Goal: Information Seeking & Learning: Check status

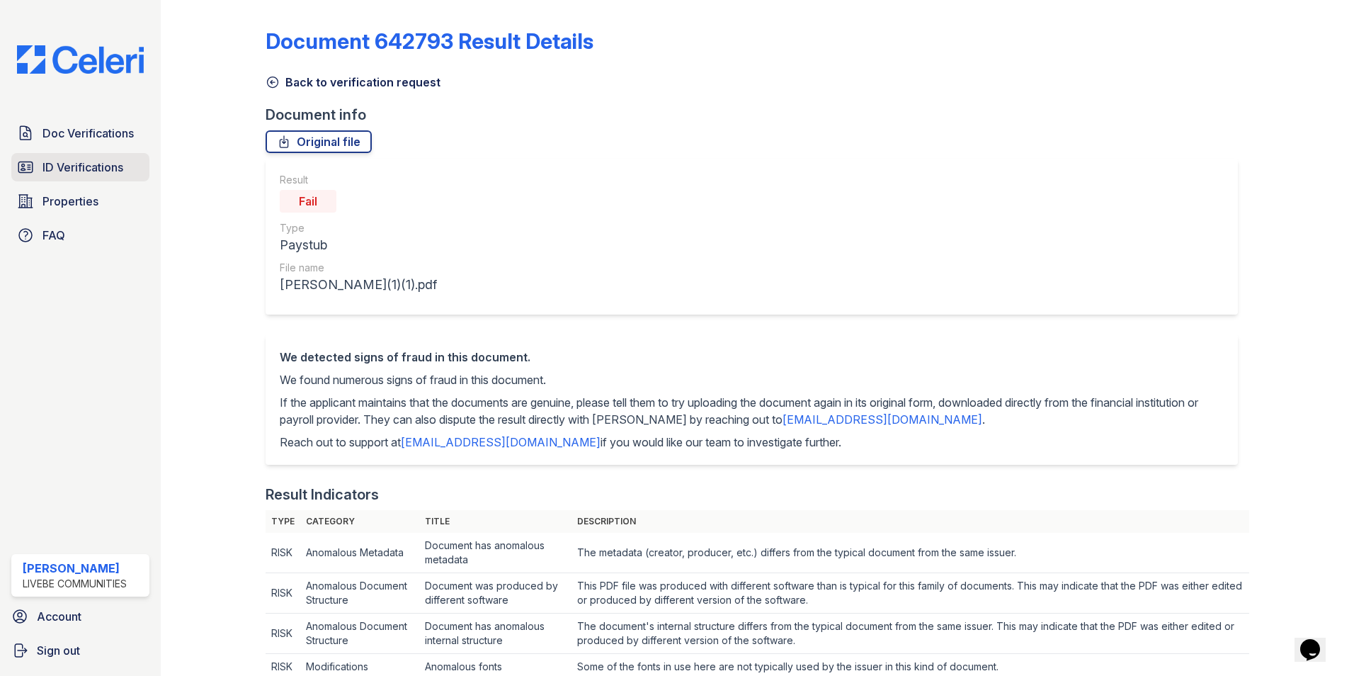
click at [61, 167] on span "ID Verifications" at bounding box center [83, 167] width 81 height 17
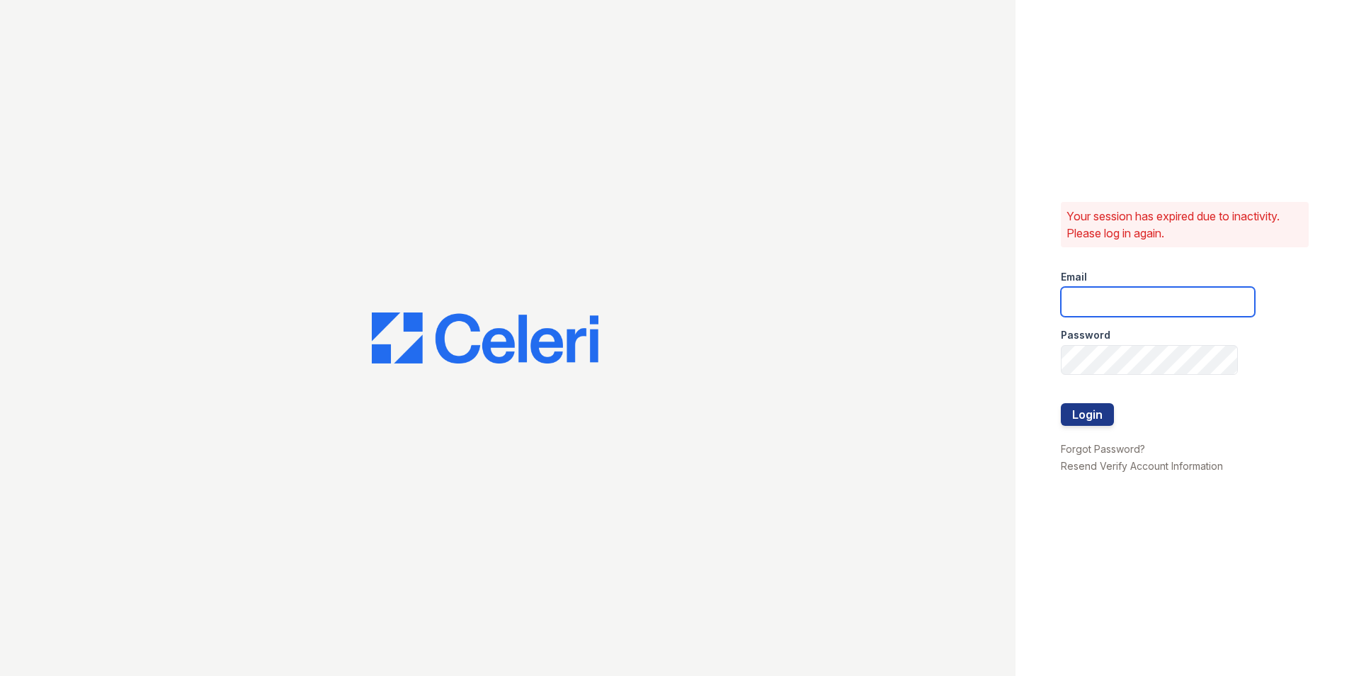
type input "oceannap@livebe.com"
click at [1104, 425] on button "Login" at bounding box center [1087, 414] width 53 height 23
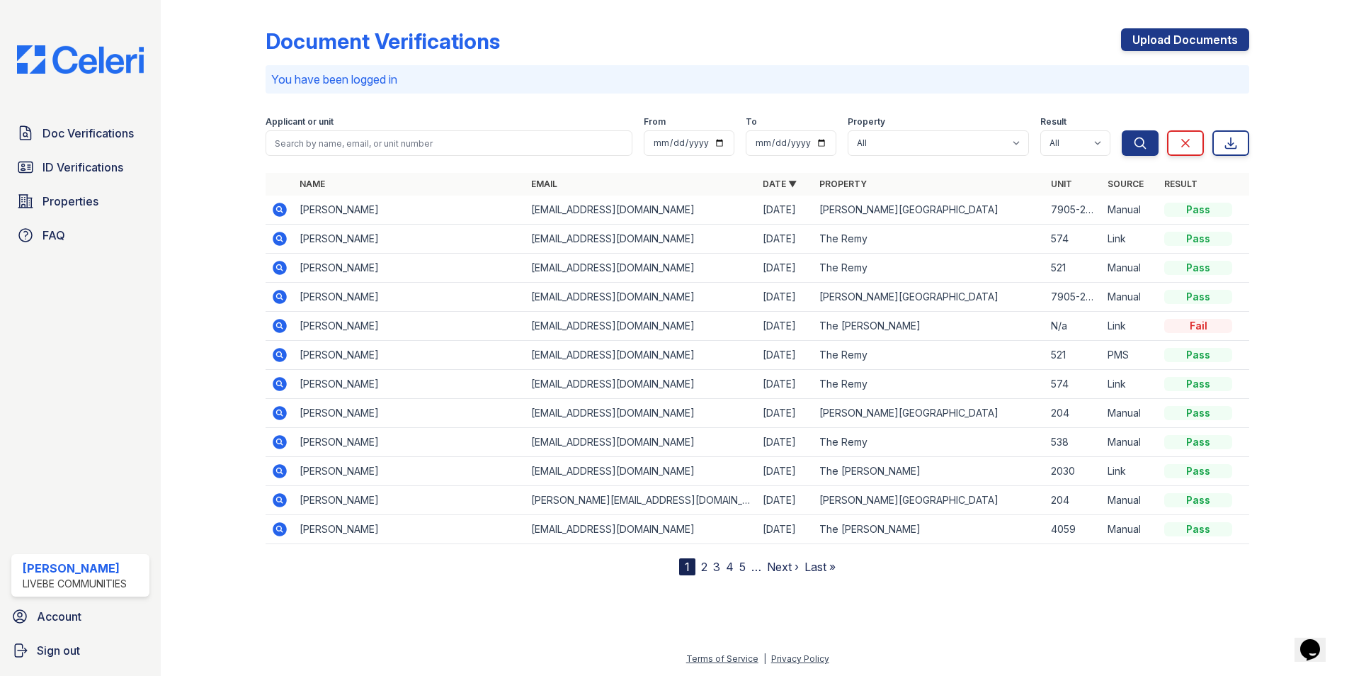
click at [387, 210] on td "[PERSON_NAME]" at bounding box center [410, 210] width 232 height 29
click at [77, 172] on span "ID Verifications" at bounding box center [83, 167] width 81 height 17
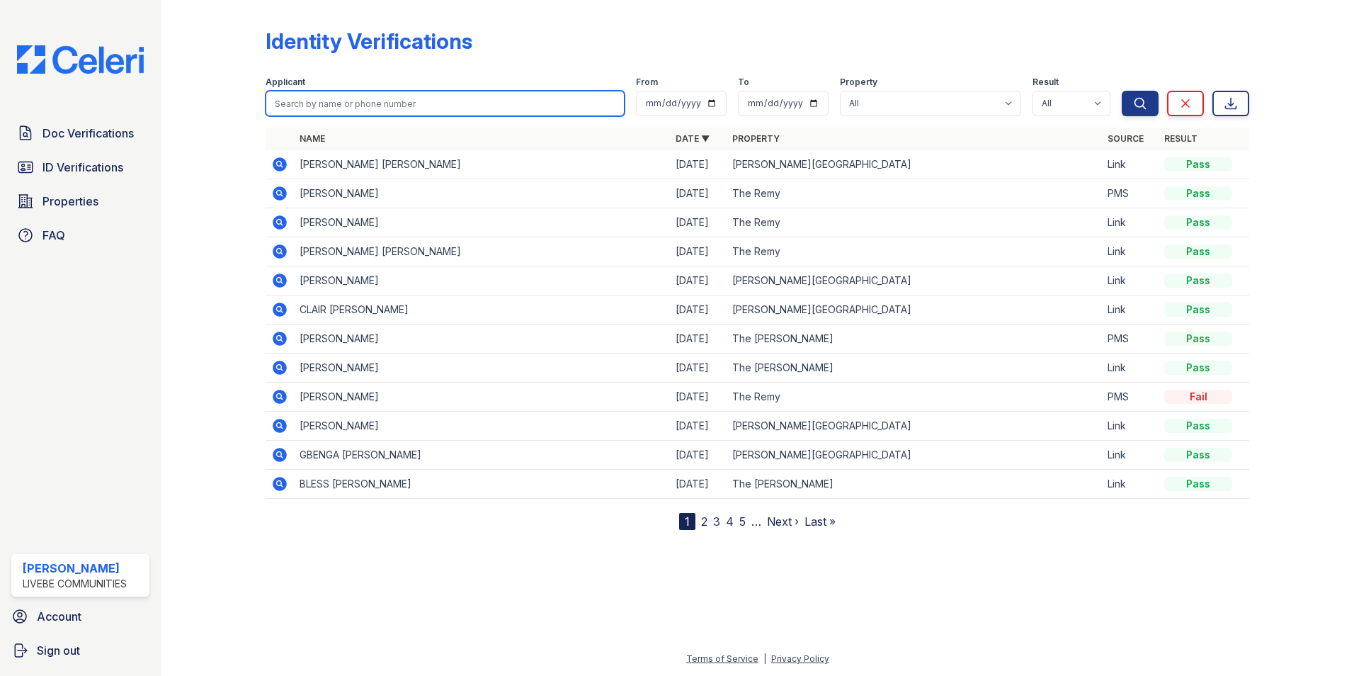
click at [351, 102] on input "search" at bounding box center [445, 104] width 359 height 26
type input "Shirl"
click at [1122, 91] on button "Search" at bounding box center [1140, 104] width 37 height 26
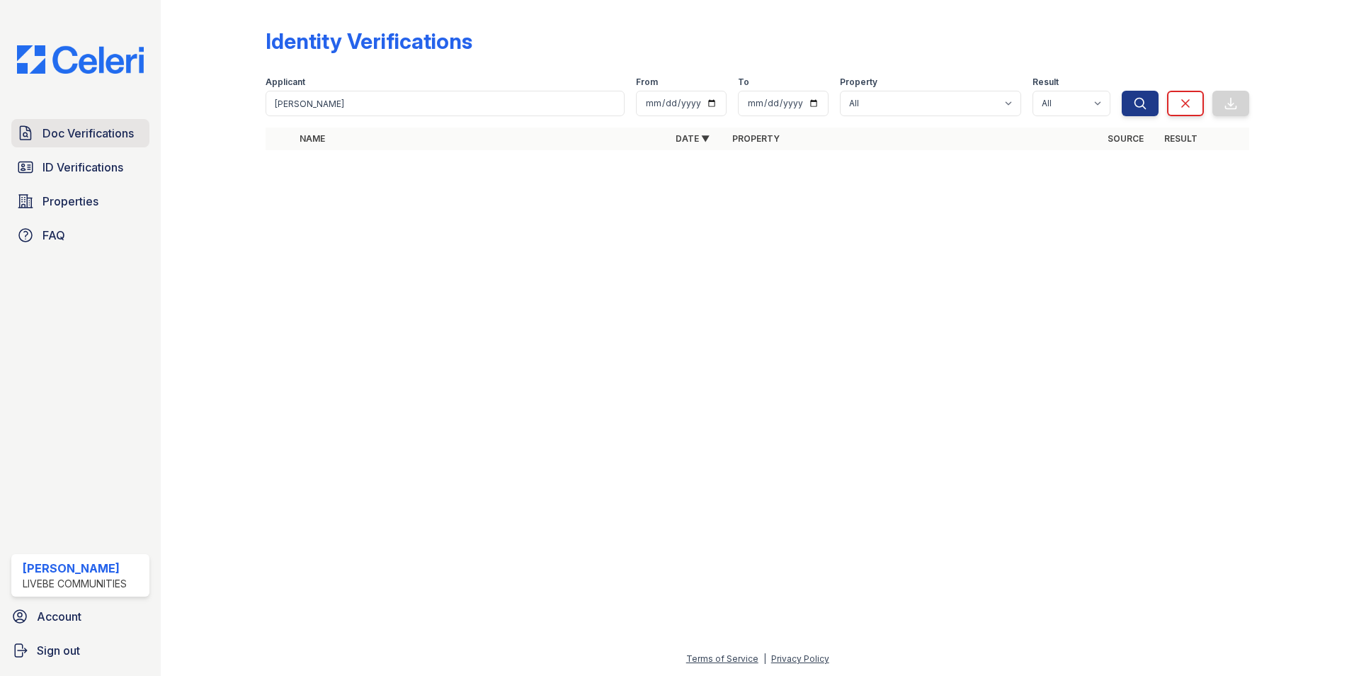
click at [67, 140] on span "Doc Verifications" at bounding box center [88, 133] width 91 height 17
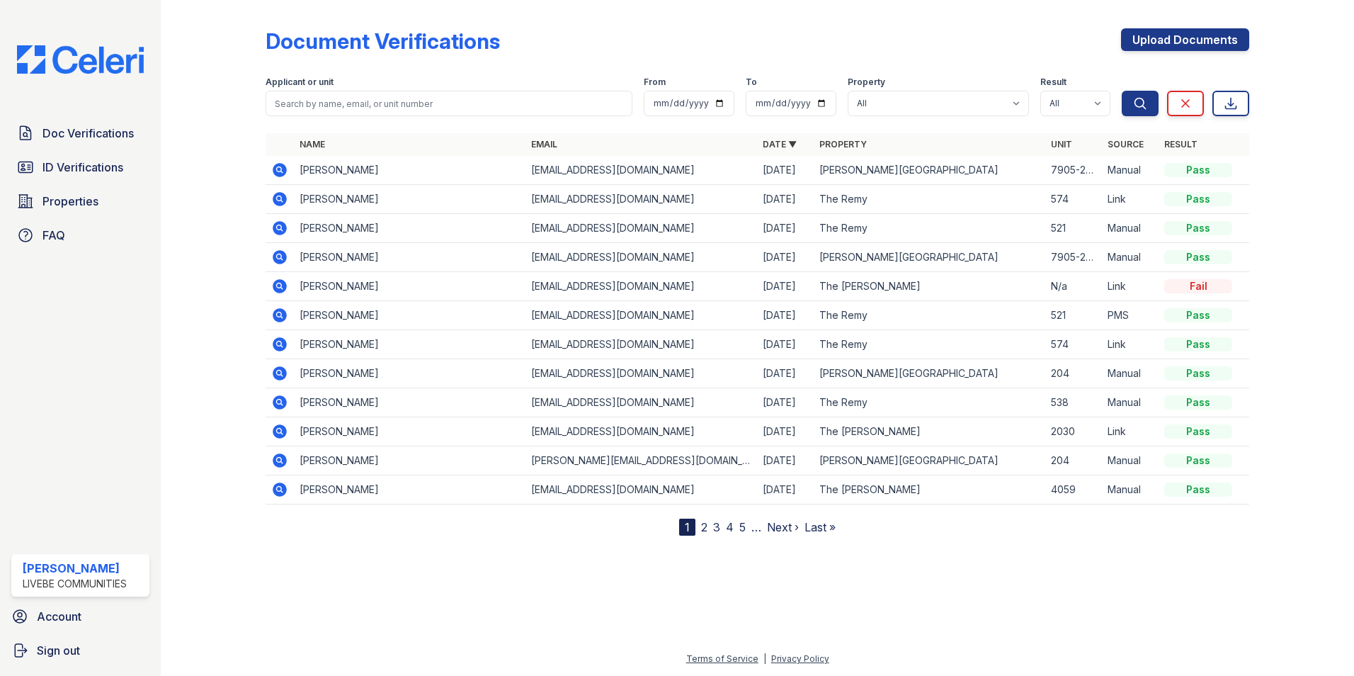
click at [283, 170] on icon at bounding box center [280, 170] width 14 height 14
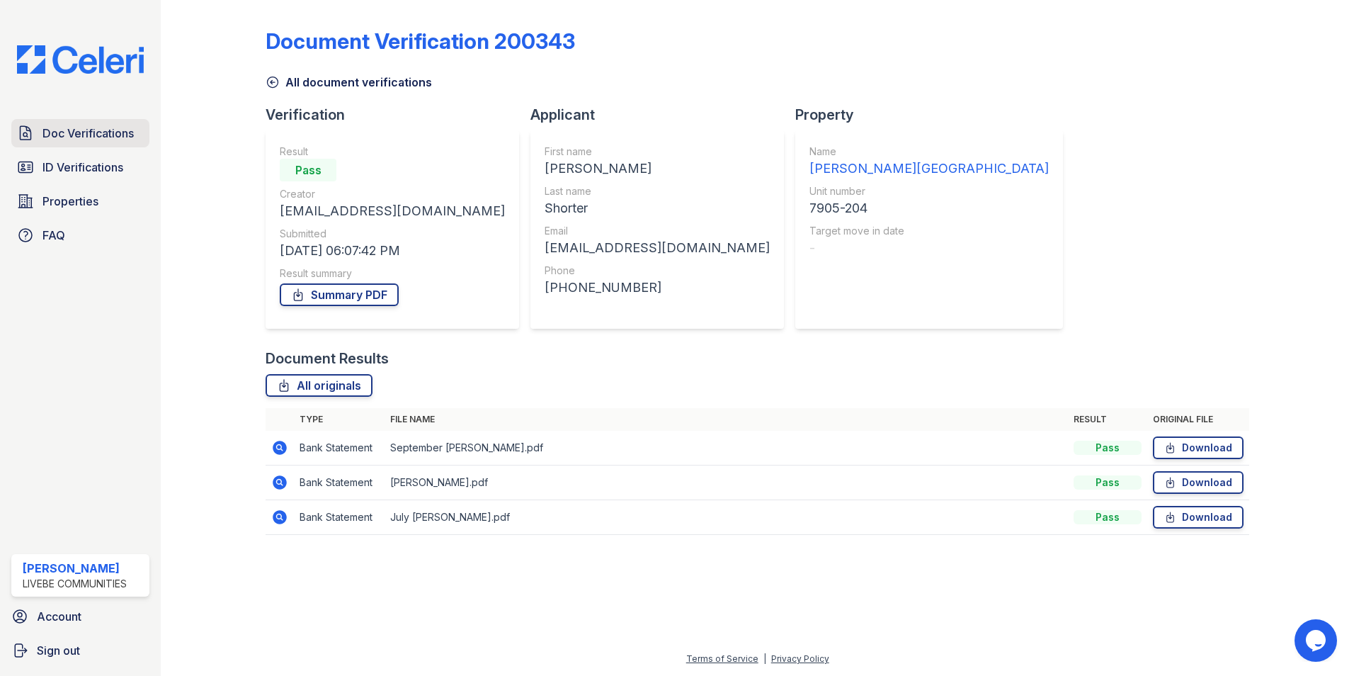
drag, startPoint x: 80, startPoint y: 130, endPoint x: 91, endPoint y: 127, distance: 11.2
click at [80, 130] on span "Doc Verifications" at bounding box center [88, 133] width 91 height 17
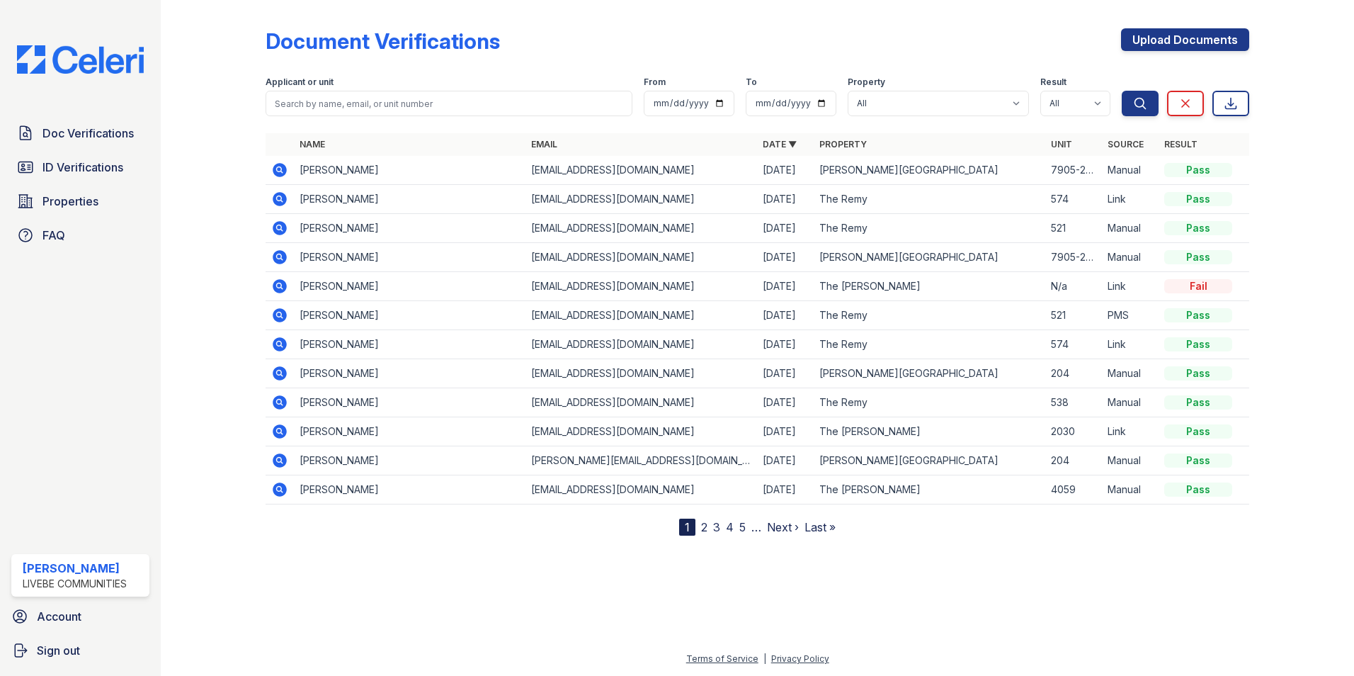
click at [283, 225] on icon at bounding box center [280, 228] width 14 height 14
click at [280, 188] on td at bounding box center [280, 199] width 28 height 29
click at [278, 196] on icon at bounding box center [279, 199] width 17 height 17
click at [70, 181] on link "ID Verifications" at bounding box center [80, 167] width 138 height 28
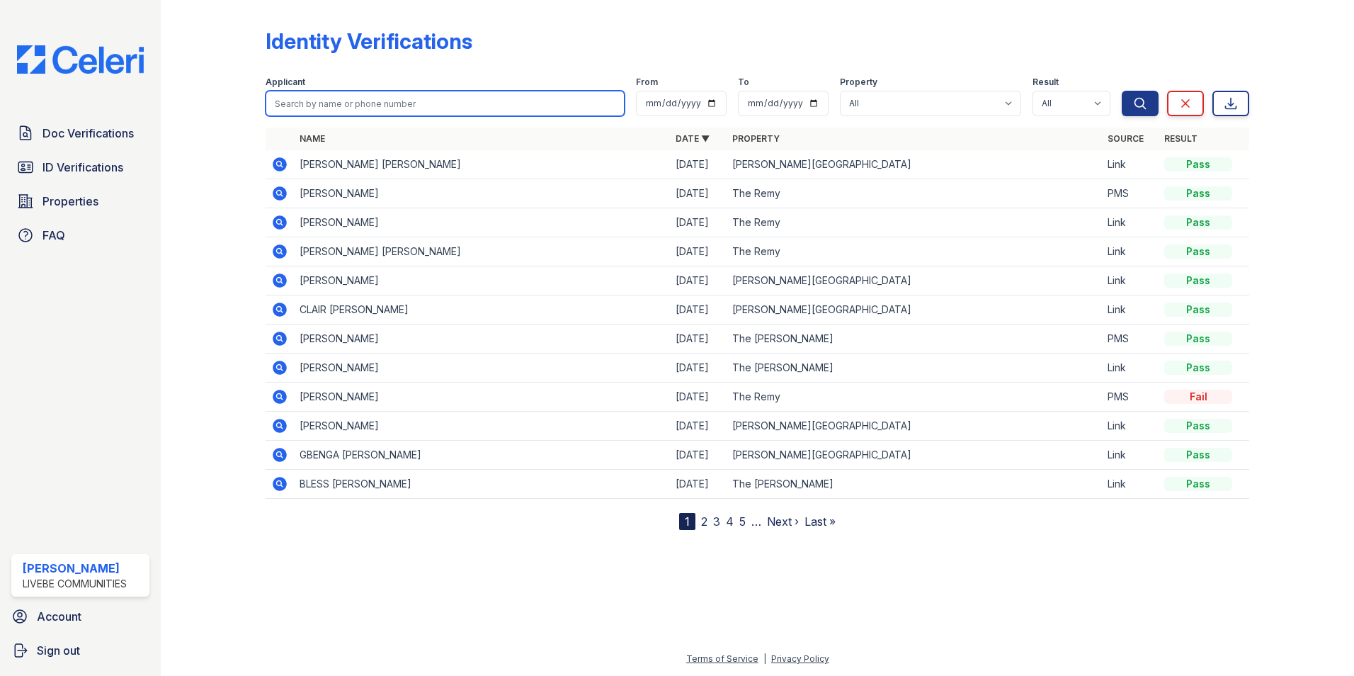
click at [393, 92] on input "search" at bounding box center [445, 104] width 359 height 26
type input "Leslie"
click at [1122, 91] on button "Search" at bounding box center [1140, 104] width 37 height 26
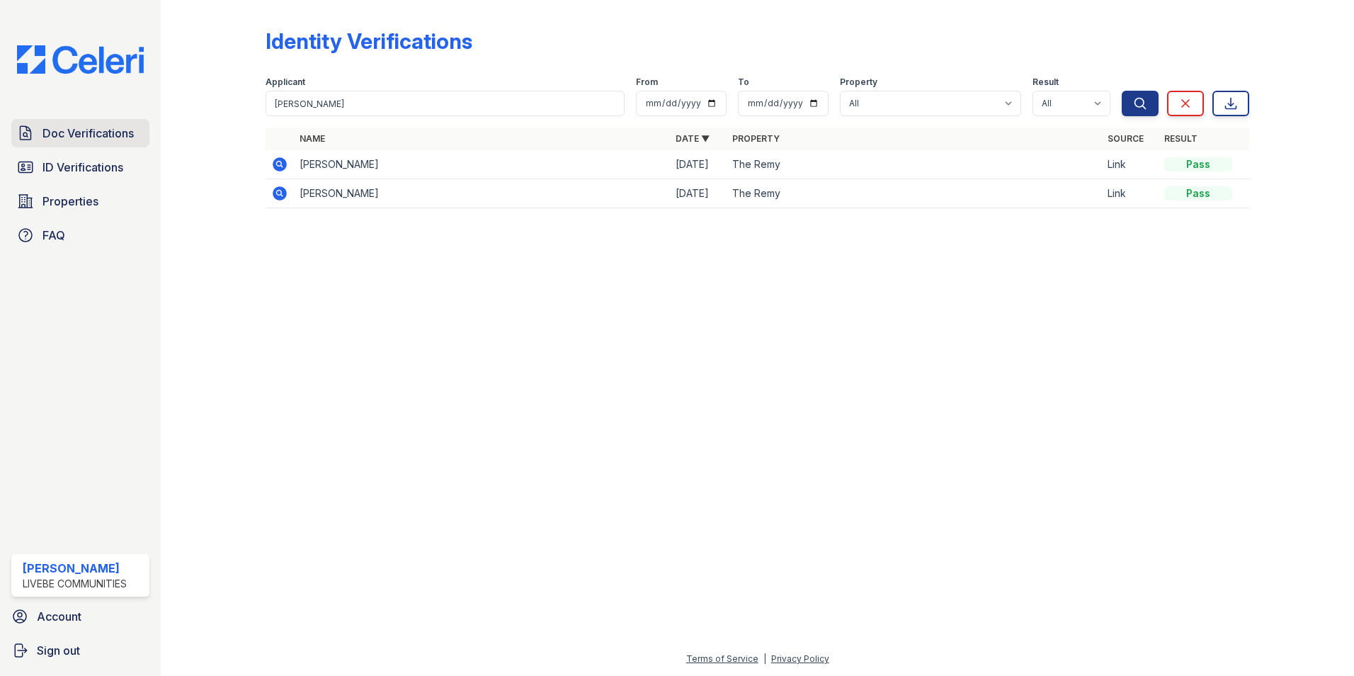
click at [112, 136] on span "Doc Verifications" at bounding box center [88, 133] width 91 height 17
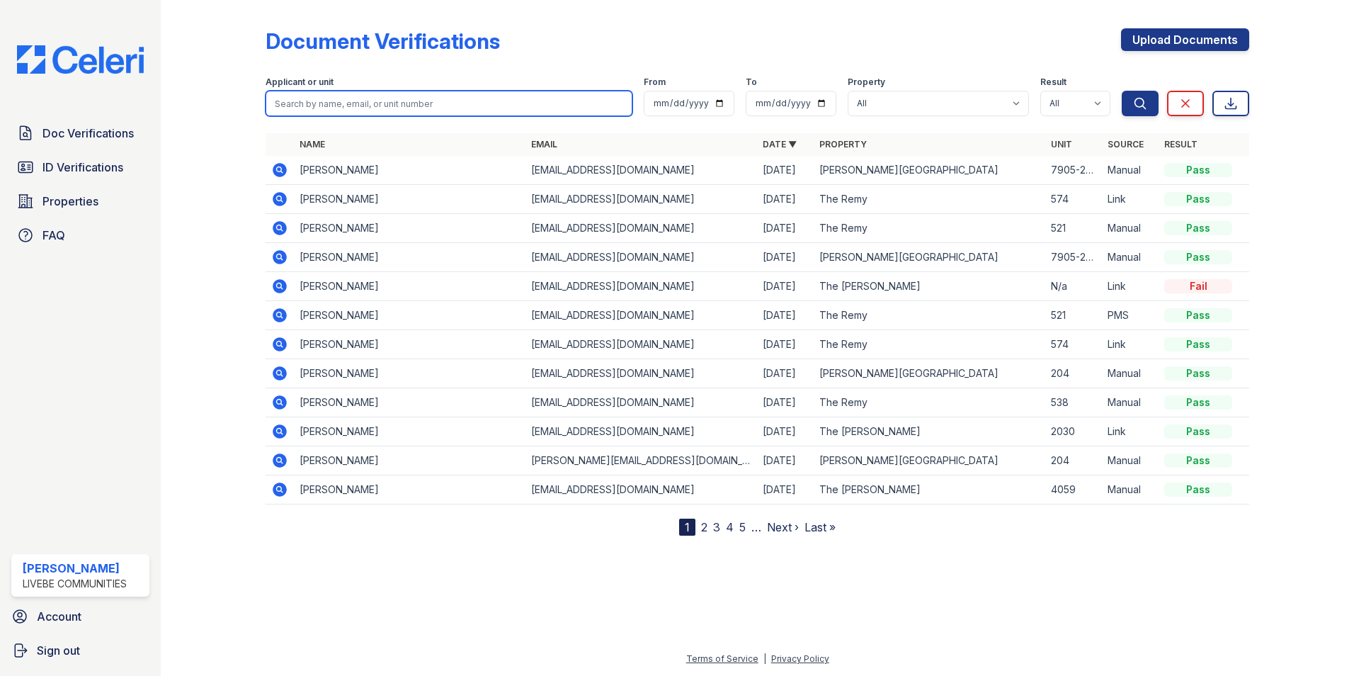
click at [381, 105] on input "search" at bounding box center [449, 104] width 367 height 26
type input "Leslie"
click at [1122, 91] on button "Search" at bounding box center [1140, 104] width 37 height 26
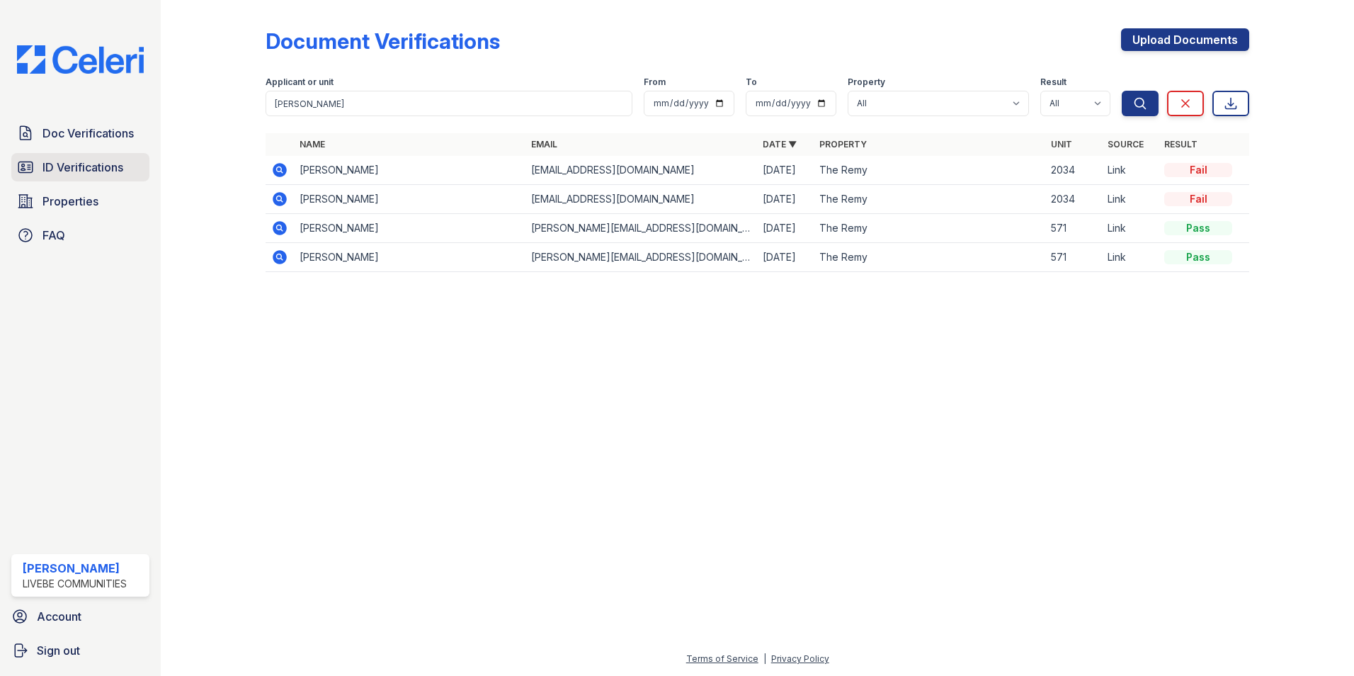
click at [71, 176] on span "ID Verifications" at bounding box center [83, 167] width 81 height 17
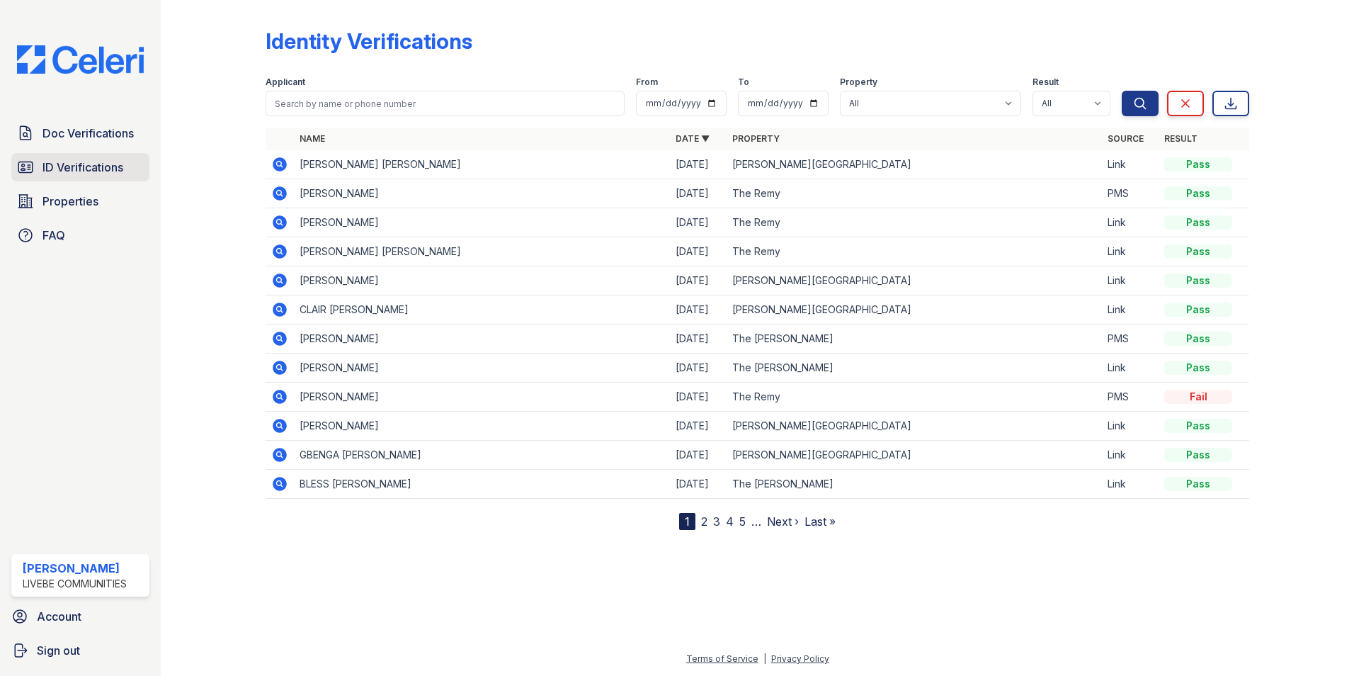
click at [71, 175] on span "ID Verifications" at bounding box center [83, 167] width 81 height 17
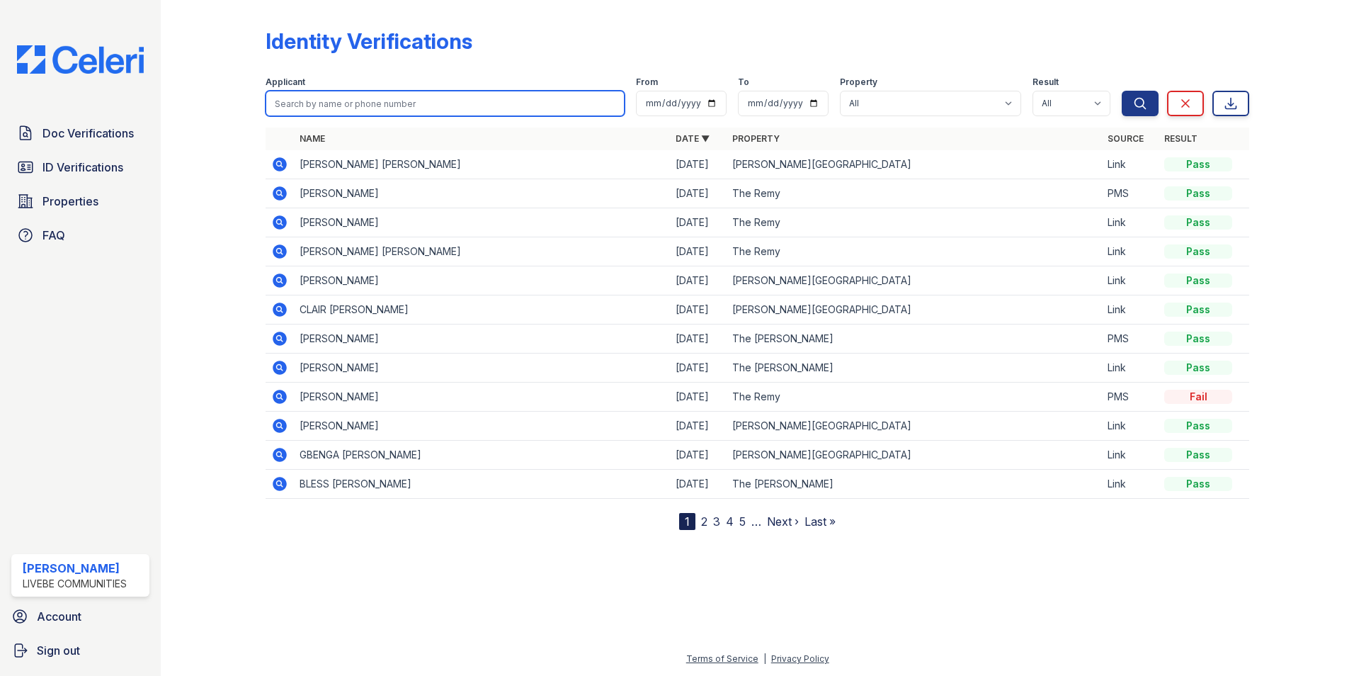
click at [362, 100] on input "search" at bounding box center [445, 104] width 359 height 26
click at [1122, 91] on button "Search" at bounding box center [1140, 104] width 37 height 26
type input "Mclaurin \"
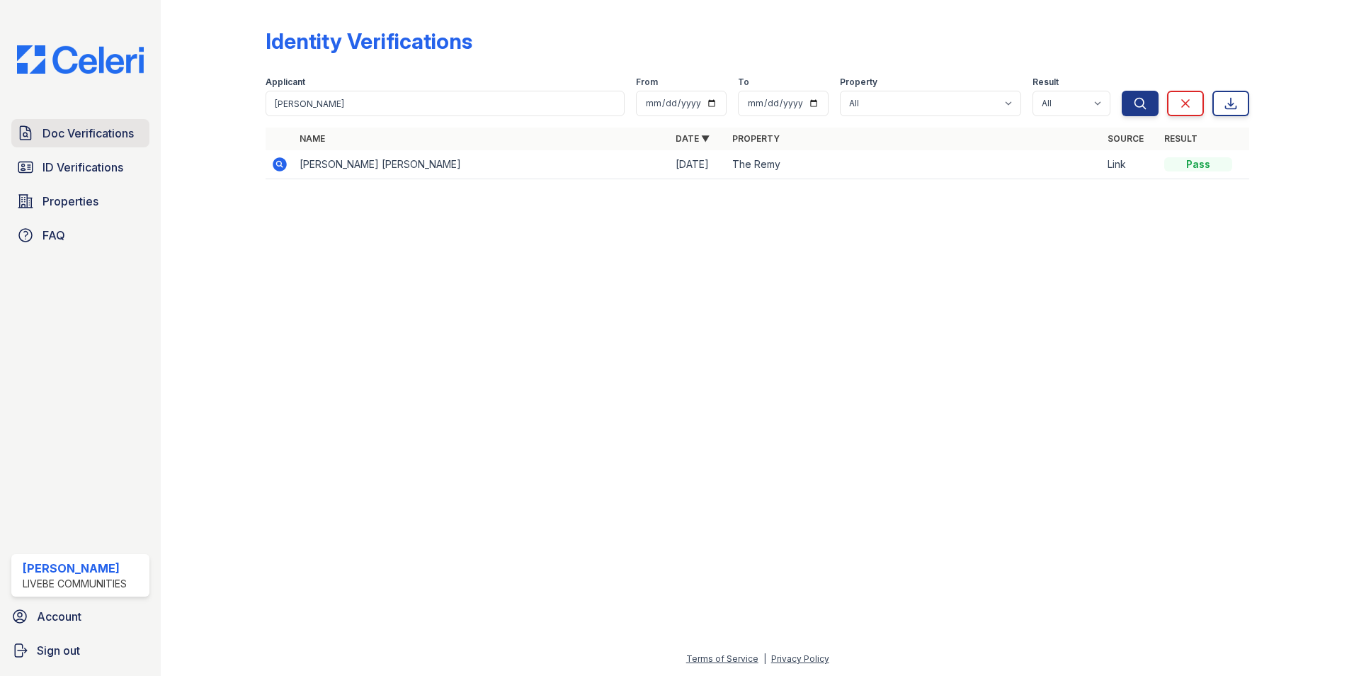
click at [103, 136] on span "Doc Verifications" at bounding box center [88, 133] width 91 height 17
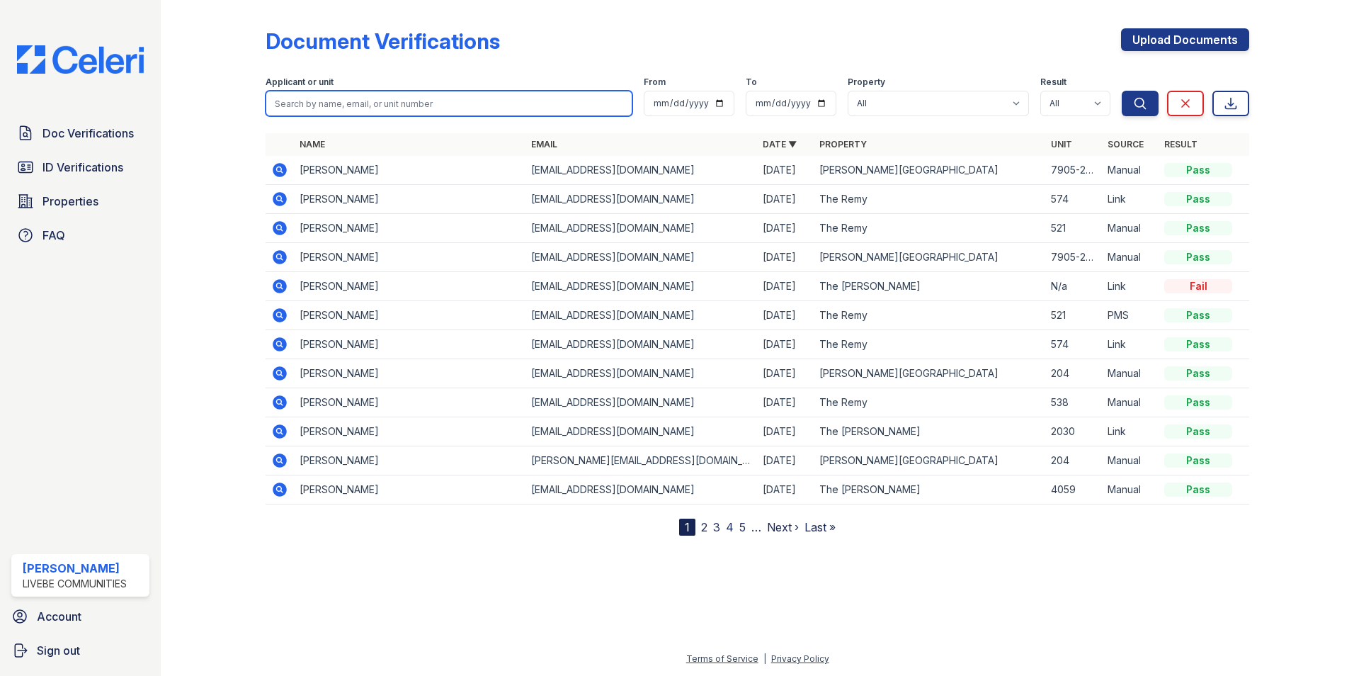
click at [377, 104] on input "search" at bounding box center [449, 104] width 367 height 26
type input "Mclaurin"
click at [1122, 91] on button "Search" at bounding box center [1140, 104] width 37 height 26
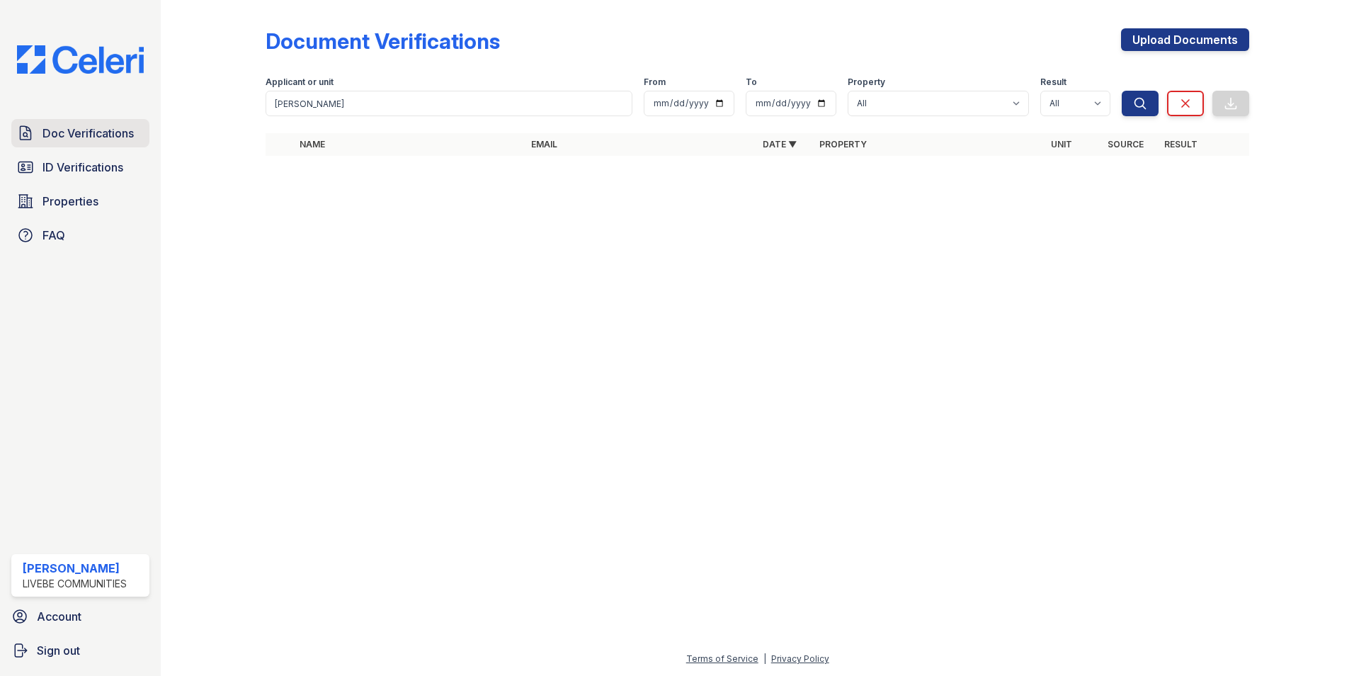
click at [94, 136] on span "Doc Verifications" at bounding box center [88, 133] width 91 height 17
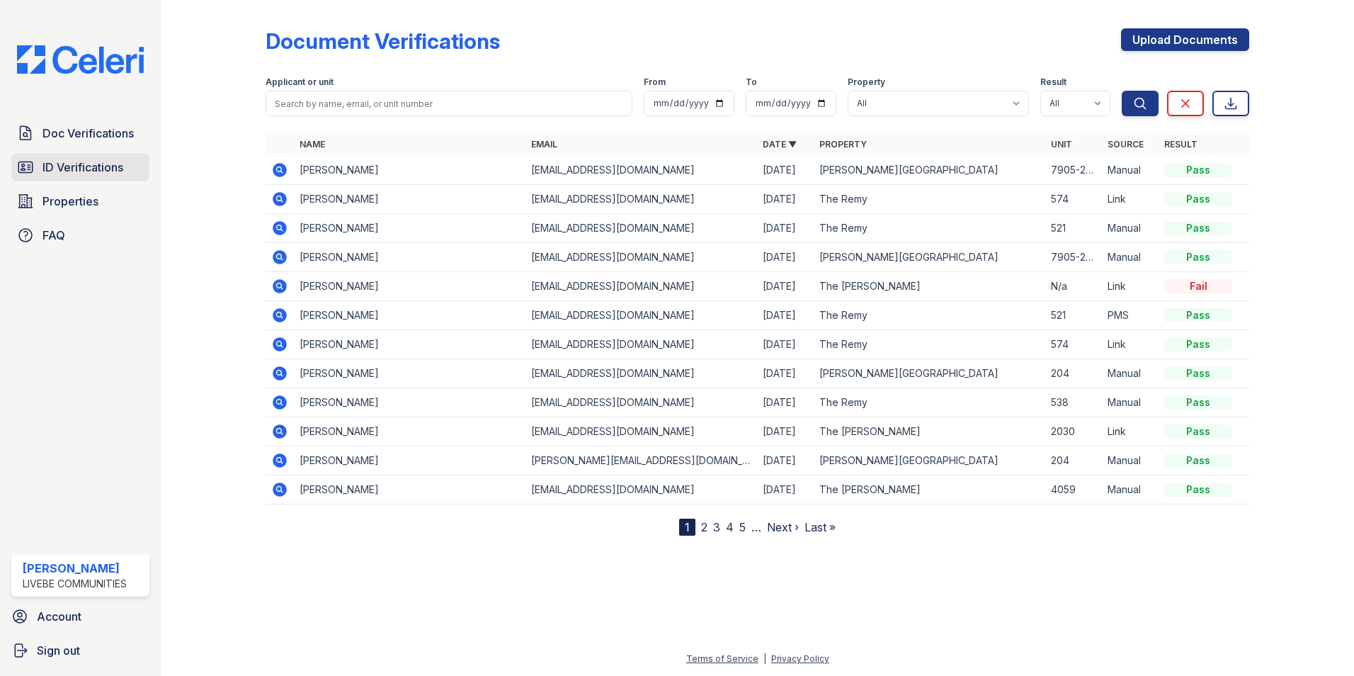
click at [79, 162] on span "ID Verifications" at bounding box center [83, 167] width 81 height 17
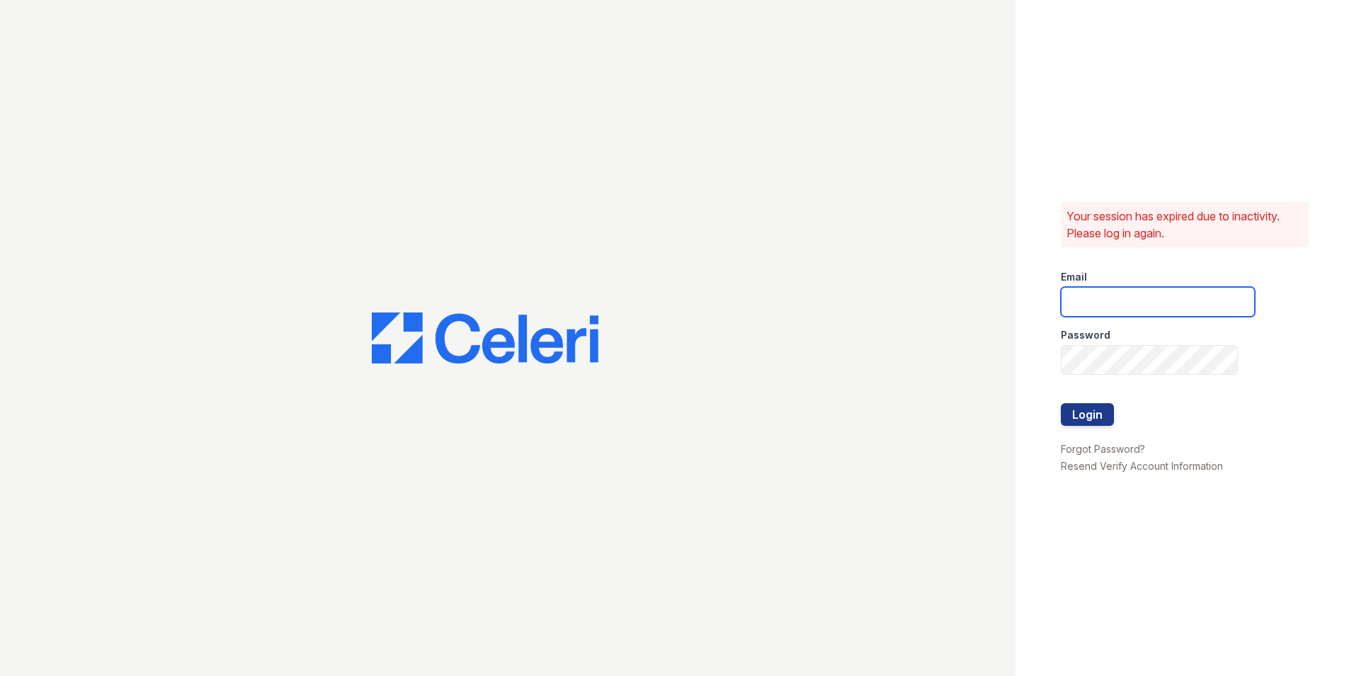
type input "oceannap@livebe.com"
click at [1089, 412] on button "Login" at bounding box center [1087, 414] width 53 height 23
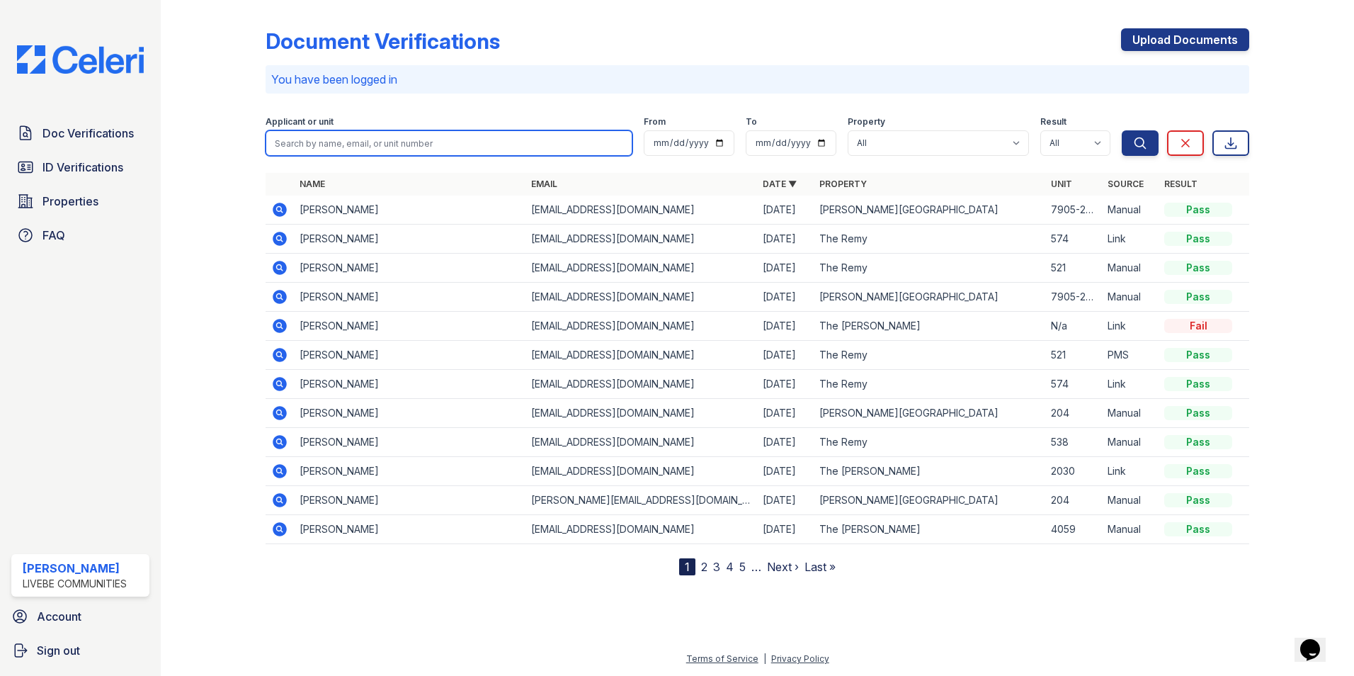
click at [377, 139] on input "search" at bounding box center [449, 143] width 367 height 26
type input "lESLIE"
click at [1122, 130] on button "Search" at bounding box center [1140, 143] width 37 height 26
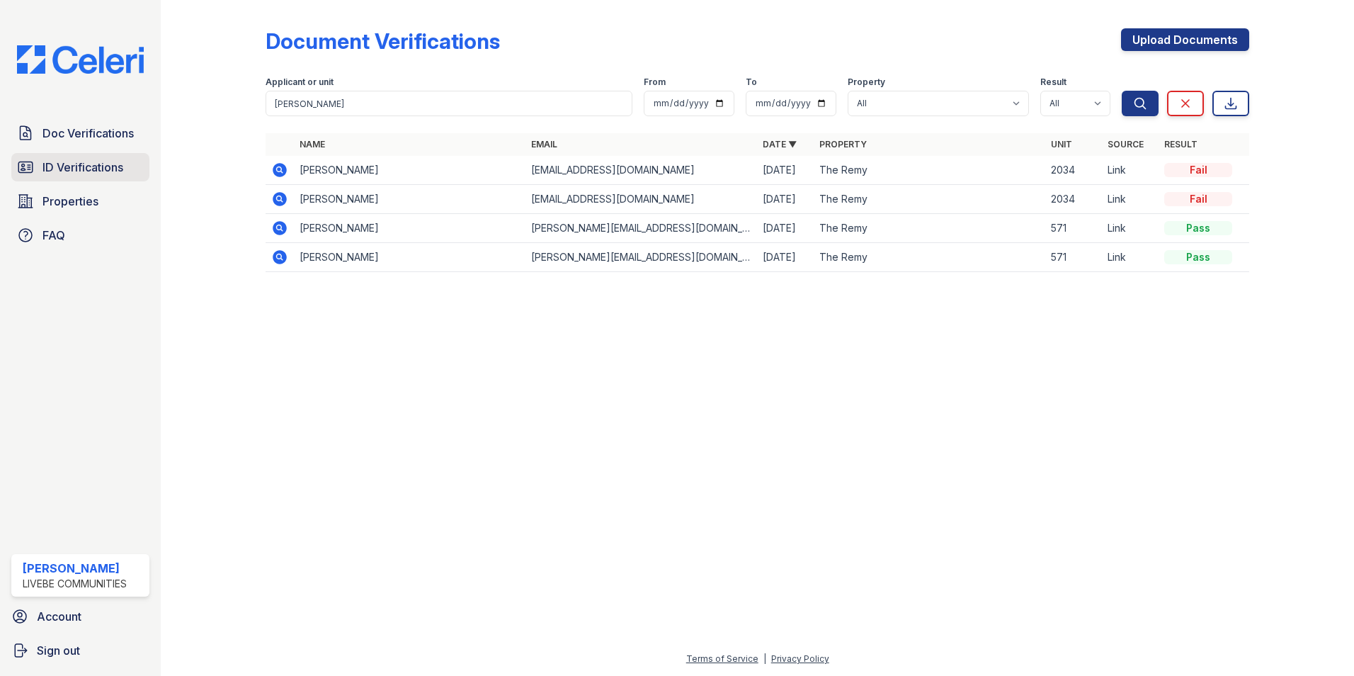
click at [79, 171] on span "ID Verifications" at bounding box center [83, 167] width 81 height 17
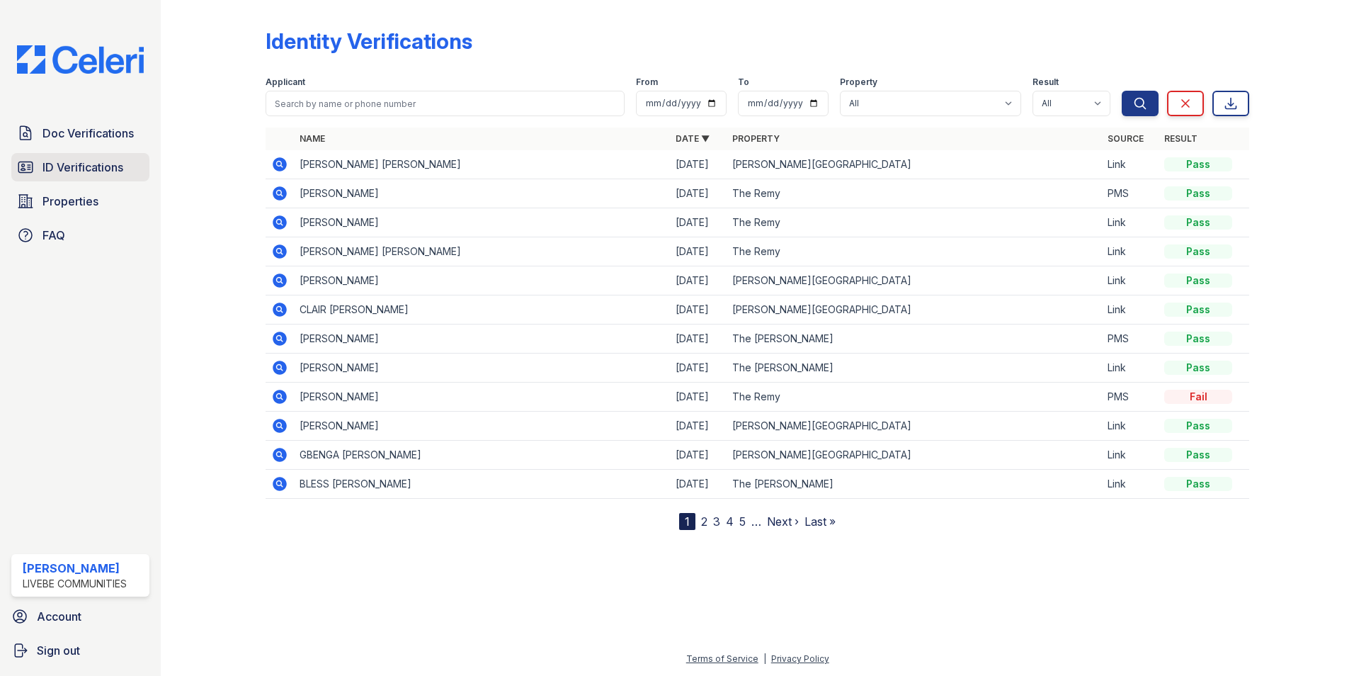
click at [51, 161] on span "ID Verifications" at bounding box center [83, 167] width 81 height 17
click at [73, 140] on span "Doc Verifications" at bounding box center [88, 133] width 91 height 17
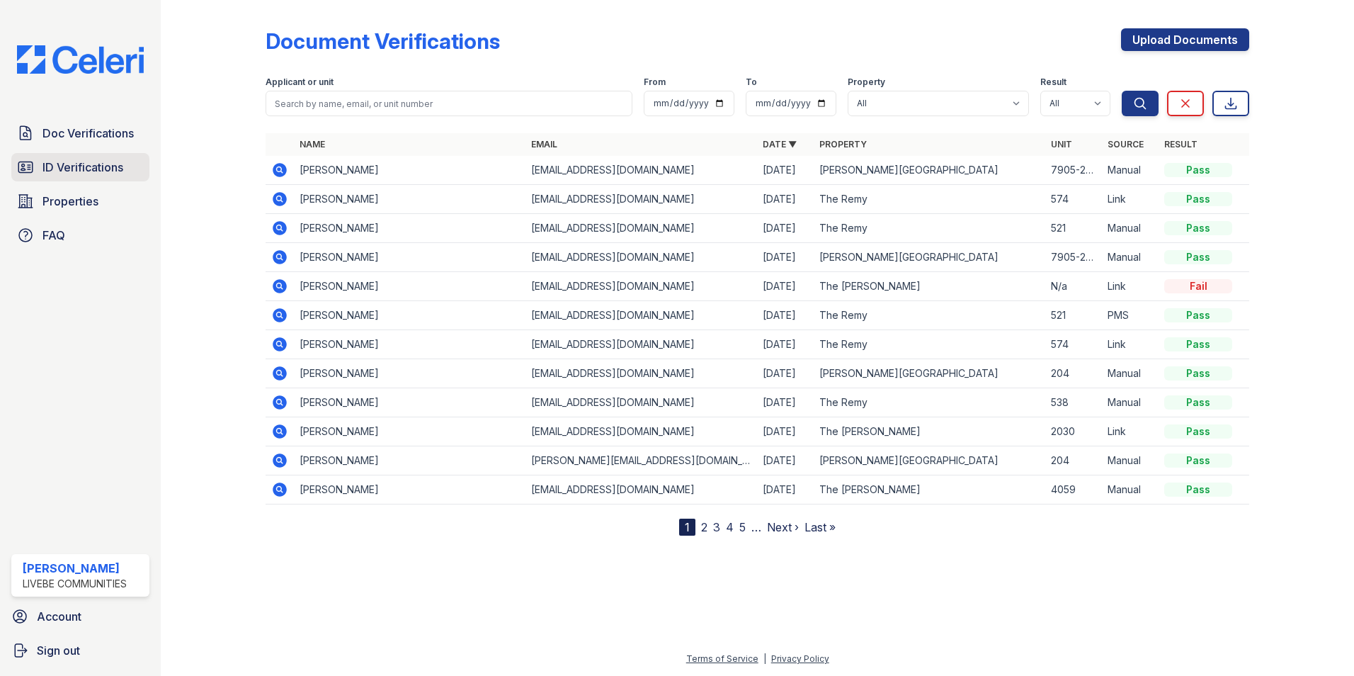
click at [73, 159] on span "ID Verifications" at bounding box center [83, 167] width 81 height 17
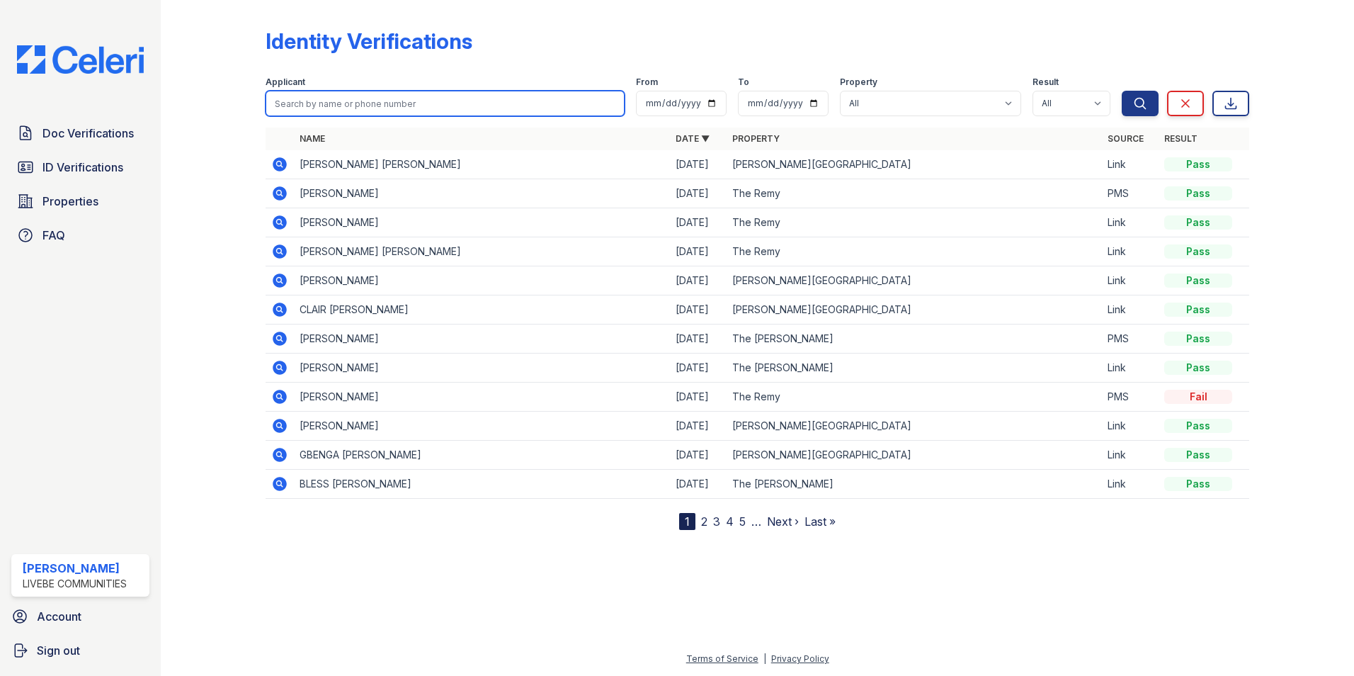
click at [344, 96] on input "search" at bounding box center [445, 104] width 359 height 26
type input "[PERSON_NAME]"
click at [1122, 91] on button "Search" at bounding box center [1140, 104] width 37 height 26
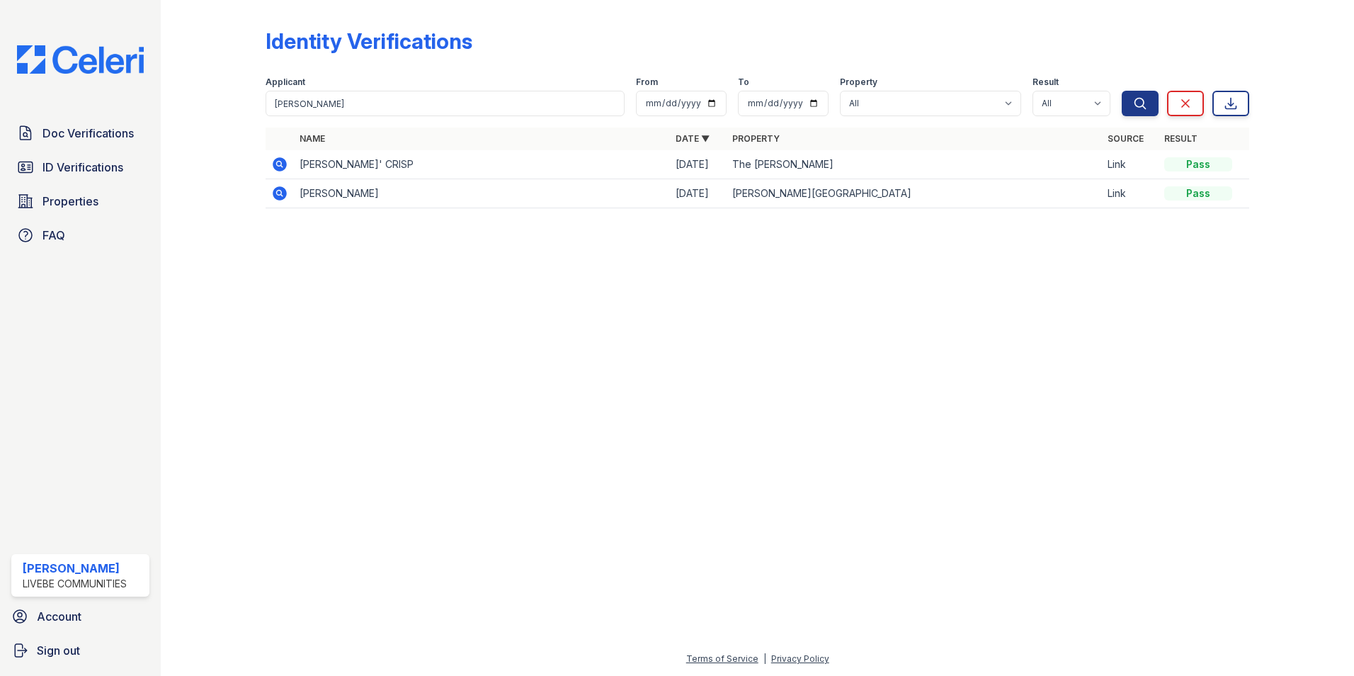
click at [650, 372] on div at bounding box center [757, 447] width 1148 height 405
click at [45, 172] on span "ID Verifications" at bounding box center [83, 167] width 81 height 17
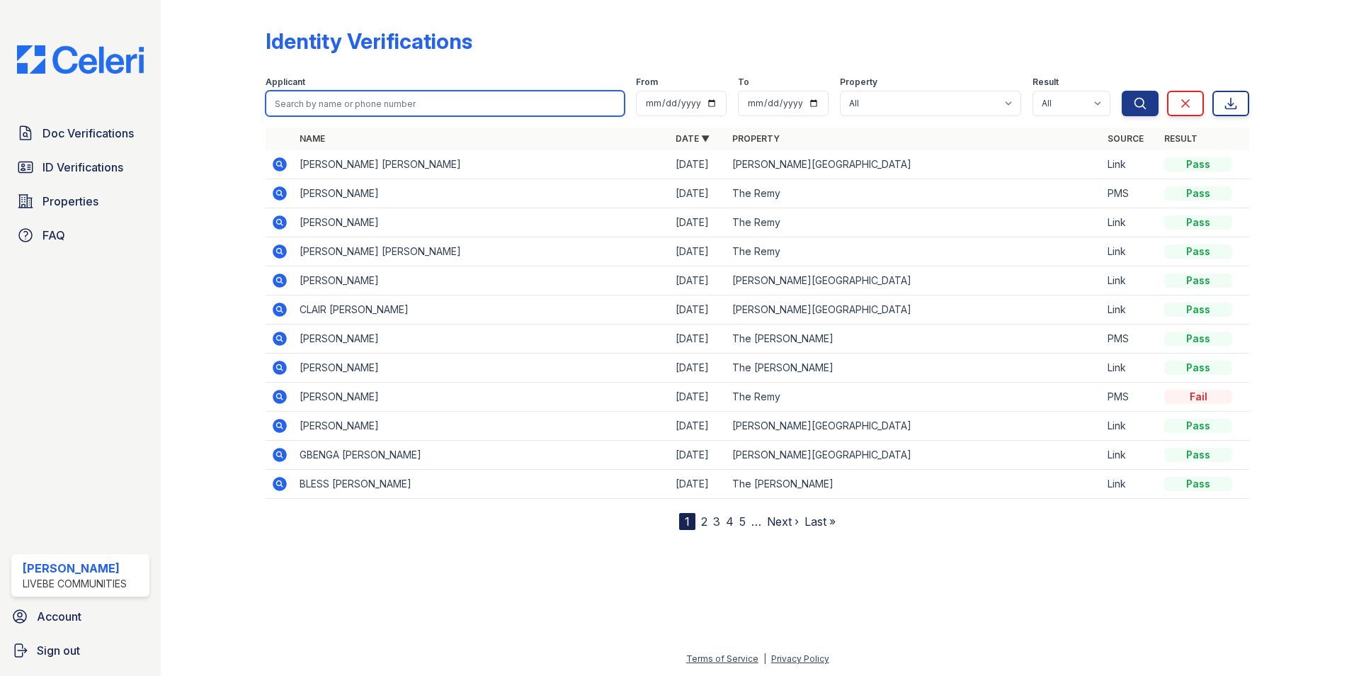
click at [346, 98] on input "search" at bounding box center [445, 104] width 359 height 26
type input "[PERSON_NAME]"
click at [1122, 91] on button "Search" at bounding box center [1140, 104] width 37 height 26
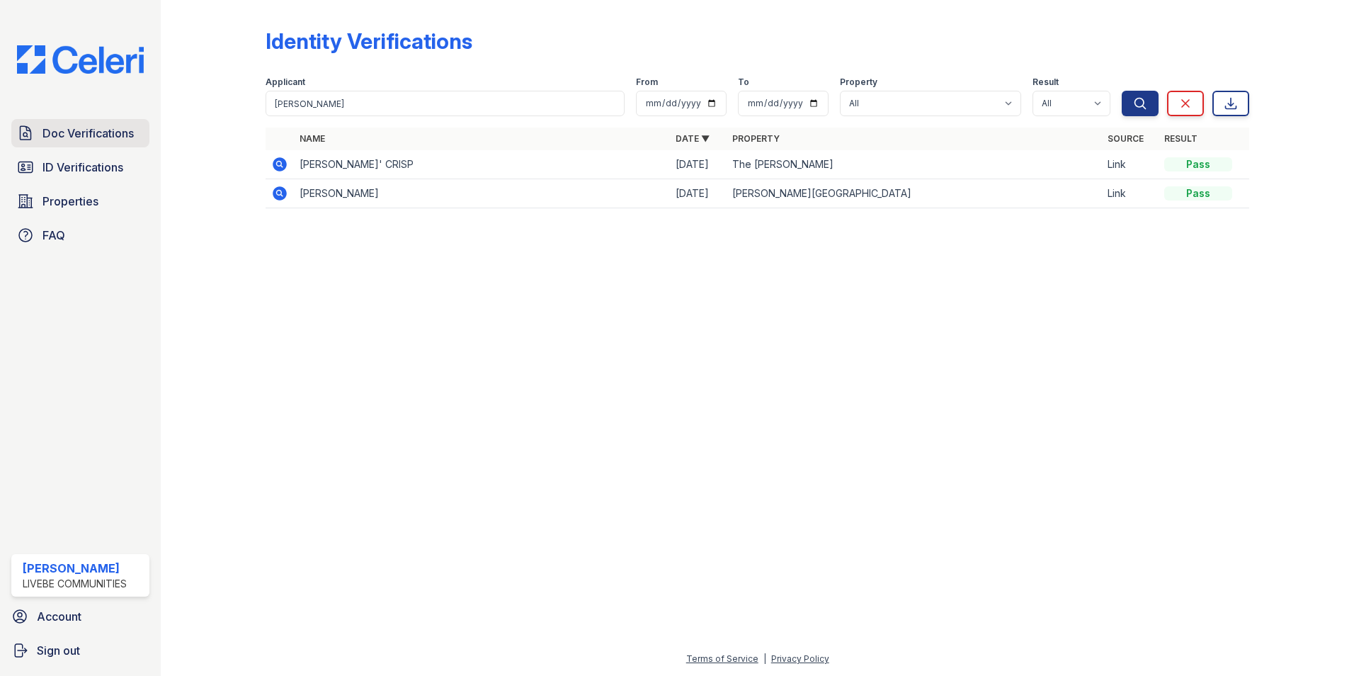
click at [69, 130] on span "Doc Verifications" at bounding box center [88, 133] width 91 height 17
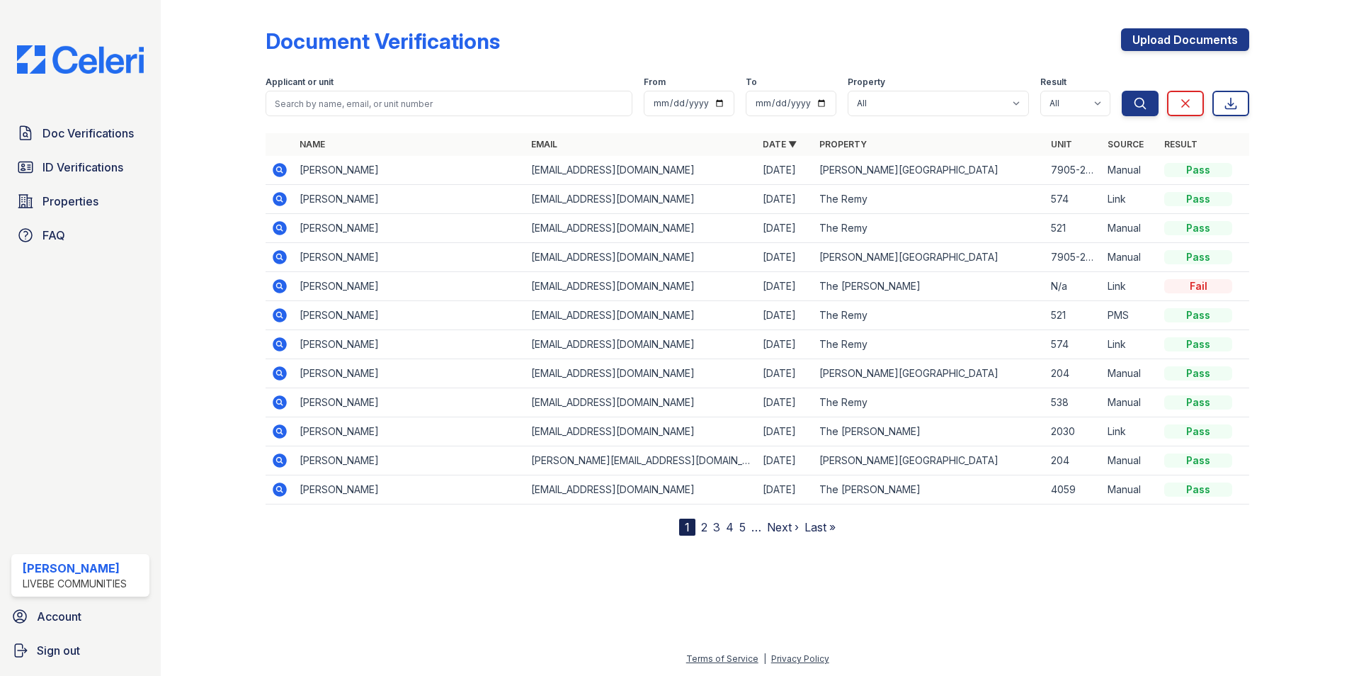
click at [293, 193] on td at bounding box center [280, 199] width 28 height 29
click at [278, 201] on icon at bounding box center [280, 199] width 14 height 14
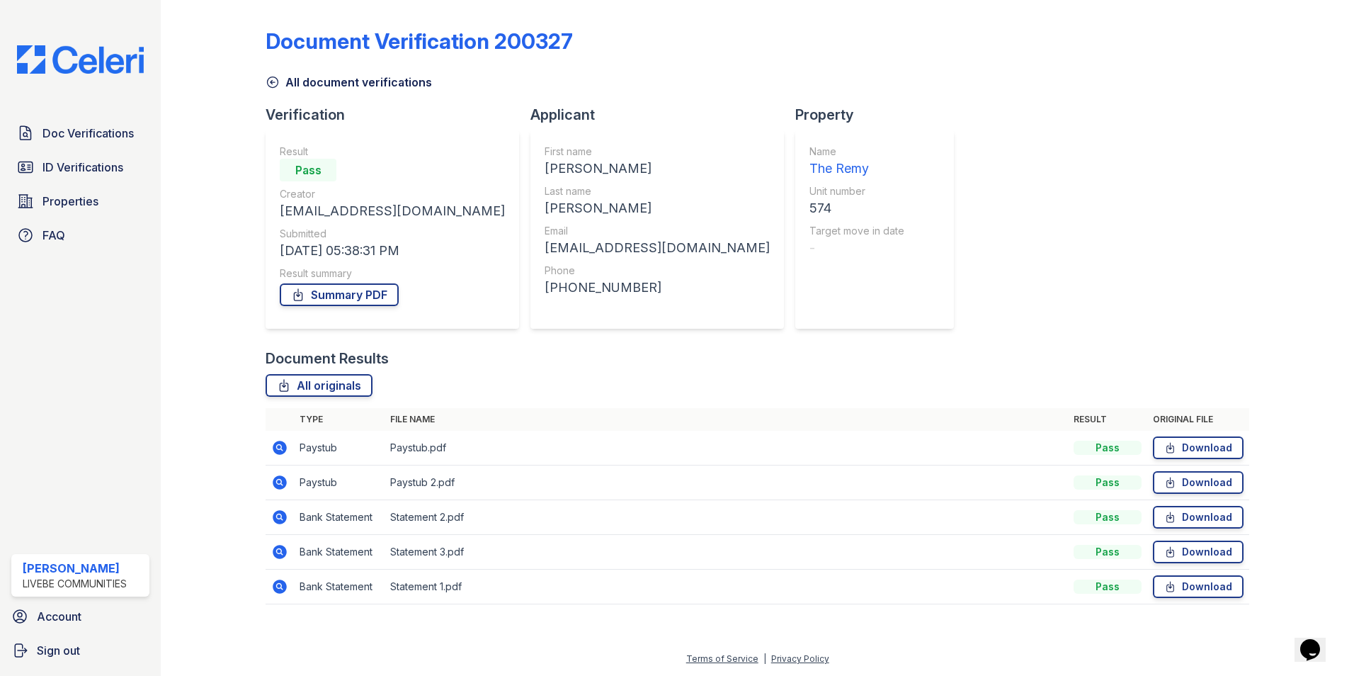
click at [283, 551] on icon at bounding box center [280, 552] width 14 height 14
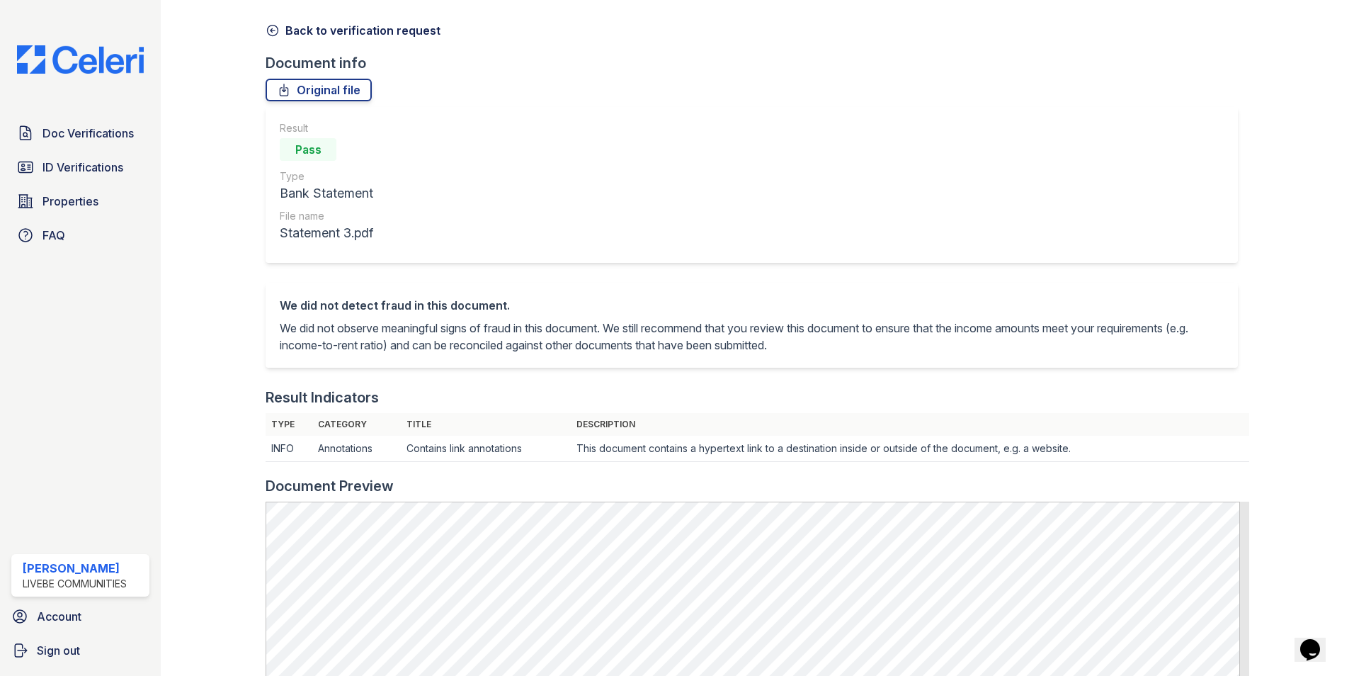
scroll to position [53, 0]
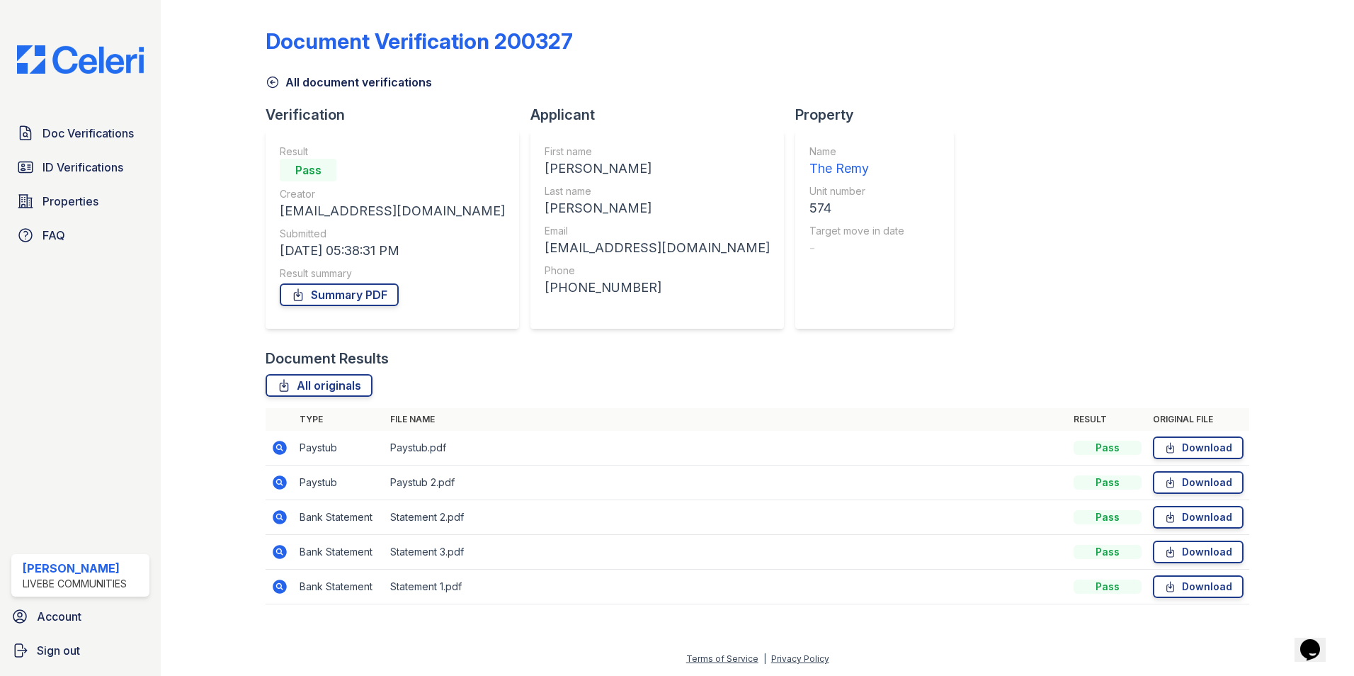
click at [272, 515] on icon at bounding box center [279, 517] width 17 height 17
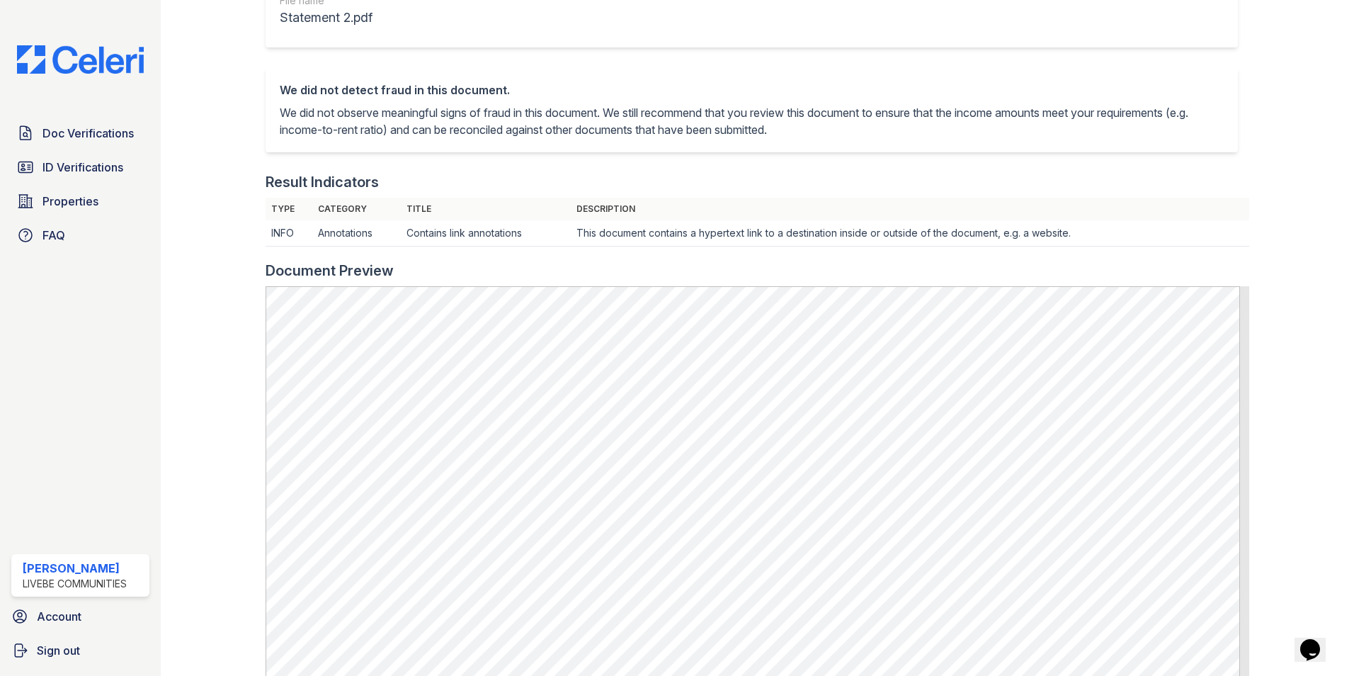
scroll to position [266, 0]
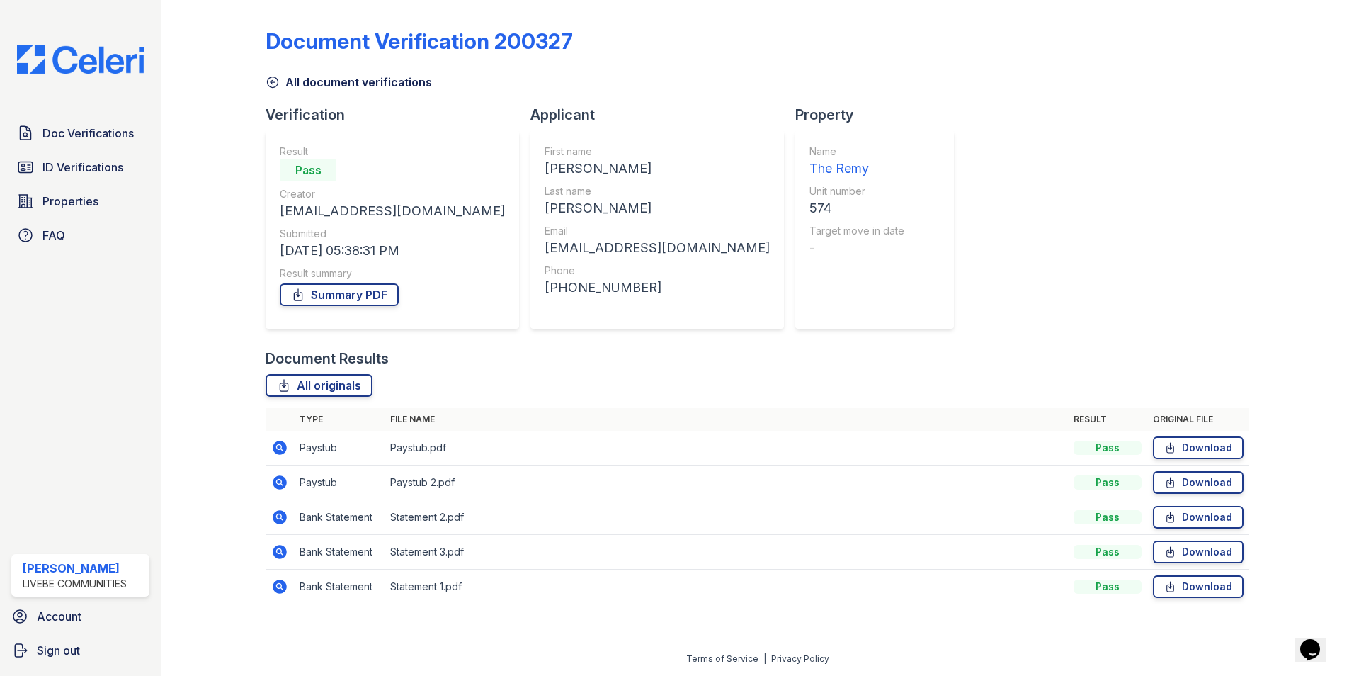
click at [278, 586] on icon at bounding box center [279, 586] width 4 height 4
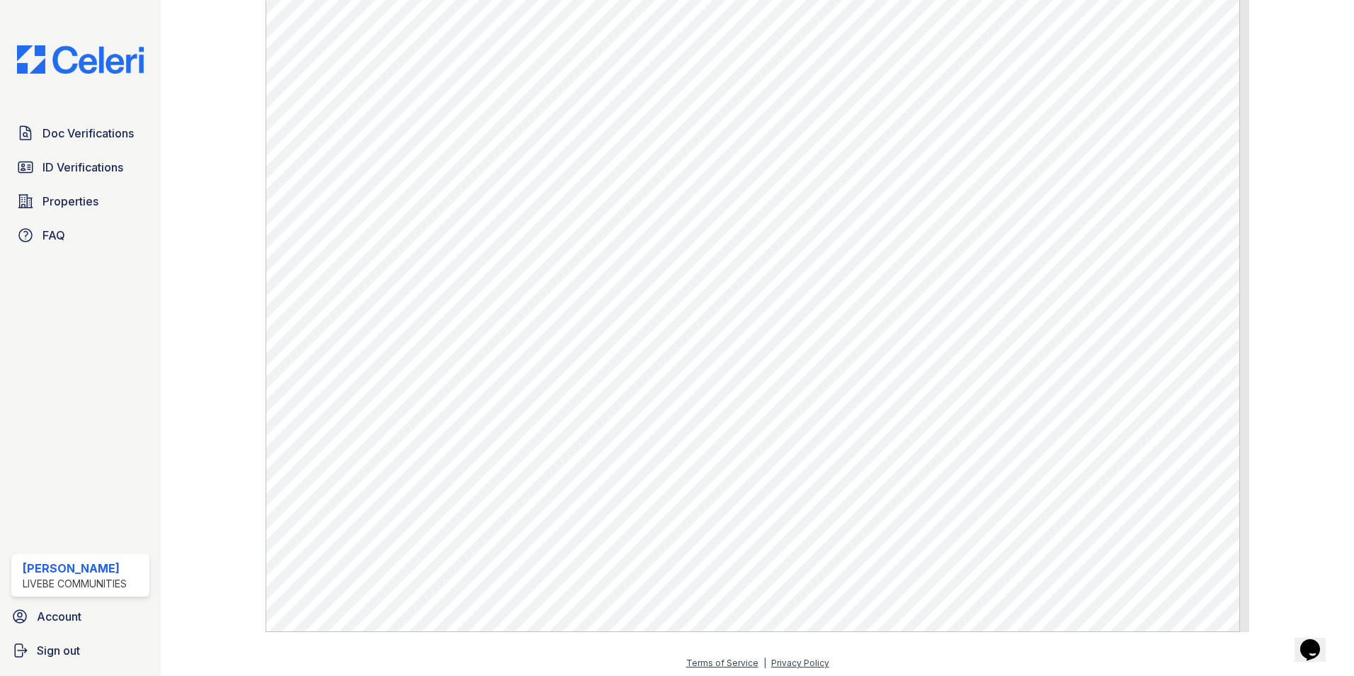
scroll to position [601, 0]
click at [117, 129] on span "Doc Verifications" at bounding box center [88, 133] width 91 height 17
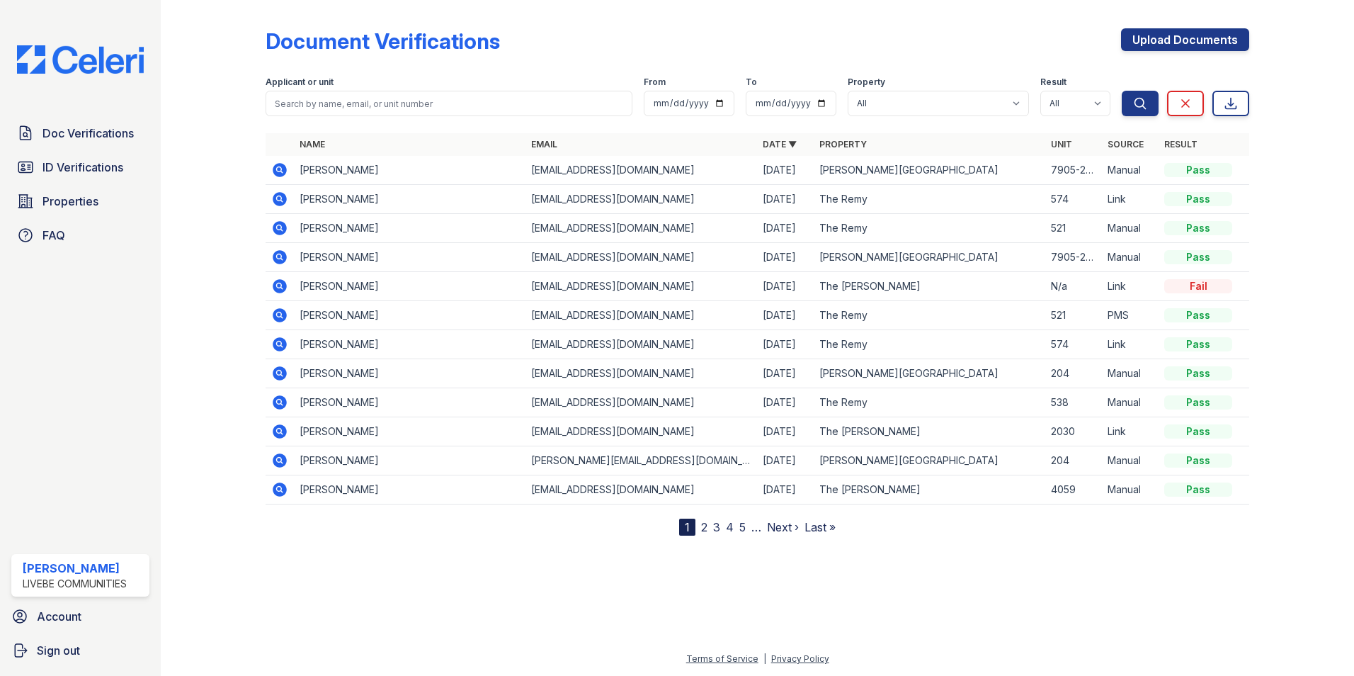
click at [280, 205] on icon at bounding box center [280, 199] width 14 height 14
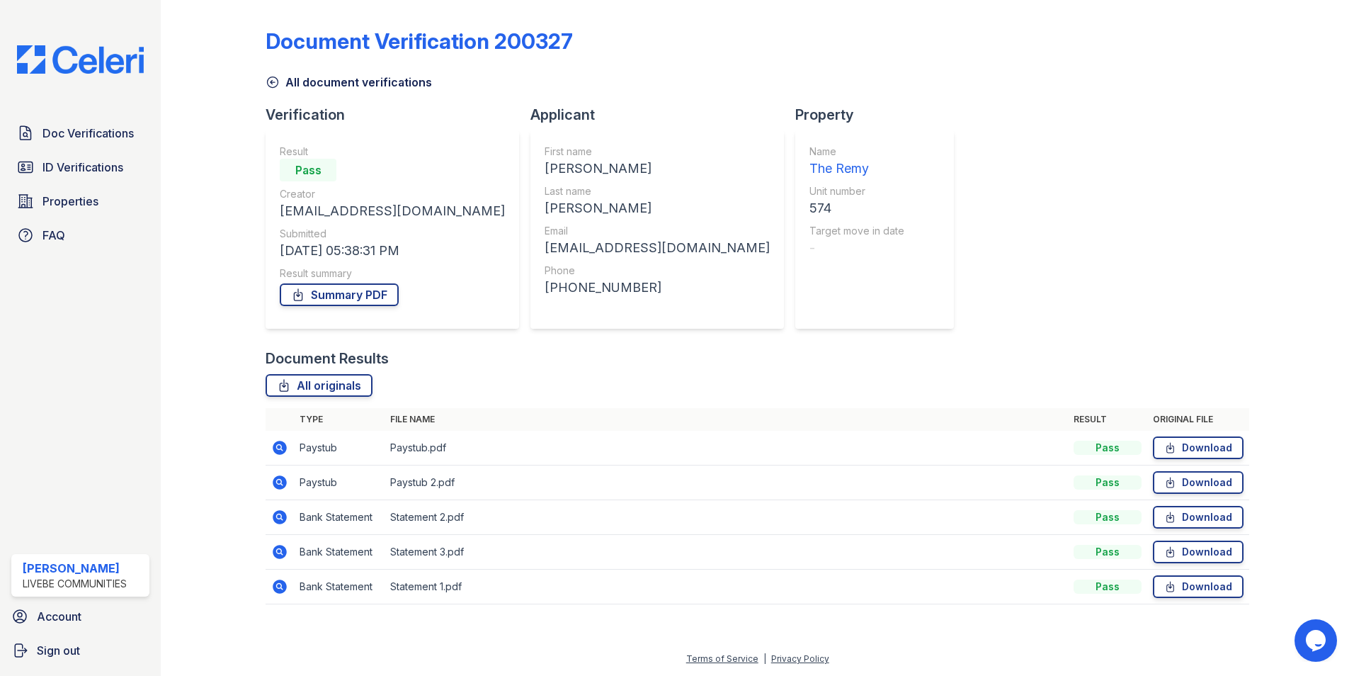
click at [278, 485] on icon at bounding box center [280, 482] width 14 height 14
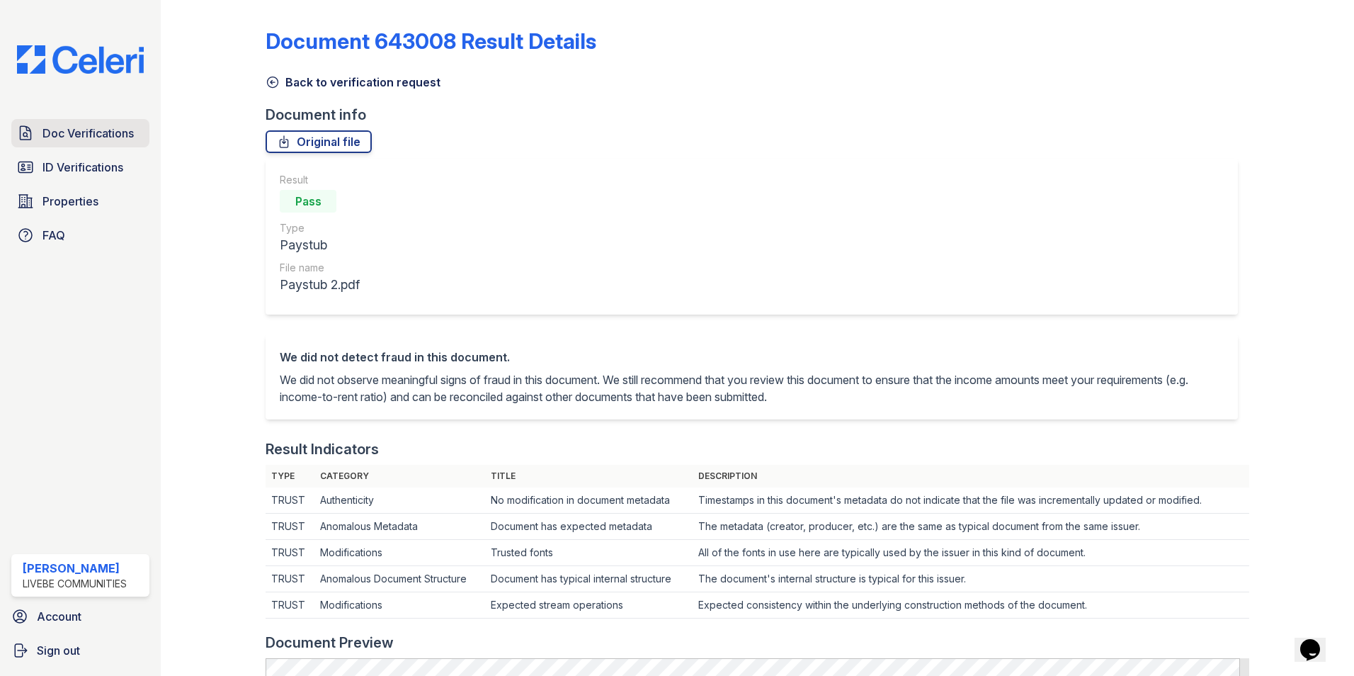
click at [72, 133] on span "Doc Verifications" at bounding box center [88, 133] width 91 height 17
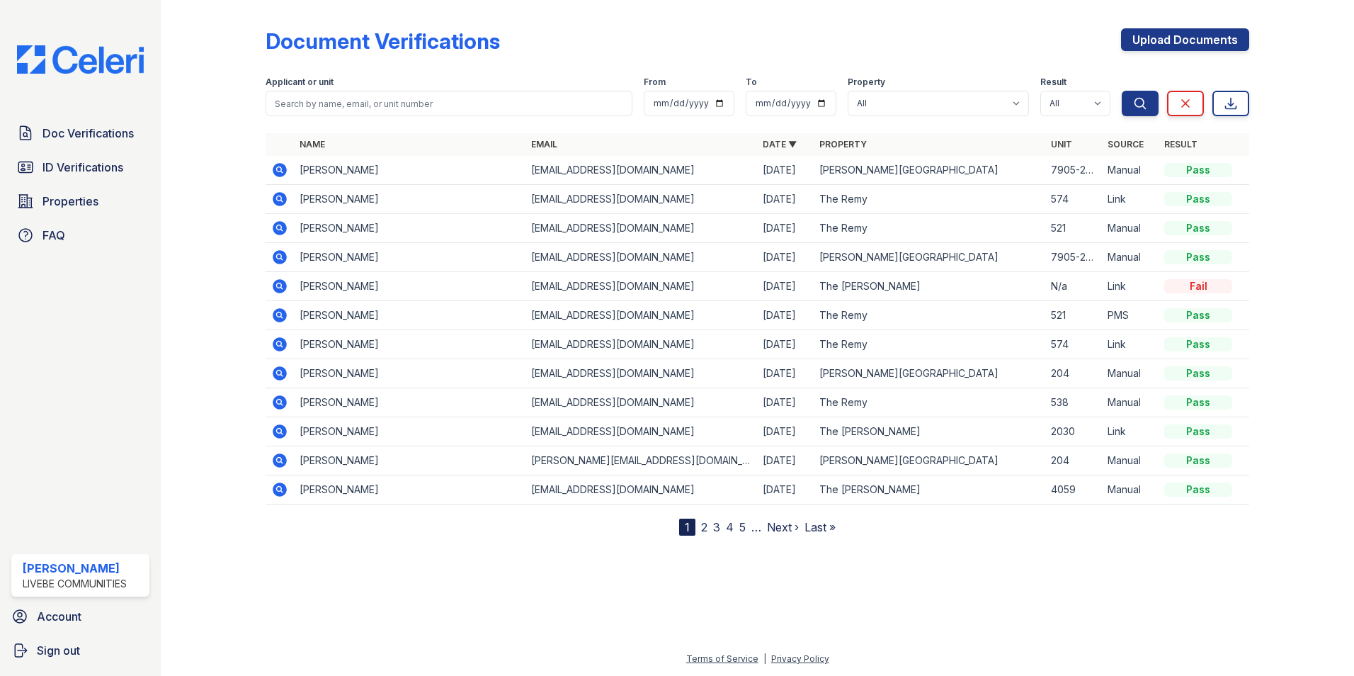
click at [280, 170] on icon at bounding box center [279, 169] width 4 height 4
click at [932, 423] on td "The Remy II" at bounding box center [930, 431] width 232 height 29
click at [93, 169] on span "ID Verifications" at bounding box center [83, 167] width 81 height 17
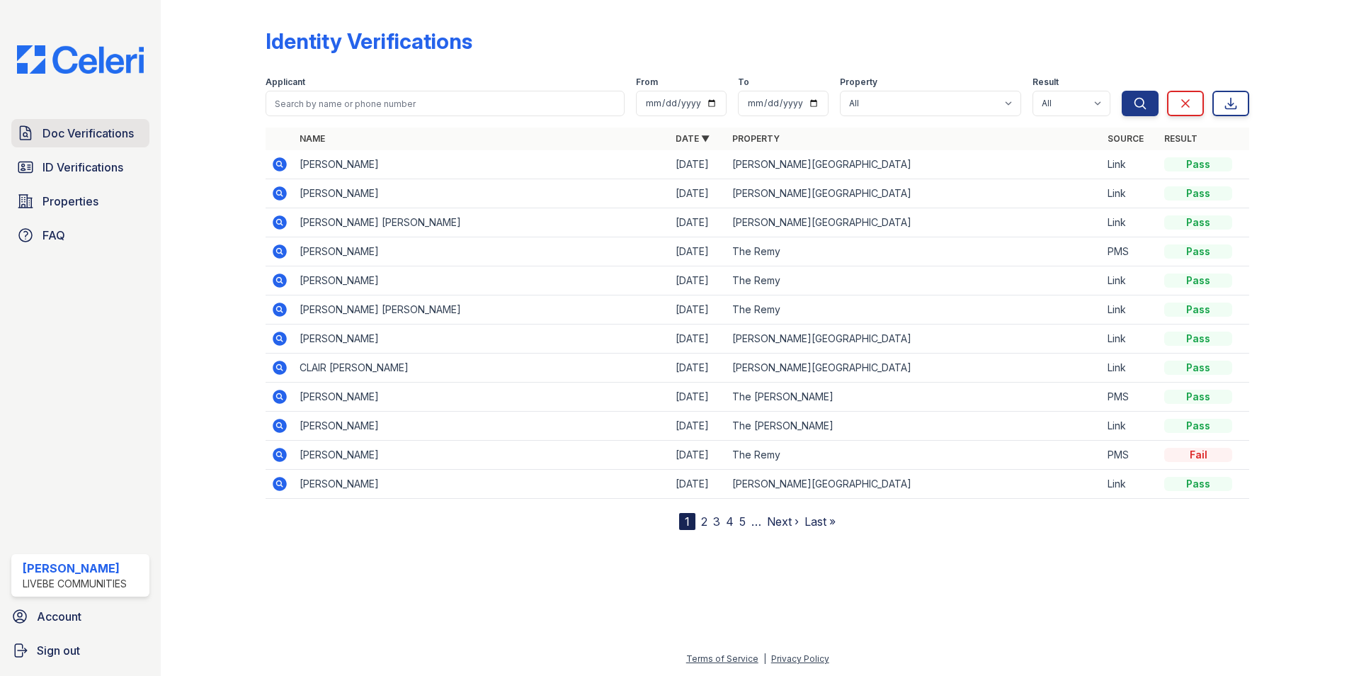
click at [77, 138] on span "Doc Verifications" at bounding box center [88, 133] width 91 height 17
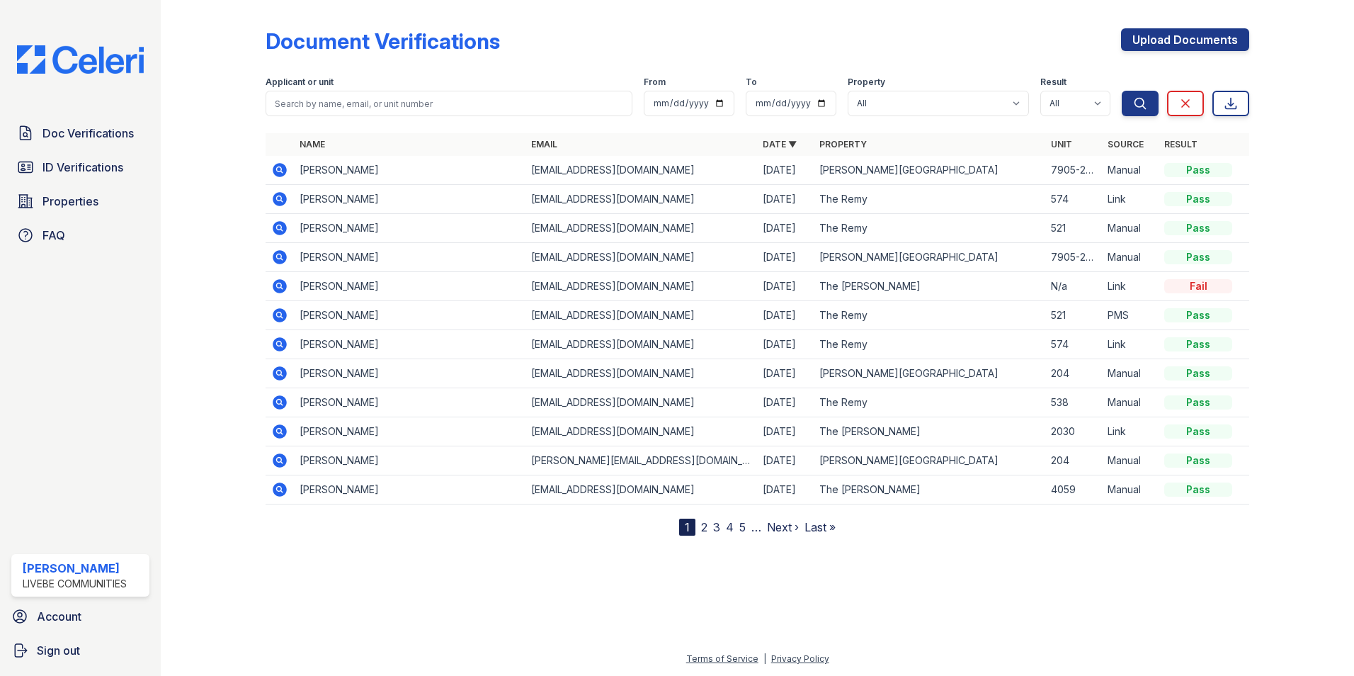
click at [283, 256] on icon at bounding box center [280, 257] width 14 height 14
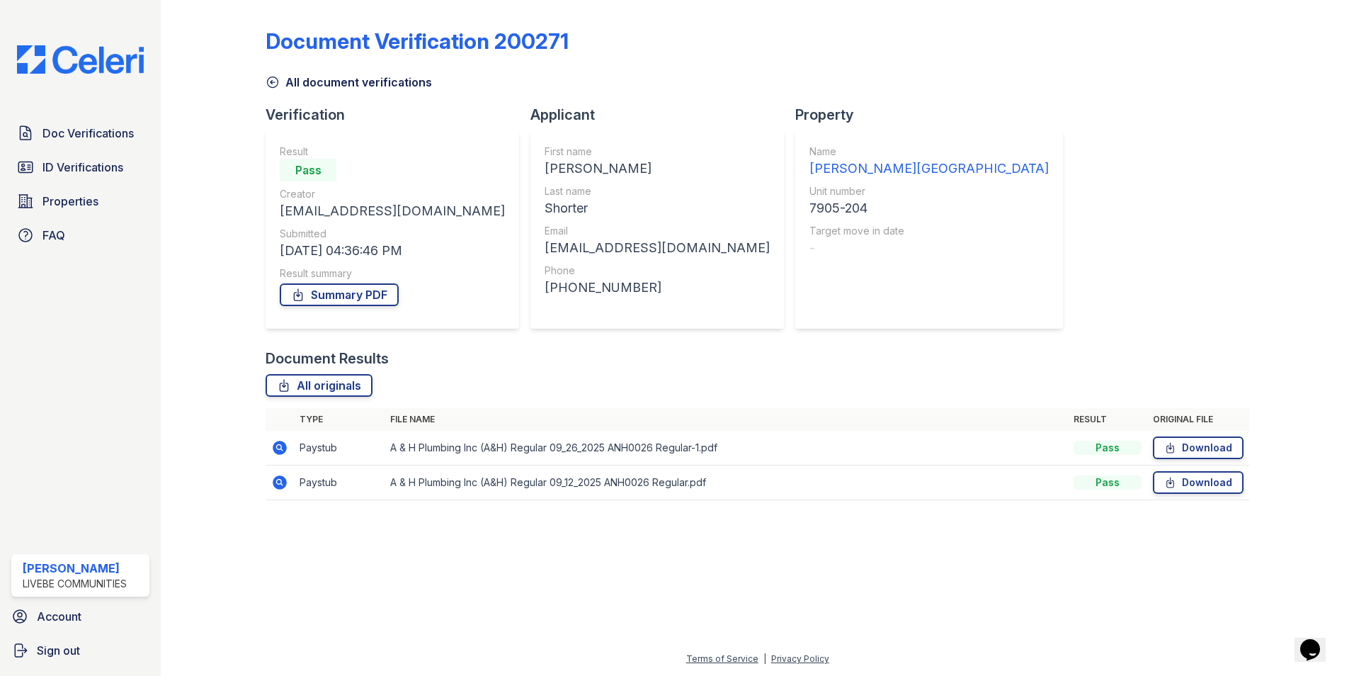
click at [278, 480] on icon at bounding box center [279, 482] width 17 height 17
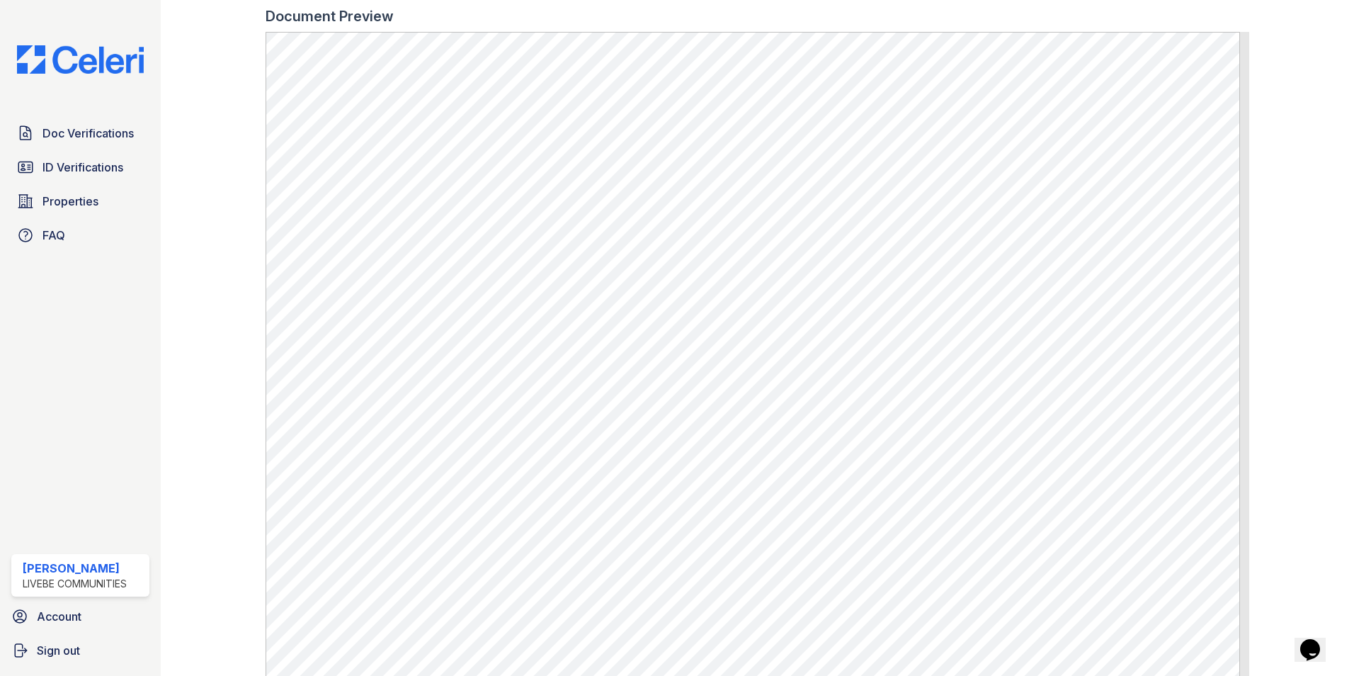
scroll to position [700, 0]
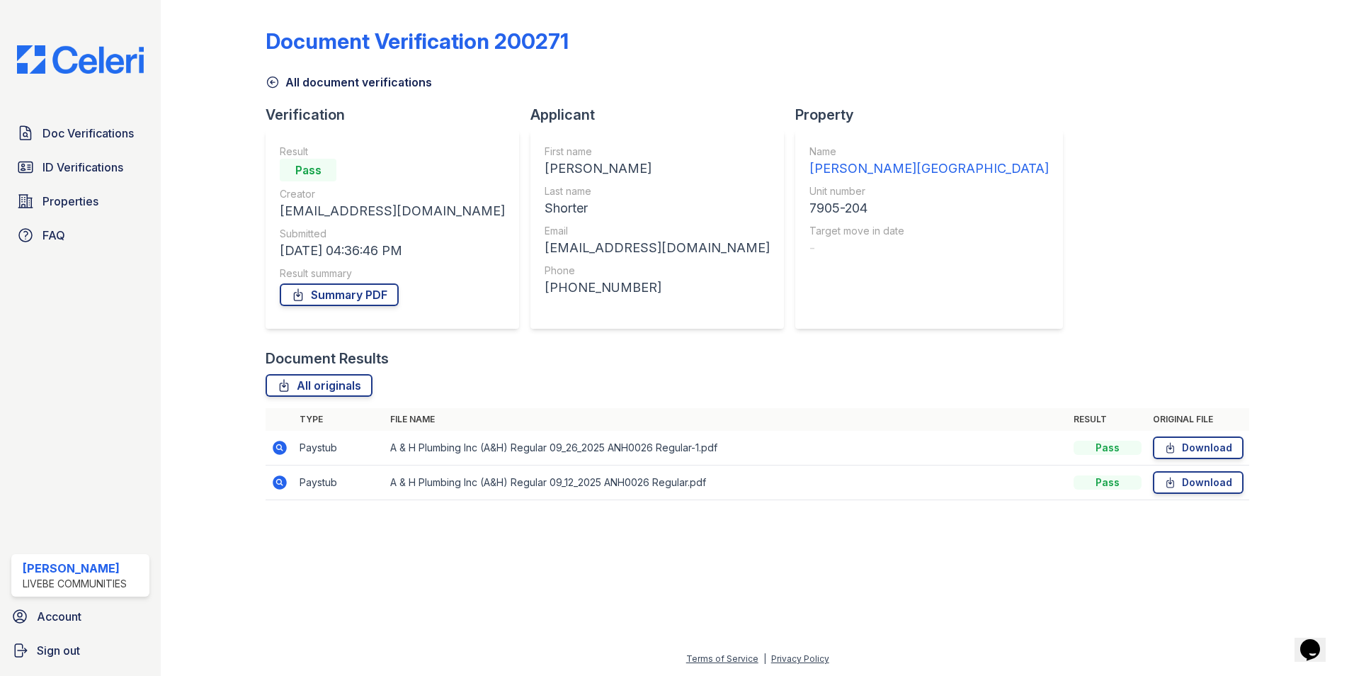
drag, startPoint x: 278, startPoint y: 480, endPoint x: 337, endPoint y: 475, distance: 59.7
click at [278, 480] on icon at bounding box center [279, 482] width 17 height 17
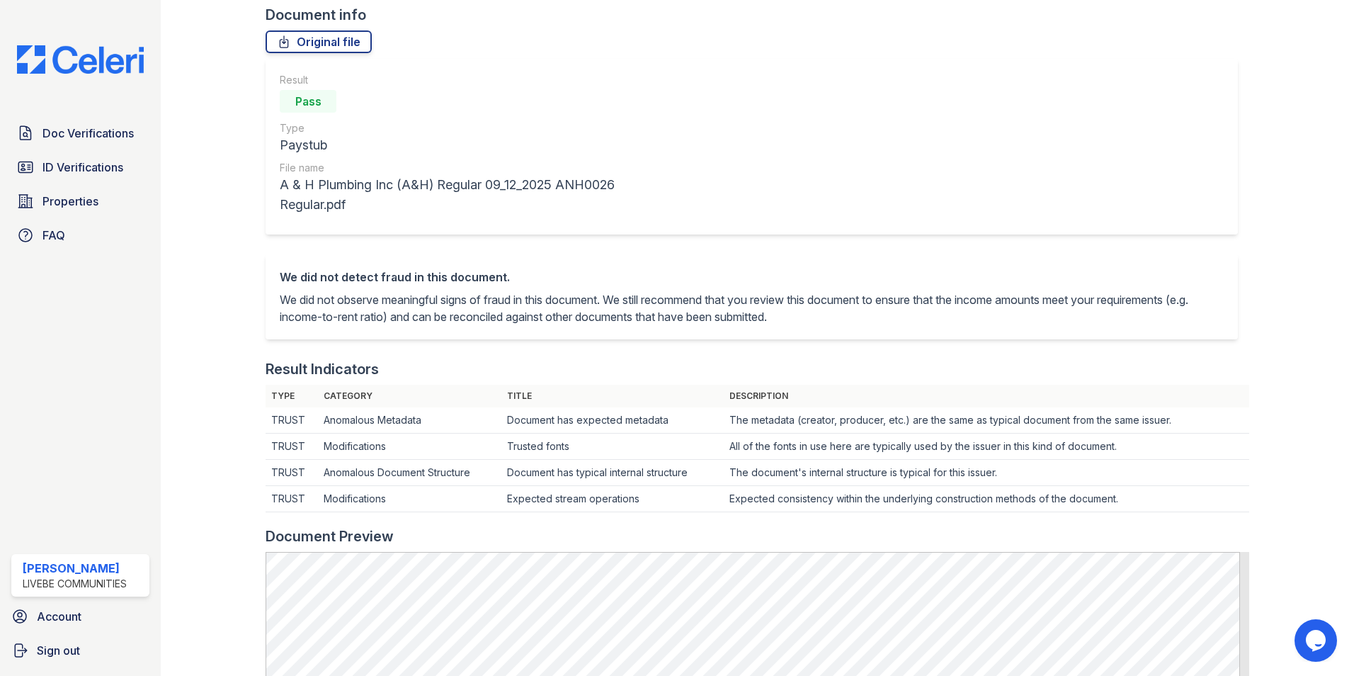
scroll to position [84, 0]
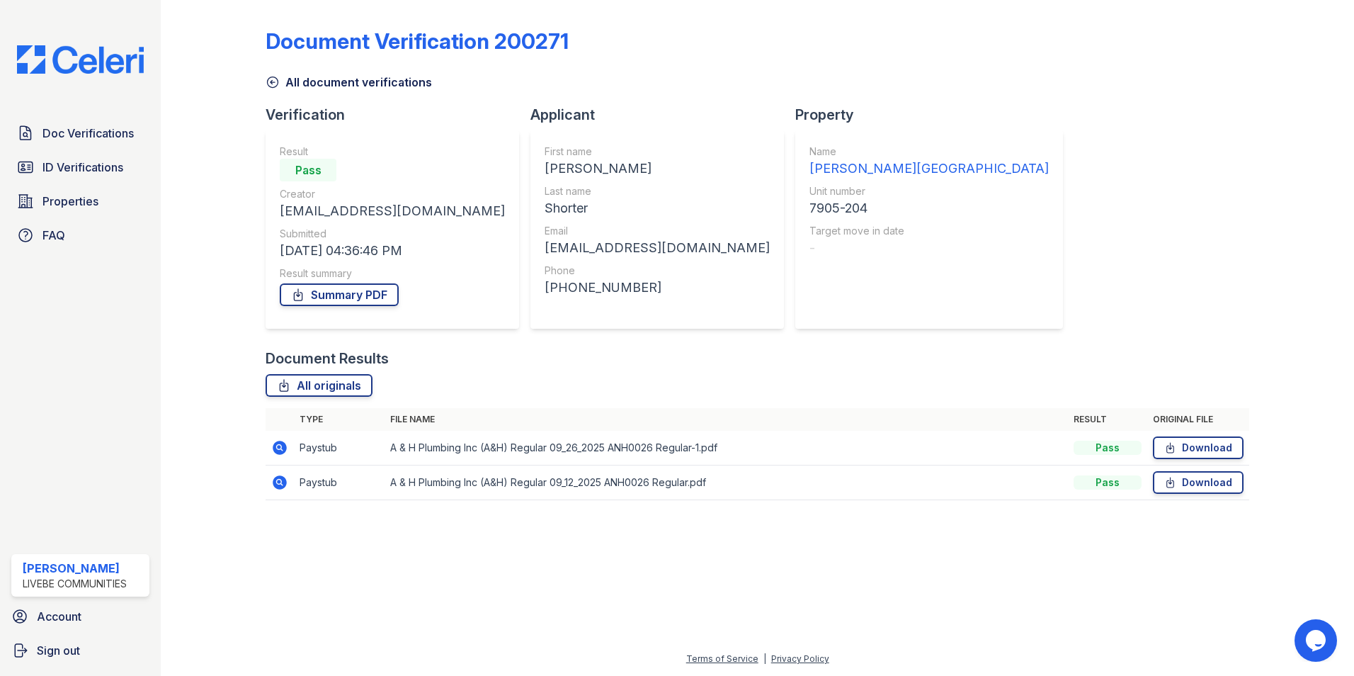
click at [280, 441] on icon at bounding box center [279, 447] width 17 height 17
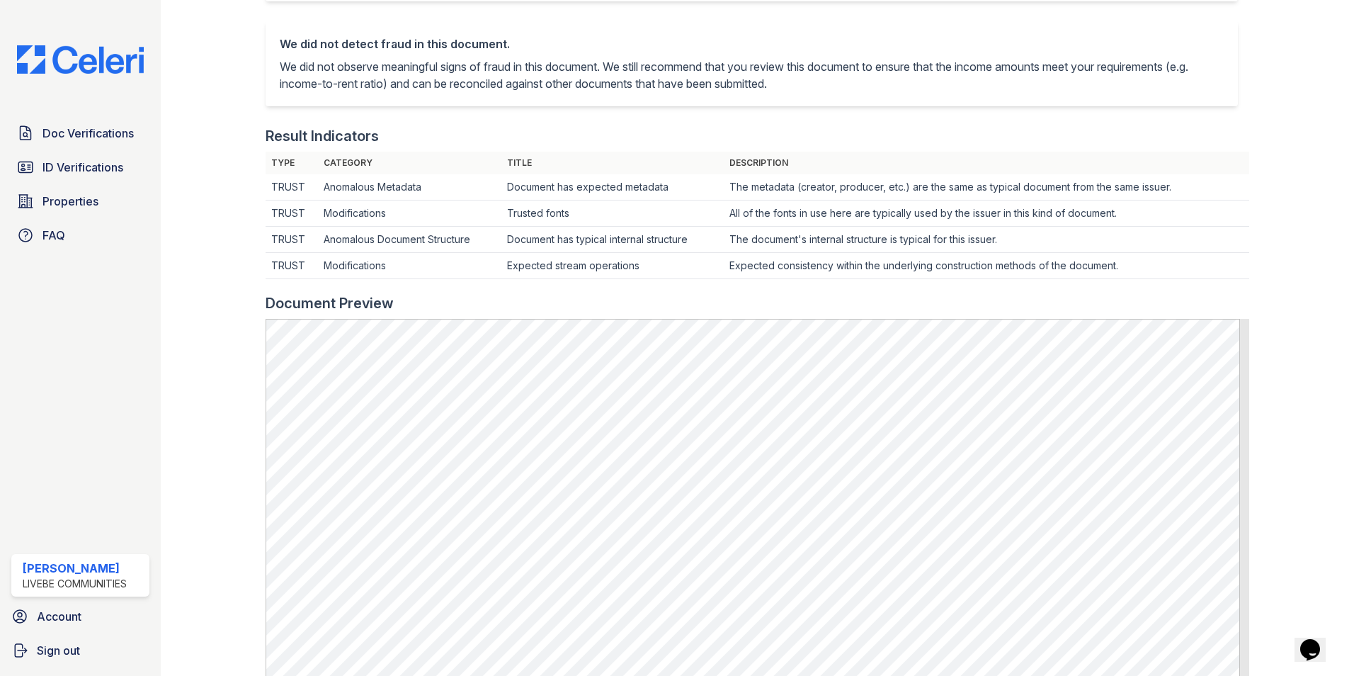
scroll to position [339, 0]
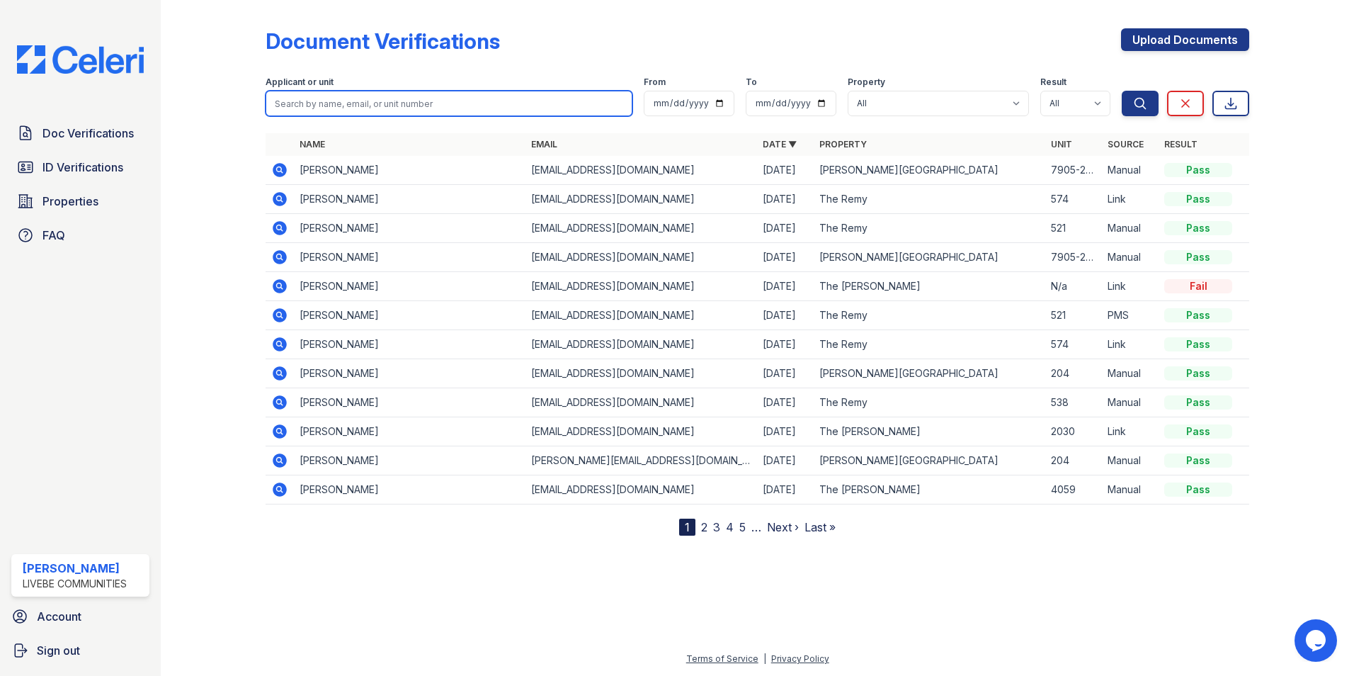
click at [355, 100] on input "search" at bounding box center [449, 104] width 367 height 26
type input "Sjorter"
click at [1122, 91] on button "Search" at bounding box center [1140, 104] width 37 height 26
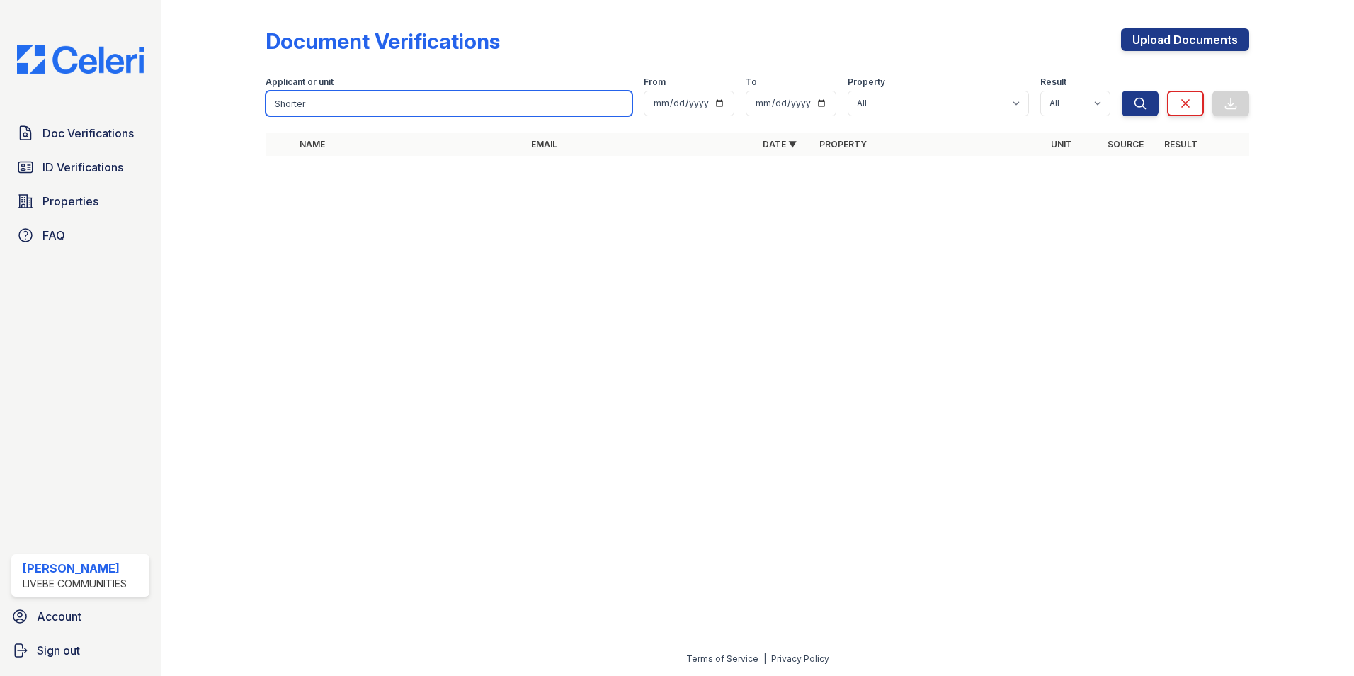
type input "Shorter"
click at [1122, 91] on button "Search" at bounding box center [1140, 104] width 37 height 26
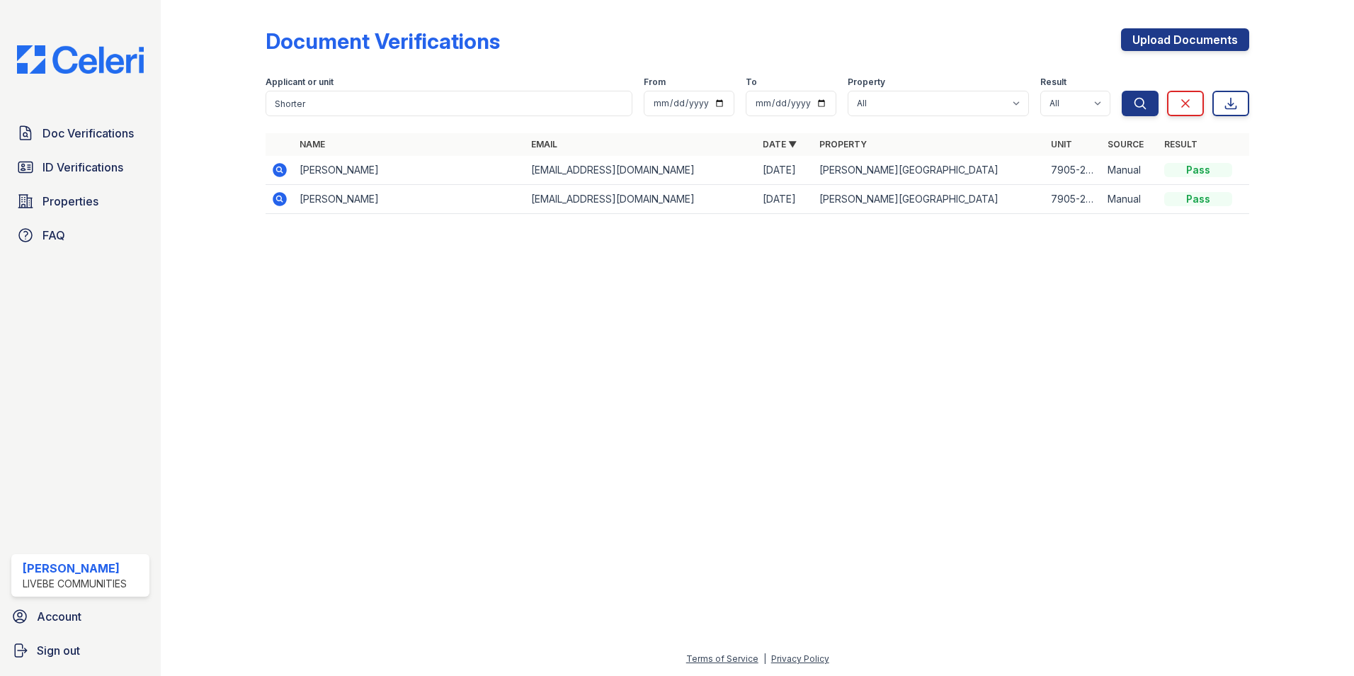
click at [281, 168] on icon at bounding box center [279, 170] width 17 height 17
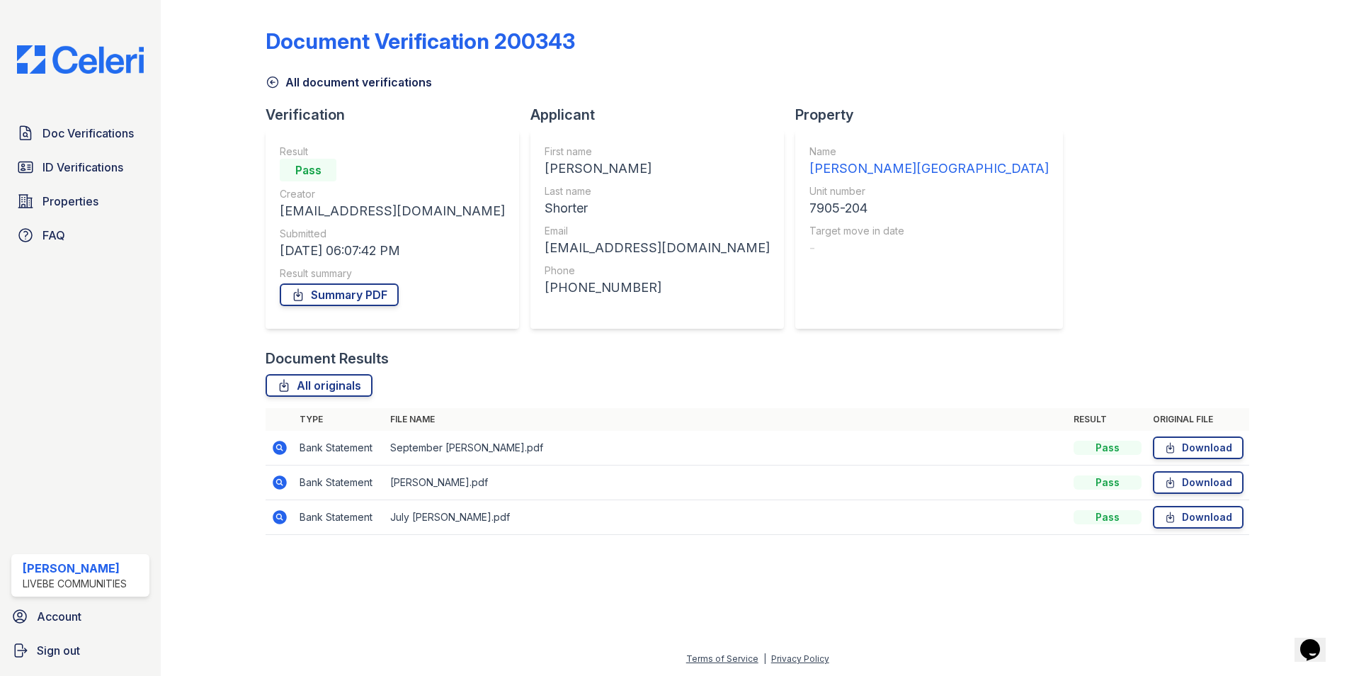
click at [281, 448] on icon at bounding box center [279, 447] width 17 height 17
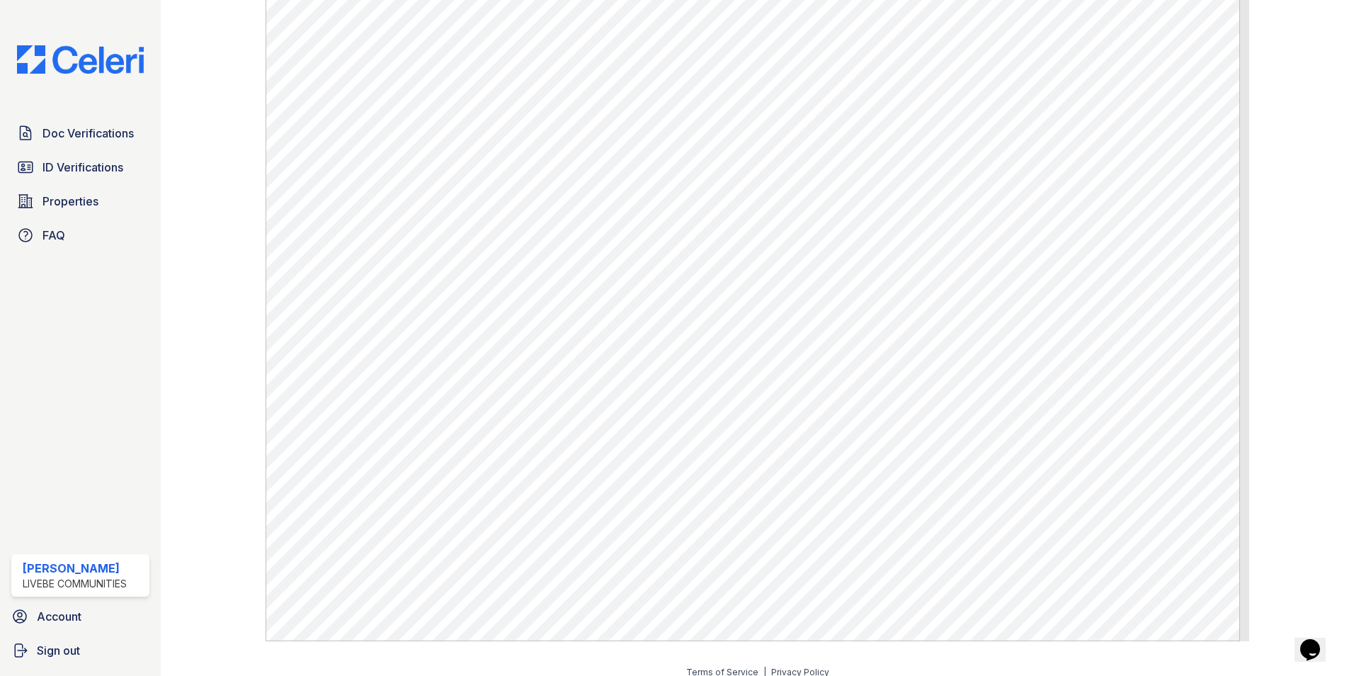
scroll to position [656, 0]
drag, startPoint x: 1350, startPoint y: 260, endPoint x: 33, endPoint y: 30, distance: 1336.7
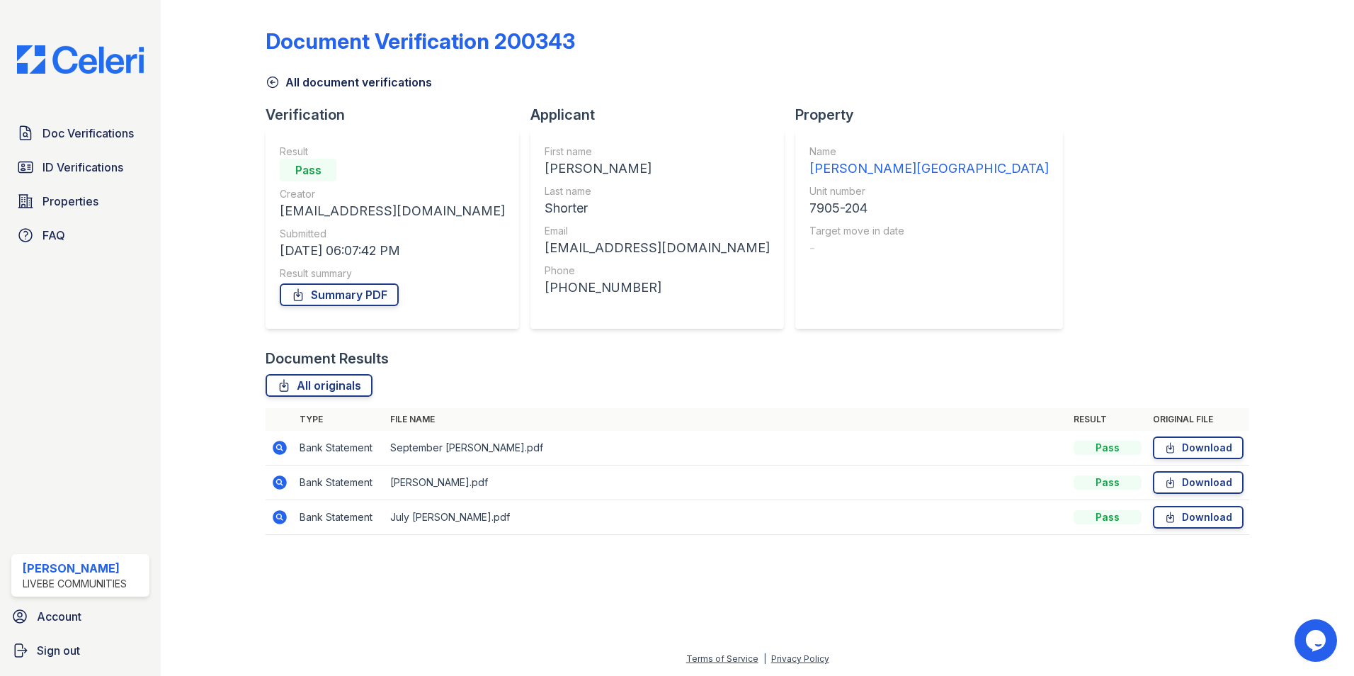
click at [282, 477] on icon at bounding box center [280, 482] width 14 height 14
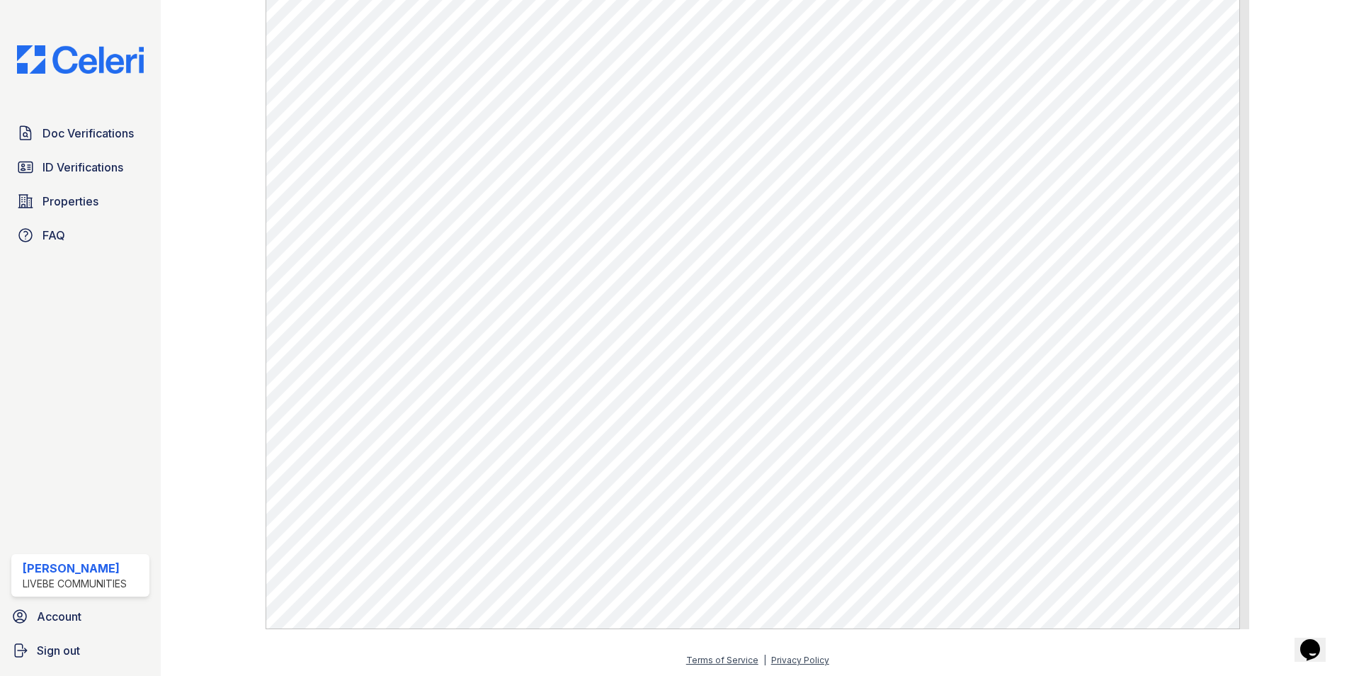
scroll to position [656, 0]
click at [89, 135] on span "Doc Verifications" at bounding box center [88, 133] width 91 height 17
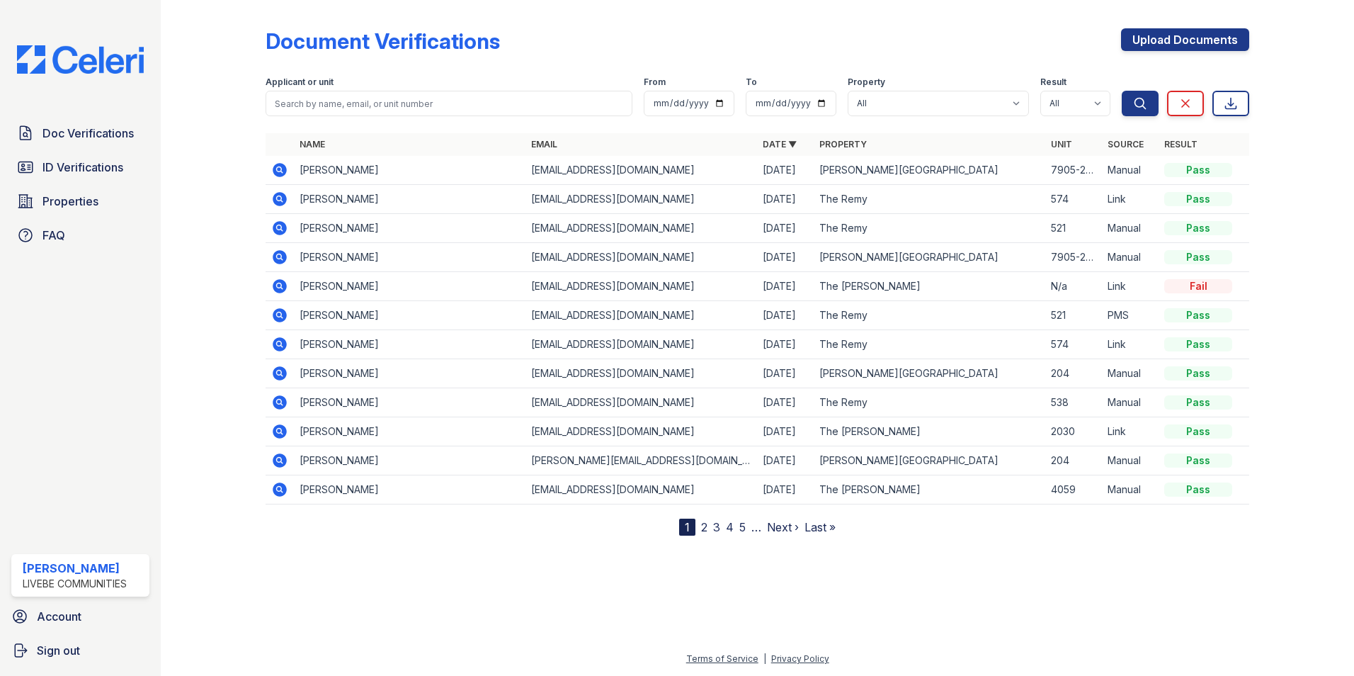
click at [281, 256] on icon at bounding box center [279, 257] width 17 height 17
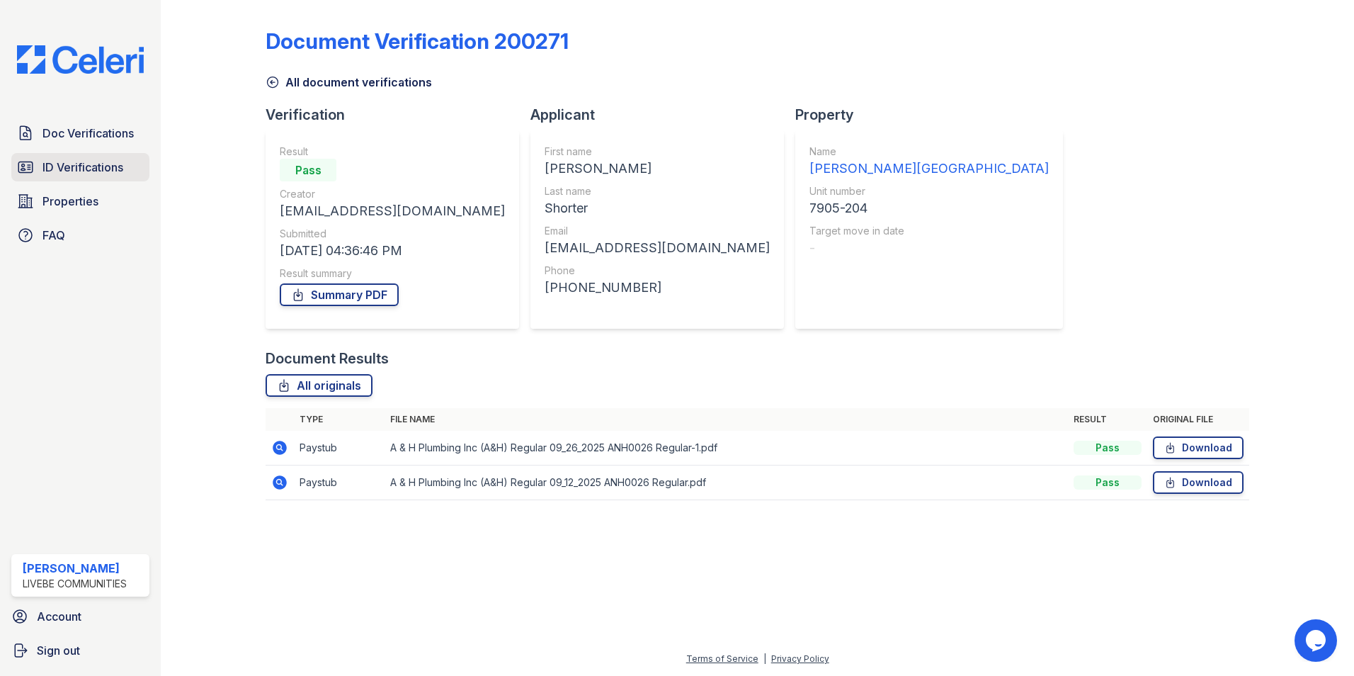
click at [84, 162] on span "ID Verifications" at bounding box center [83, 167] width 81 height 17
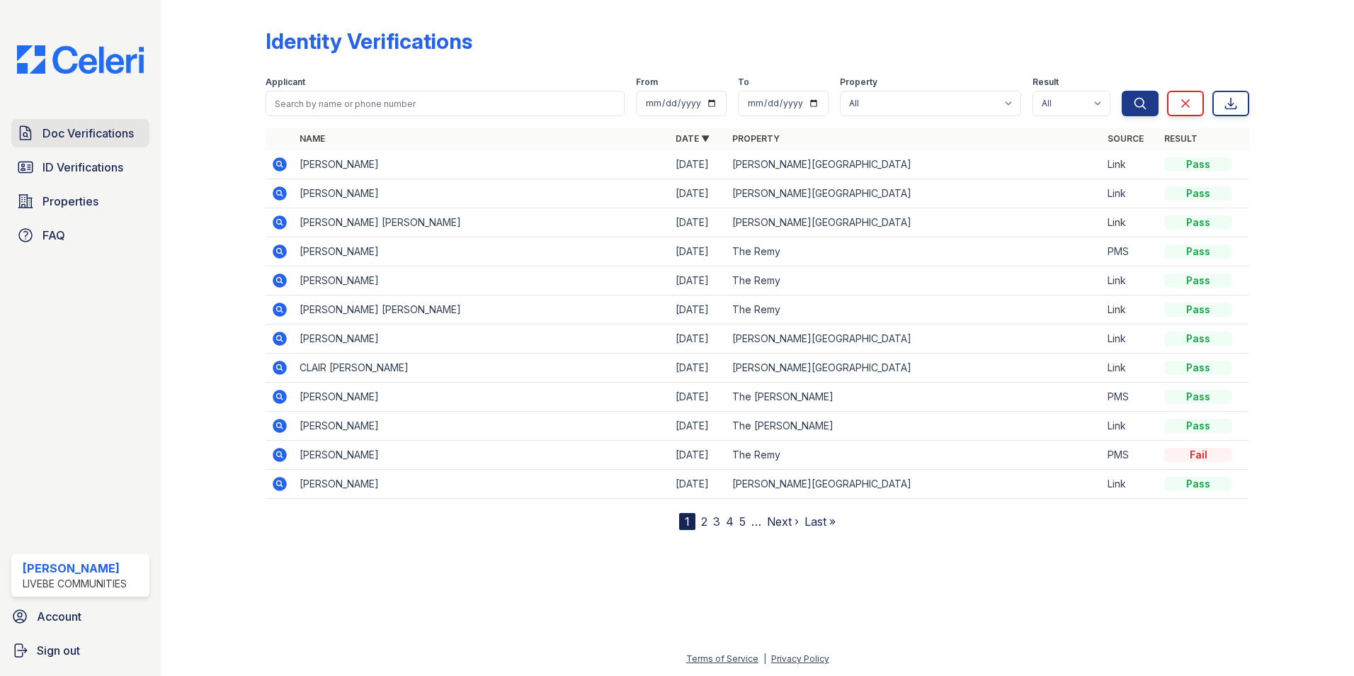
click at [100, 141] on span "Doc Verifications" at bounding box center [88, 133] width 91 height 17
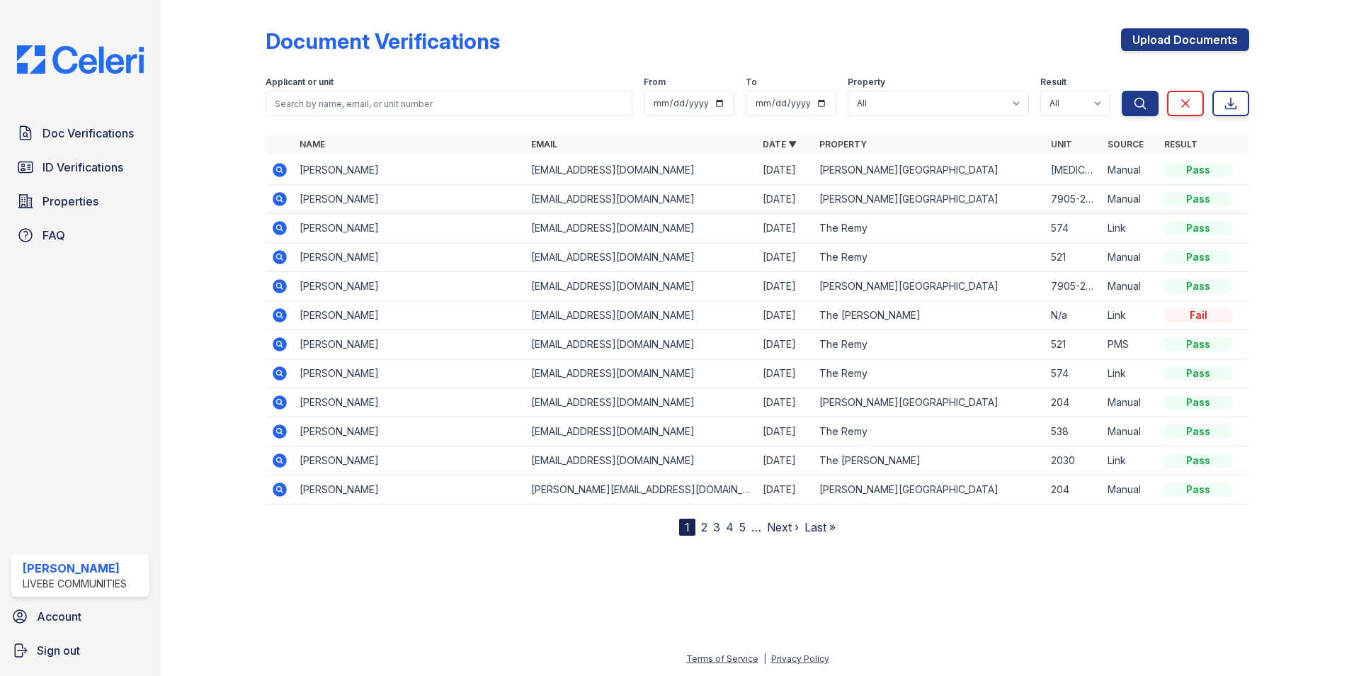
click at [281, 173] on icon at bounding box center [280, 170] width 14 height 14
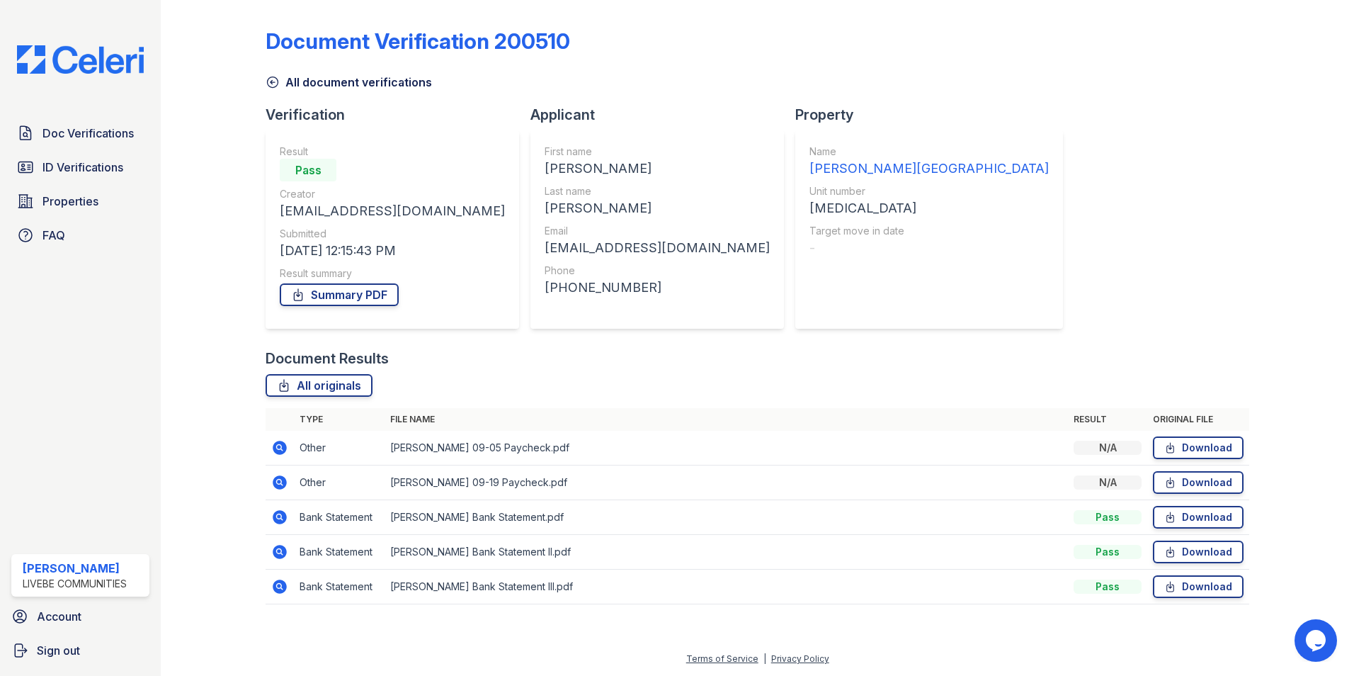
click at [278, 448] on icon at bounding box center [279, 447] width 4 height 4
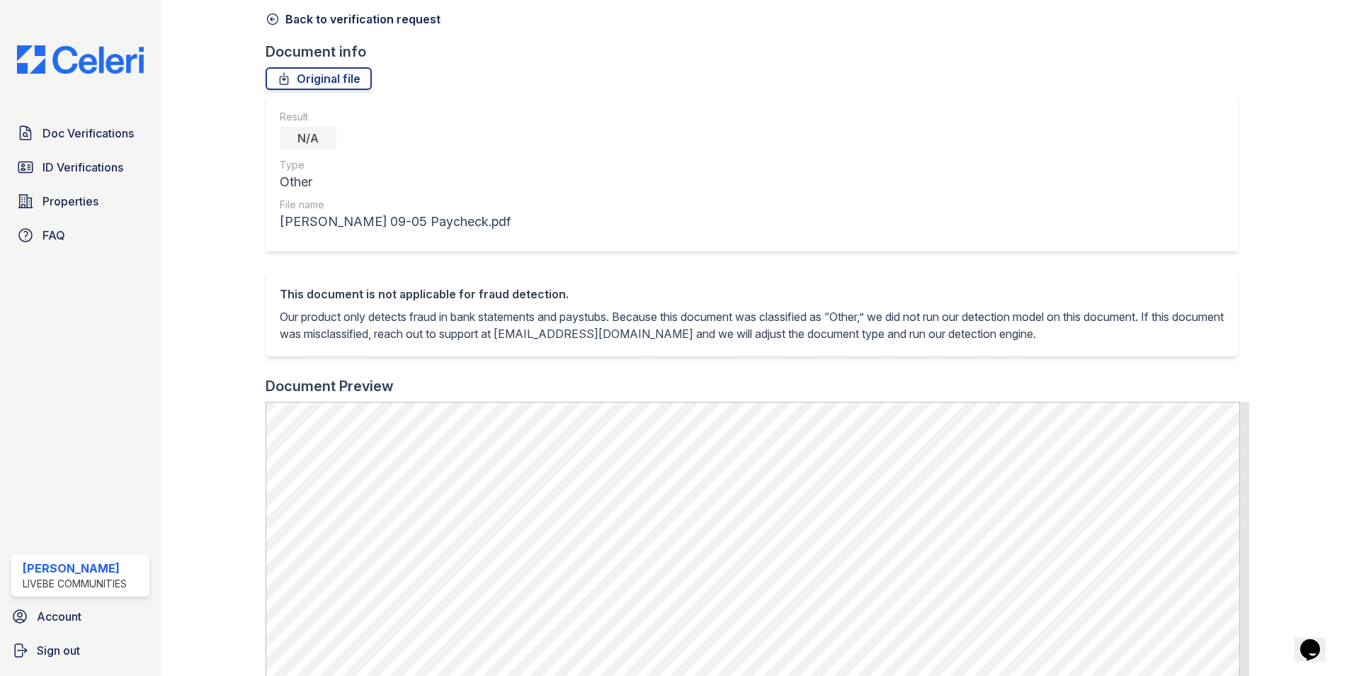
scroll to position [48, 0]
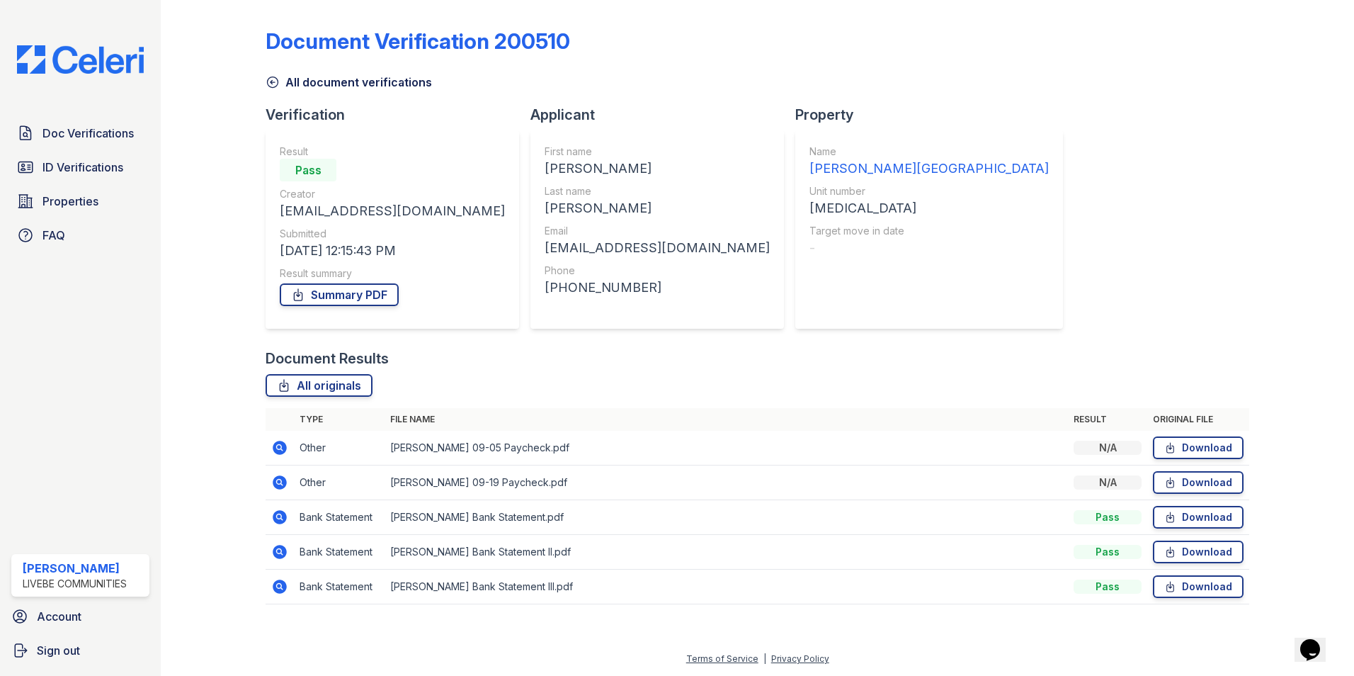
click at [271, 513] on td at bounding box center [280, 517] width 28 height 35
click at [280, 519] on icon at bounding box center [279, 517] width 17 height 17
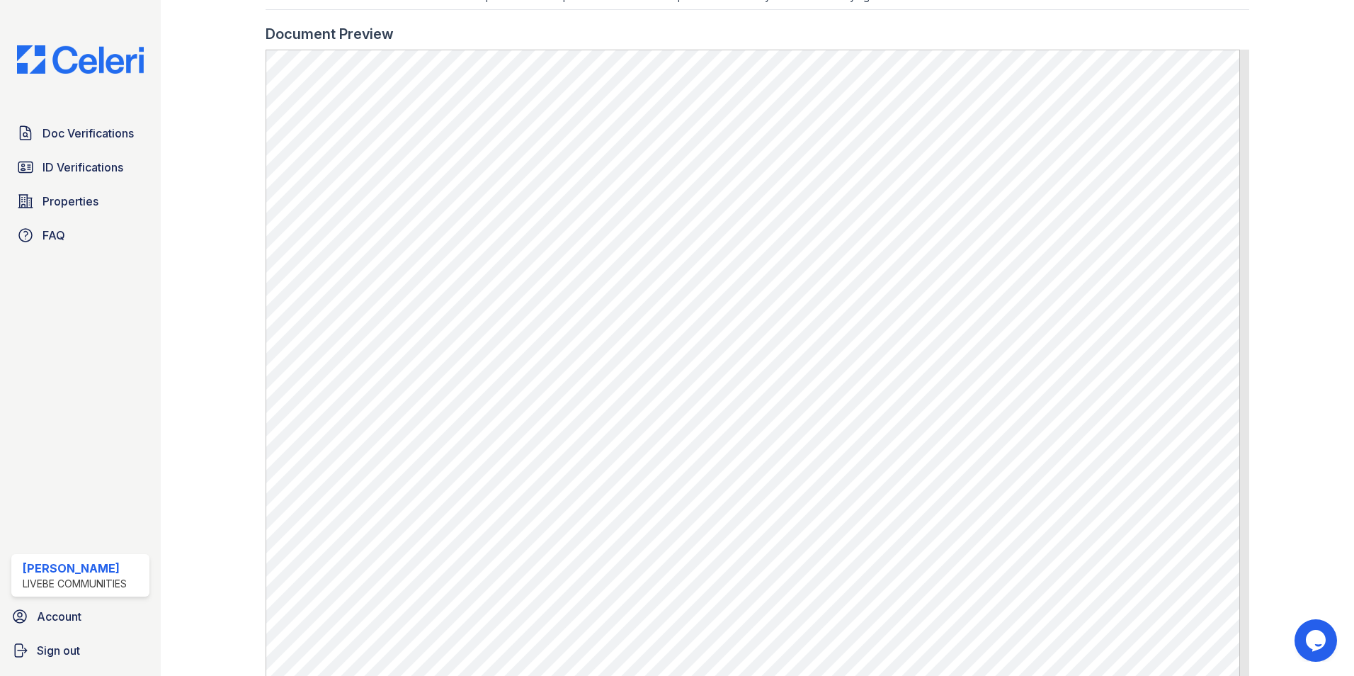
scroll to position [682, 0]
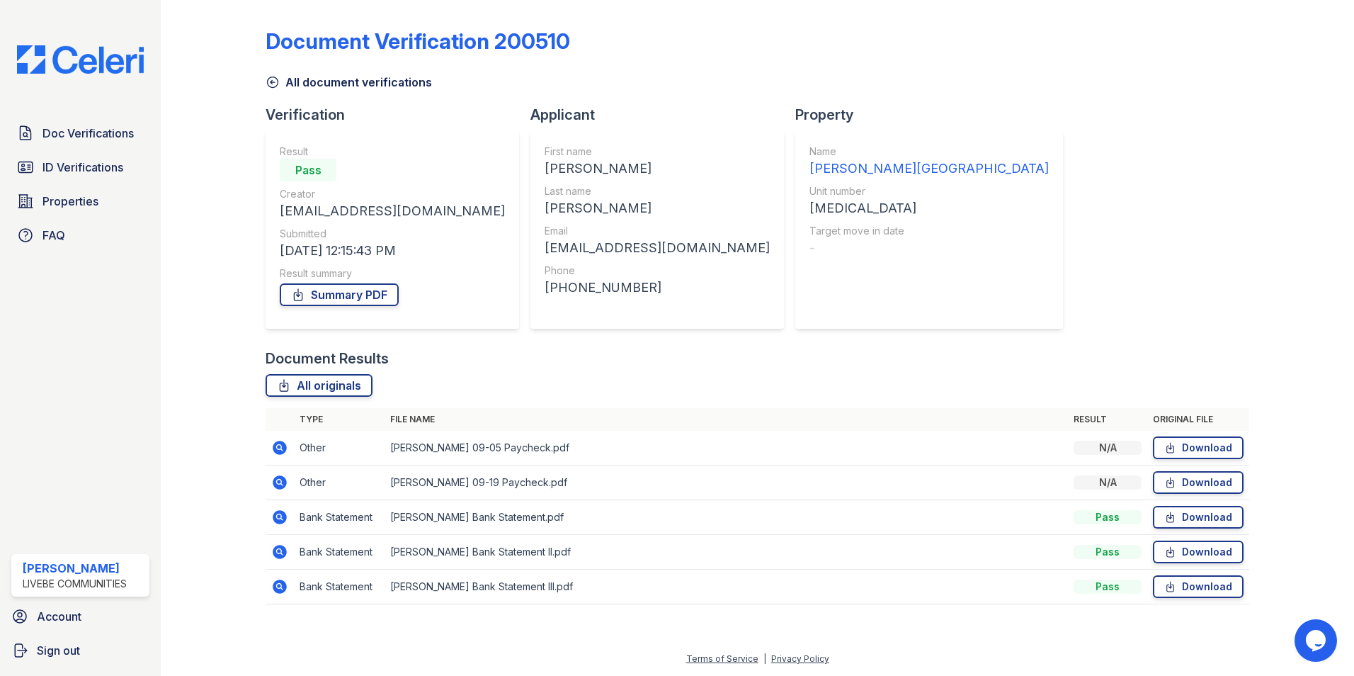
click at [284, 553] on icon at bounding box center [280, 552] width 14 height 14
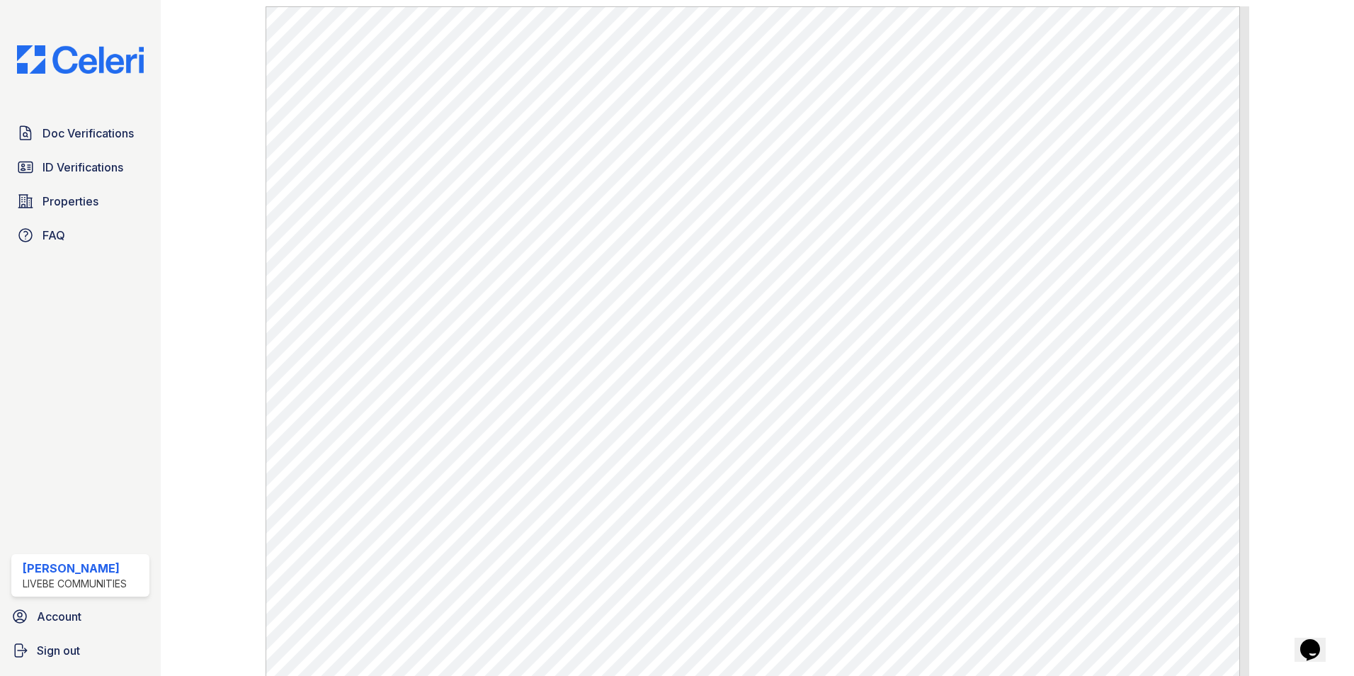
scroll to position [775, 0]
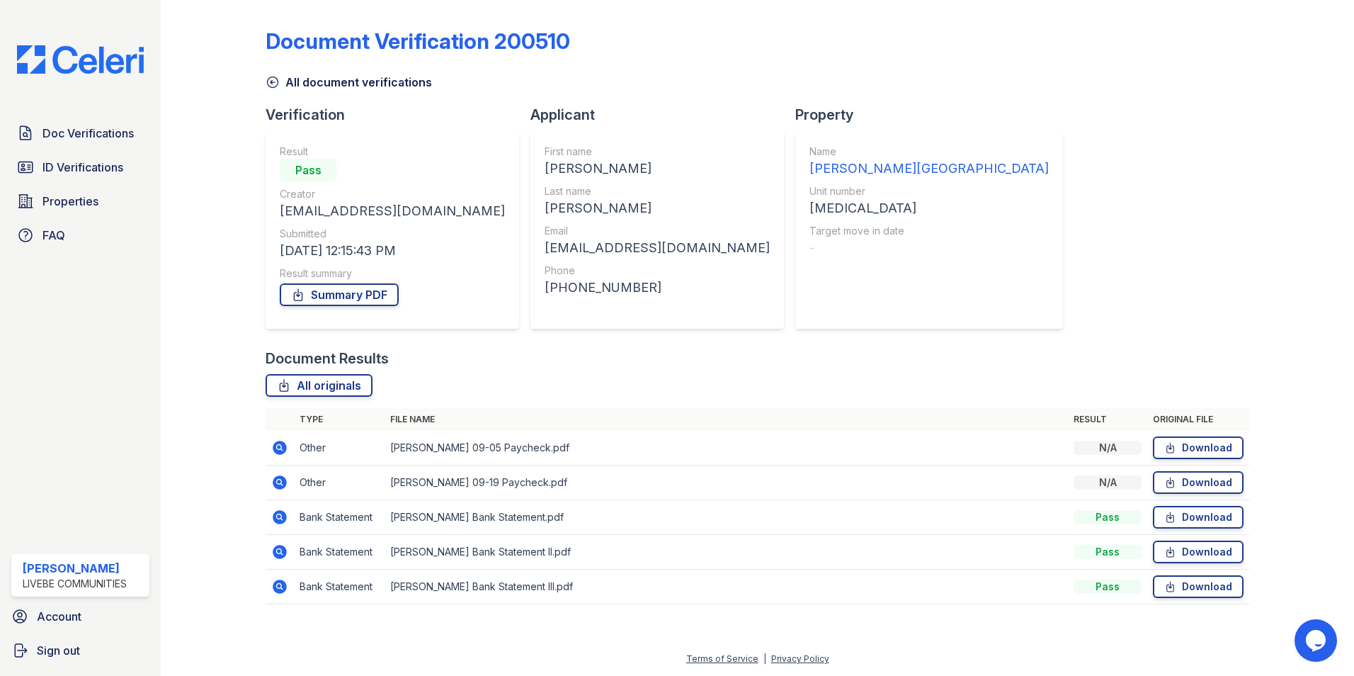
click at [281, 584] on icon at bounding box center [279, 586] width 17 height 17
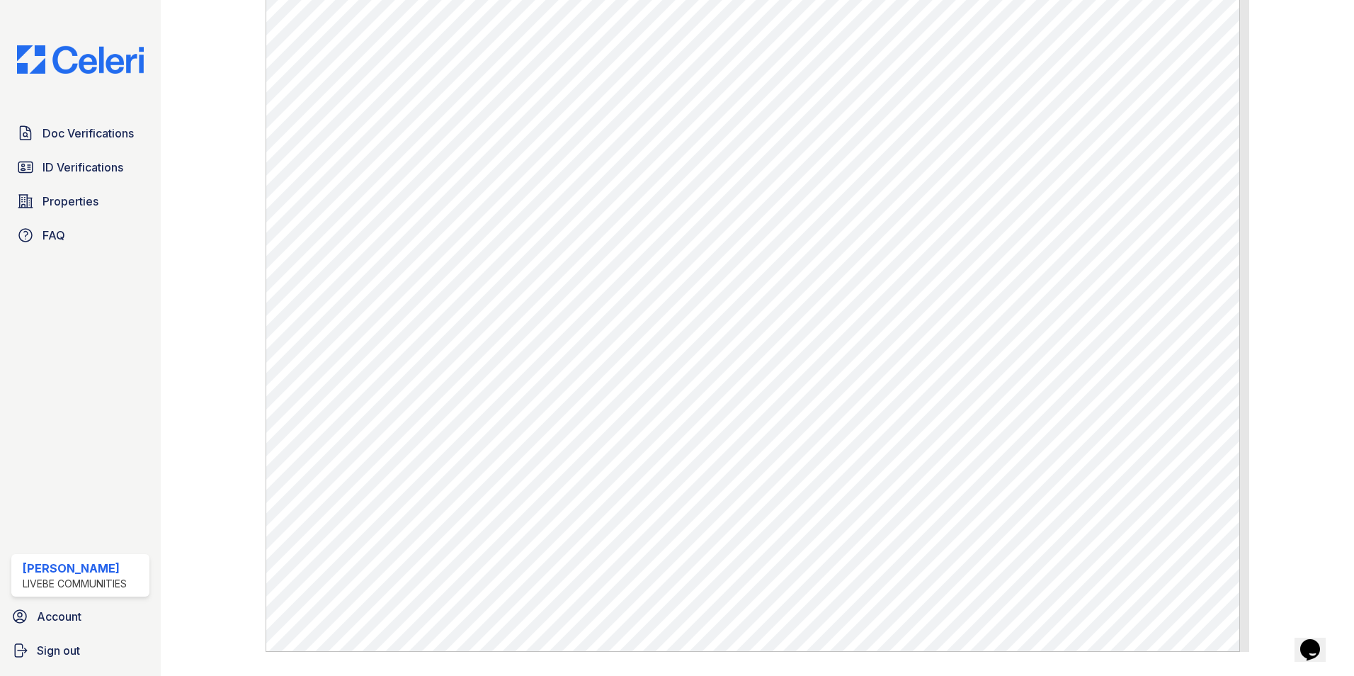
scroll to position [775, 0]
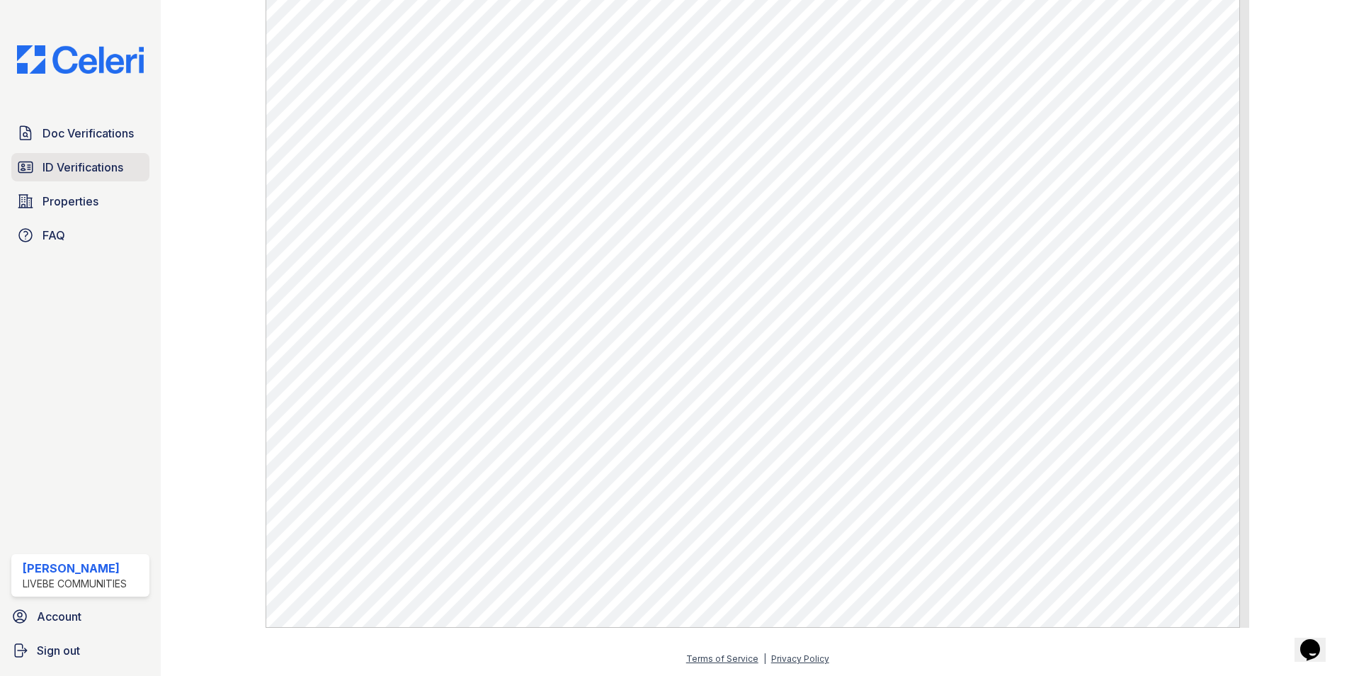
click at [79, 157] on link "ID Verifications" at bounding box center [80, 167] width 138 height 28
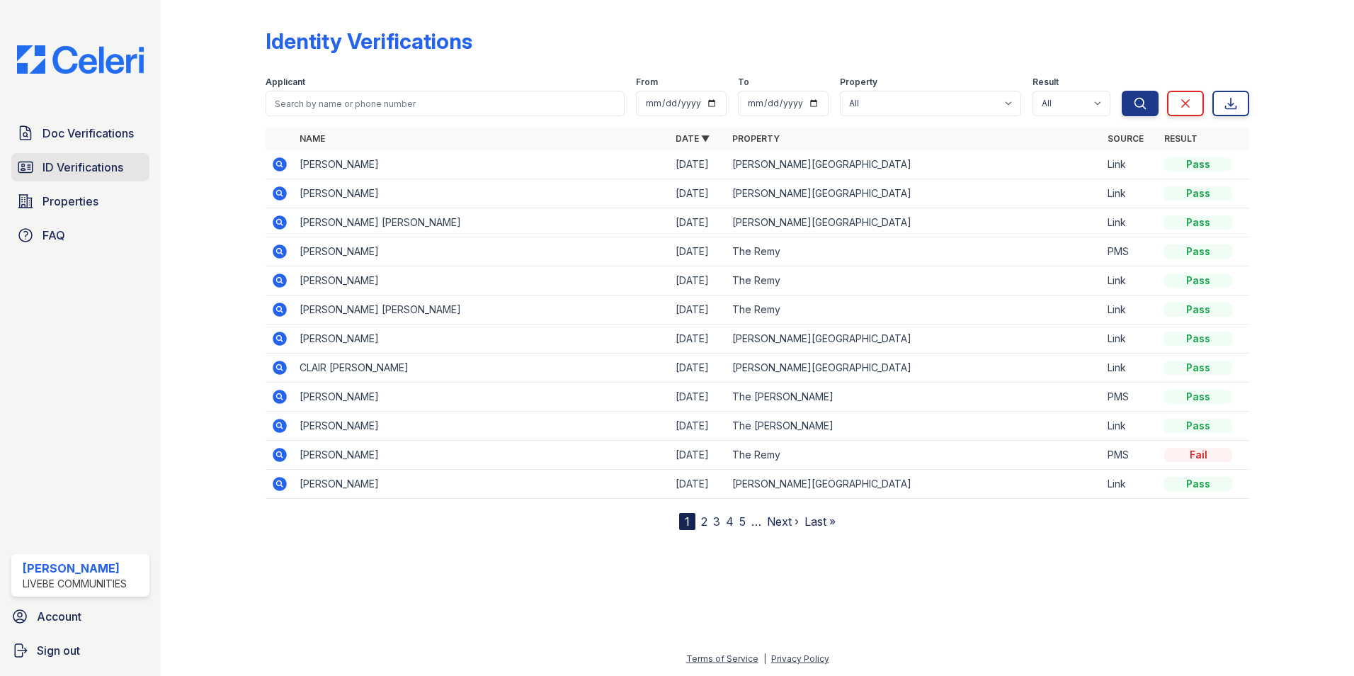
click at [67, 171] on span "ID Verifications" at bounding box center [83, 167] width 81 height 17
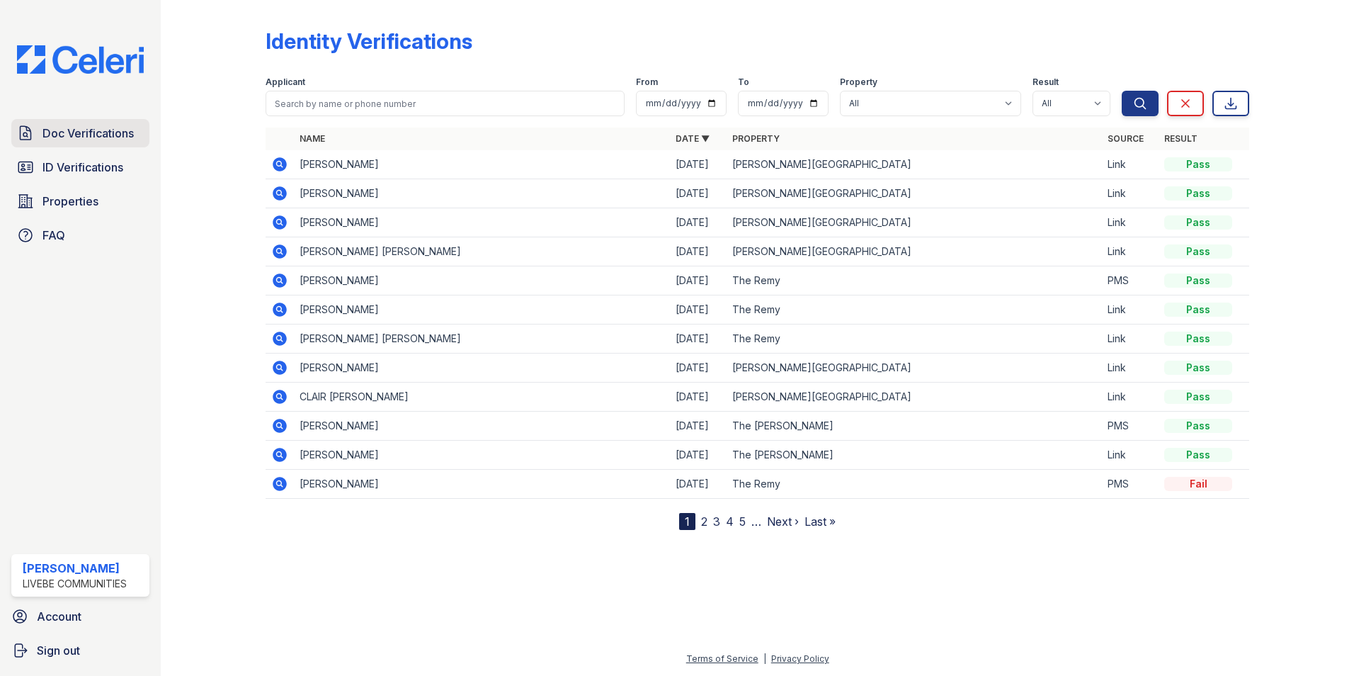
click at [102, 132] on span "Doc Verifications" at bounding box center [88, 133] width 91 height 17
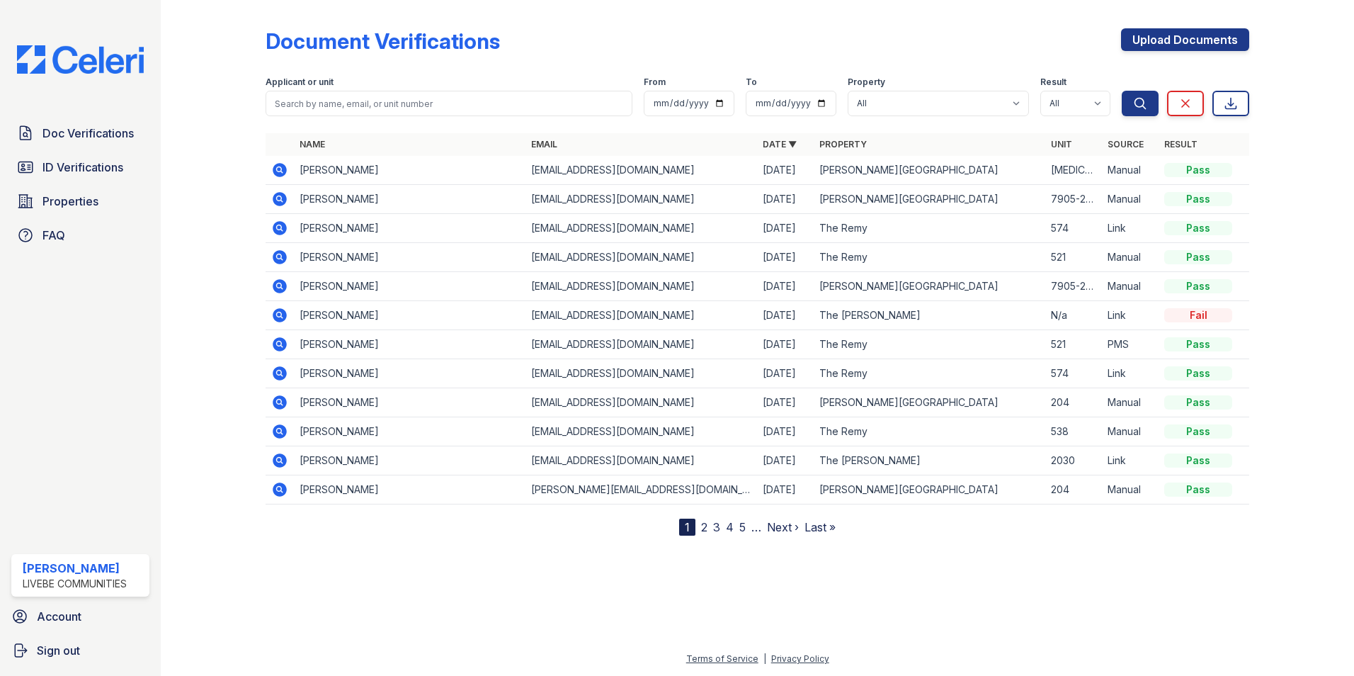
click at [282, 166] on icon at bounding box center [280, 170] width 14 height 14
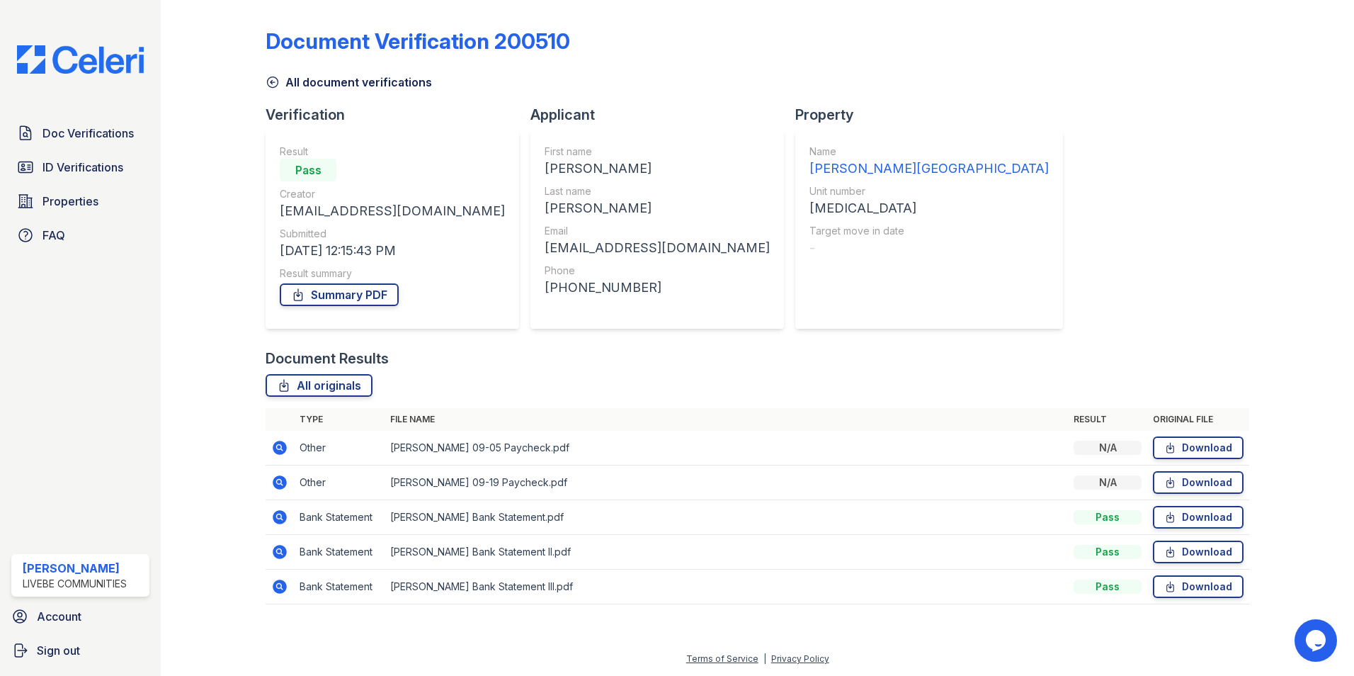
click at [278, 482] on icon at bounding box center [279, 482] width 4 height 4
click at [104, 146] on link "Doc Verifications" at bounding box center [80, 133] width 138 height 28
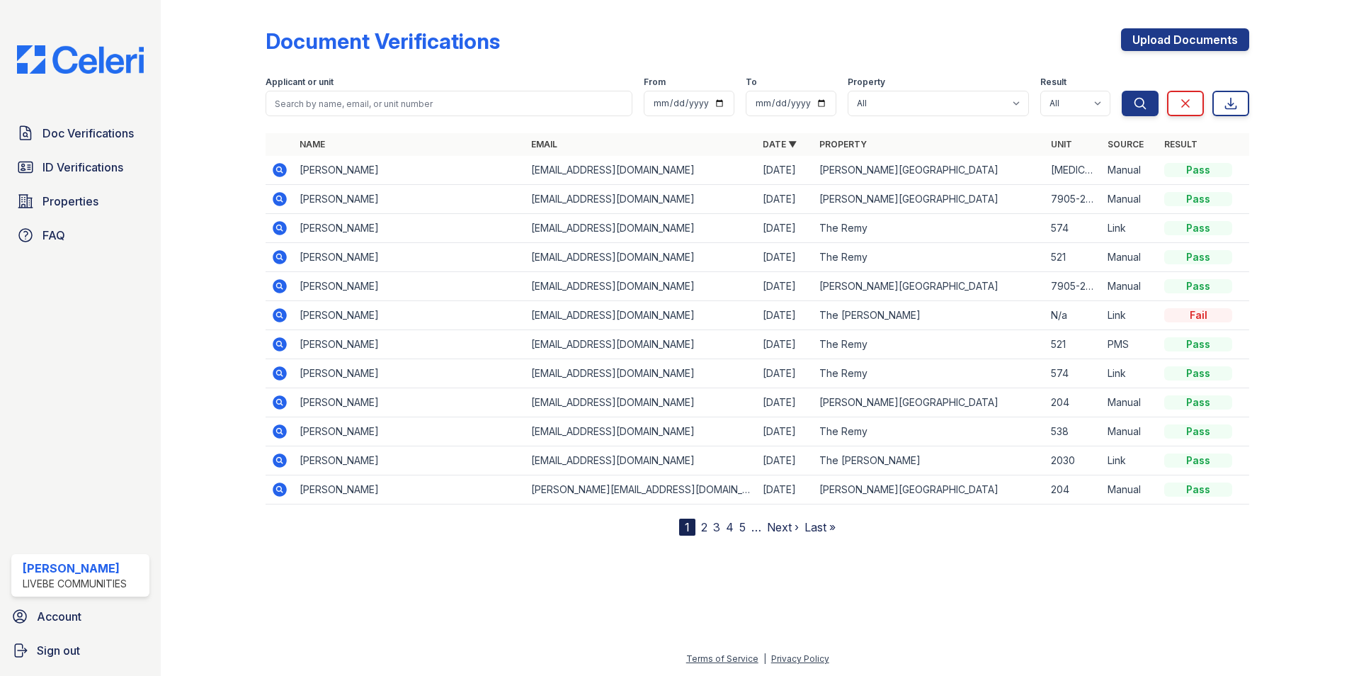
click at [104, 146] on link "Doc Verifications" at bounding box center [80, 133] width 138 height 28
click at [84, 141] on span "Doc Verifications" at bounding box center [88, 133] width 91 height 17
click at [99, 176] on span "ID Verifications" at bounding box center [83, 167] width 81 height 17
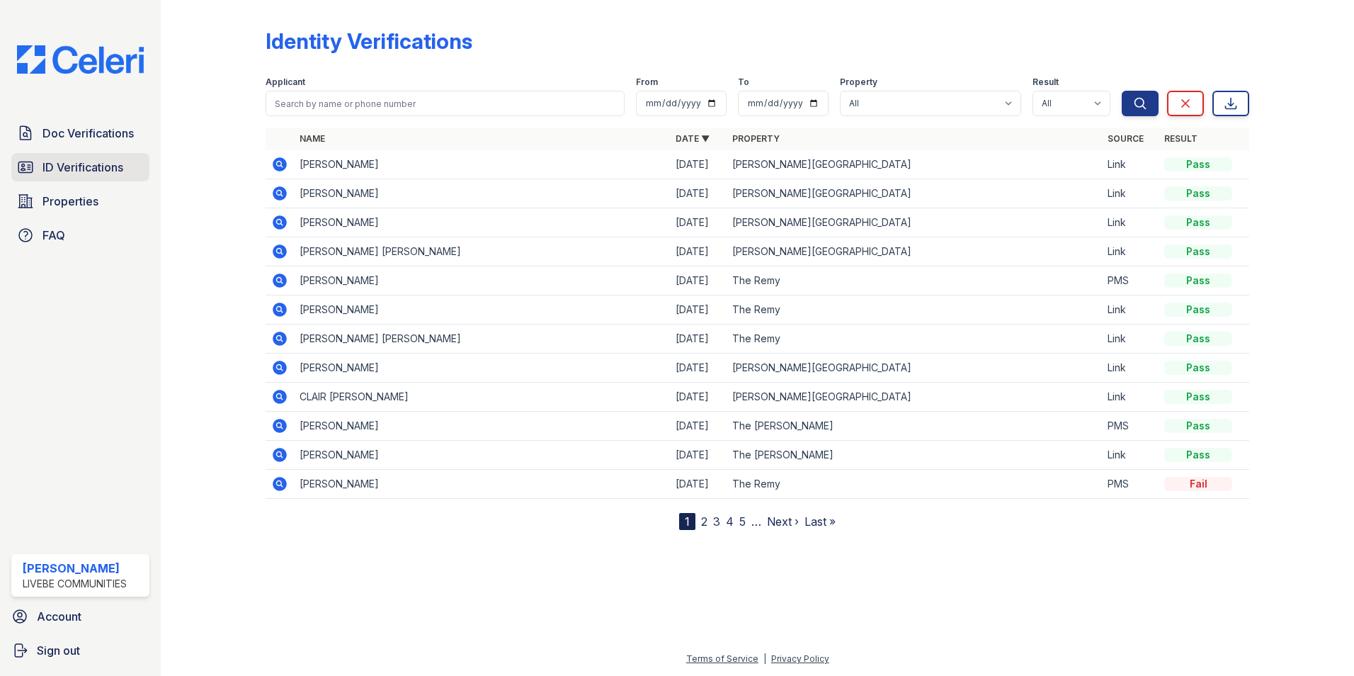
click at [93, 175] on span "ID Verifications" at bounding box center [83, 167] width 81 height 17
click at [84, 165] on span "ID Verifications" at bounding box center [83, 167] width 81 height 17
click at [91, 140] on span "Doc Verifications" at bounding box center [88, 133] width 91 height 17
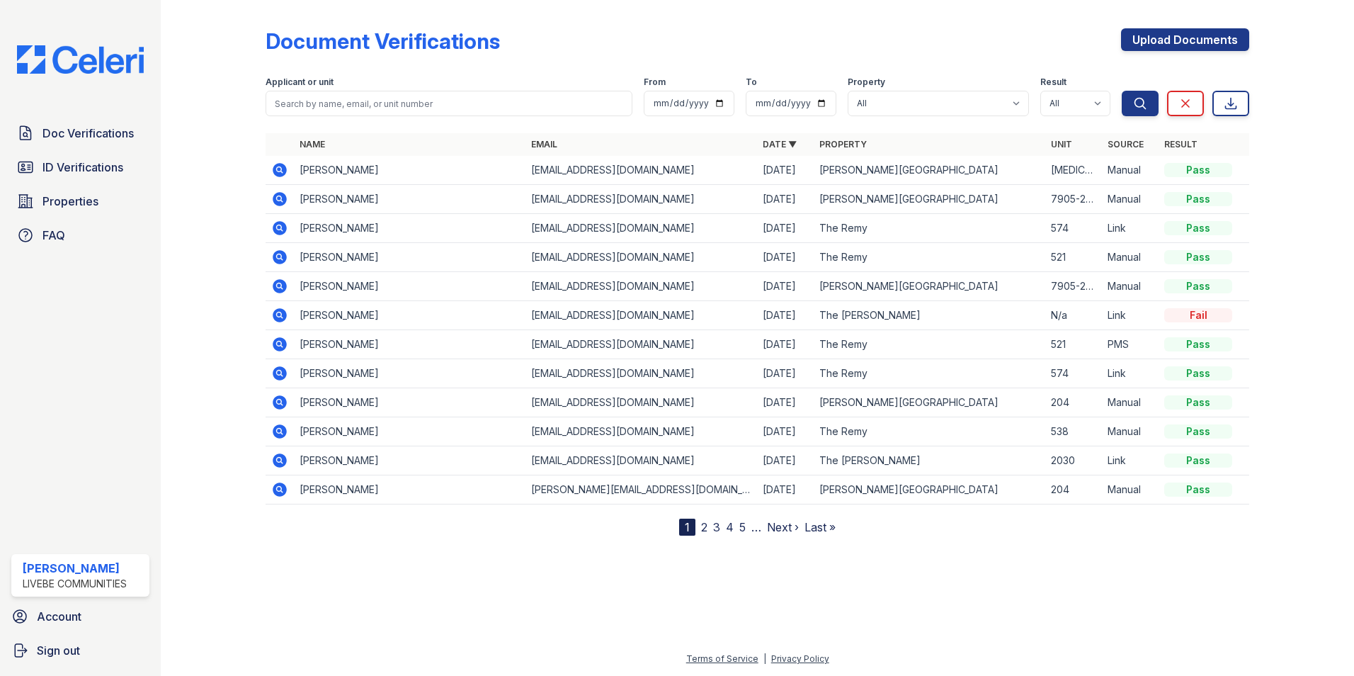
click at [277, 197] on icon at bounding box center [279, 199] width 17 height 17
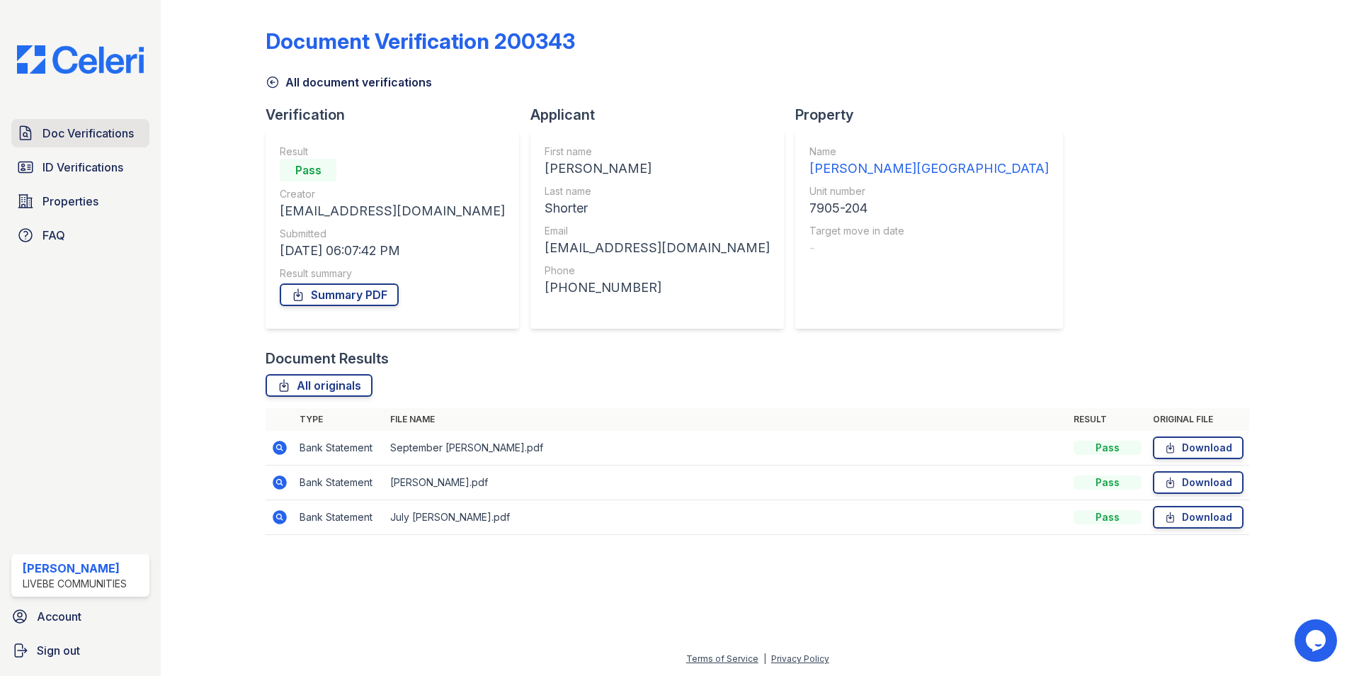
click at [69, 132] on span "Doc Verifications" at bounding box center [88, 133] width 91 height 17
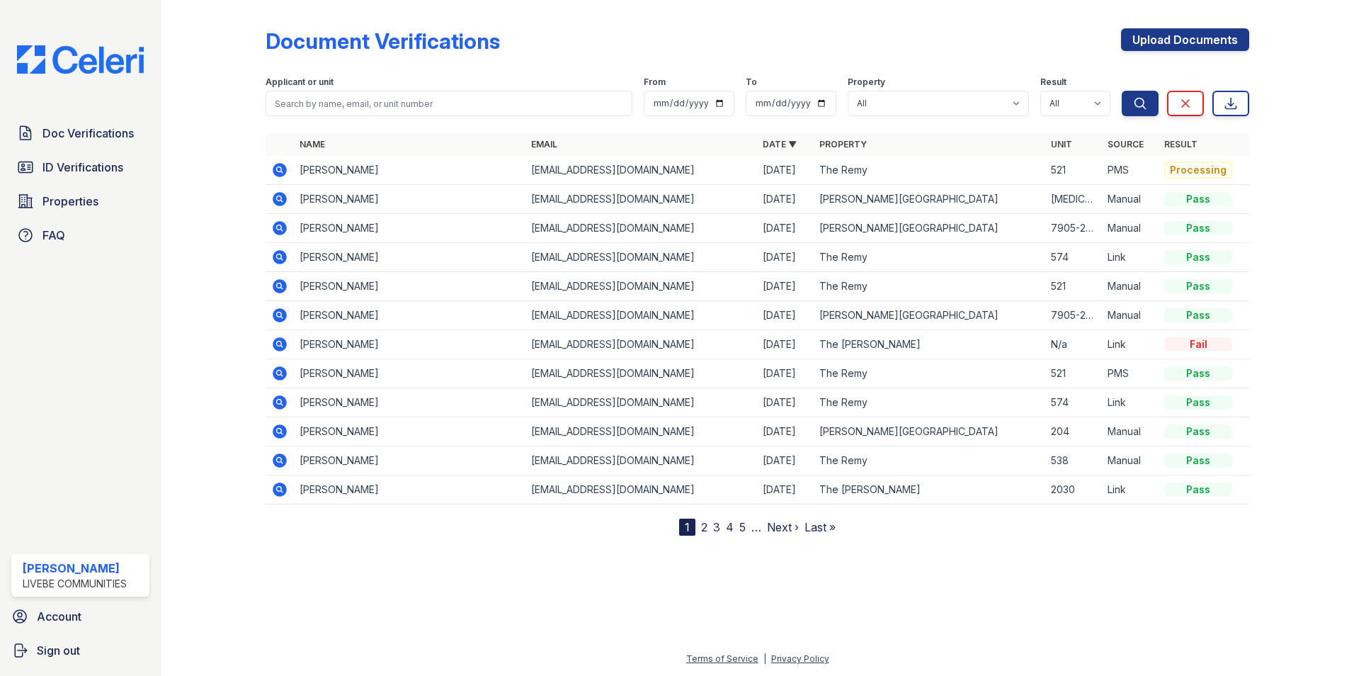
click at [283, 312] on icon at bounding box center [280, 315] width 14 height 14
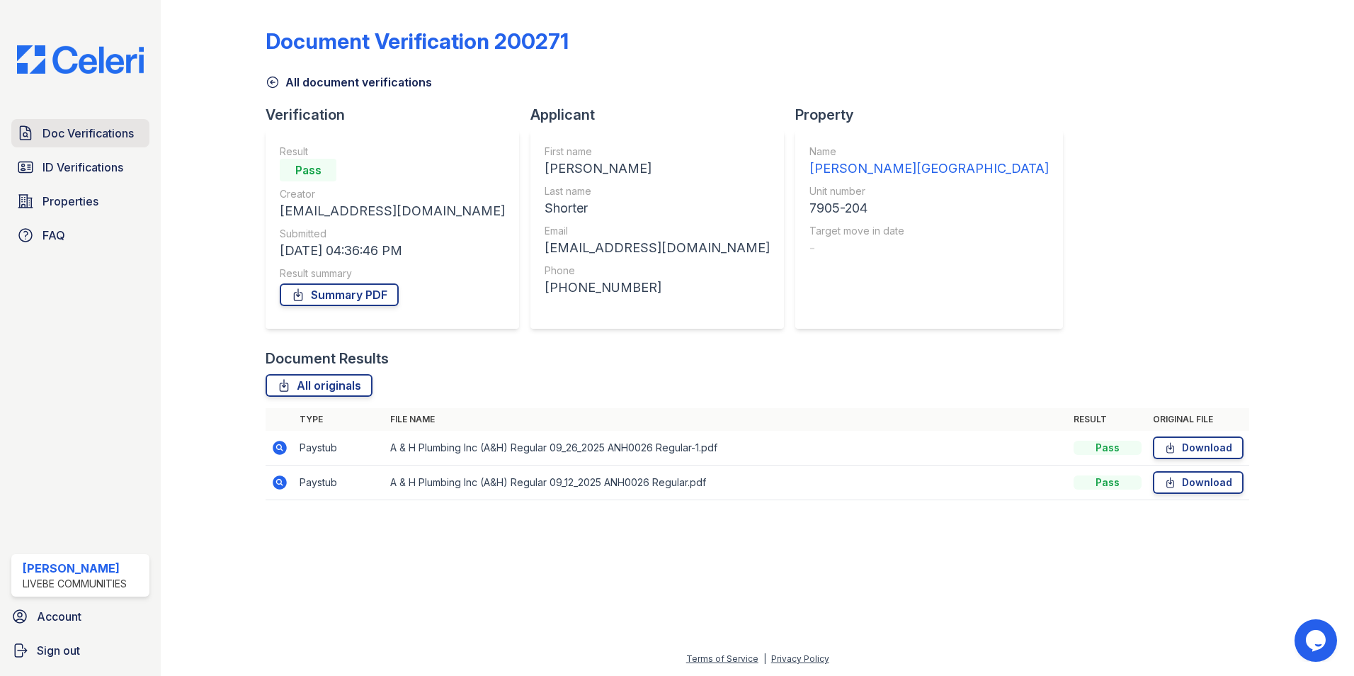
click at [69, 132] on span "Doc Verifications" at bounding box center [88, 133] width 91 height 17
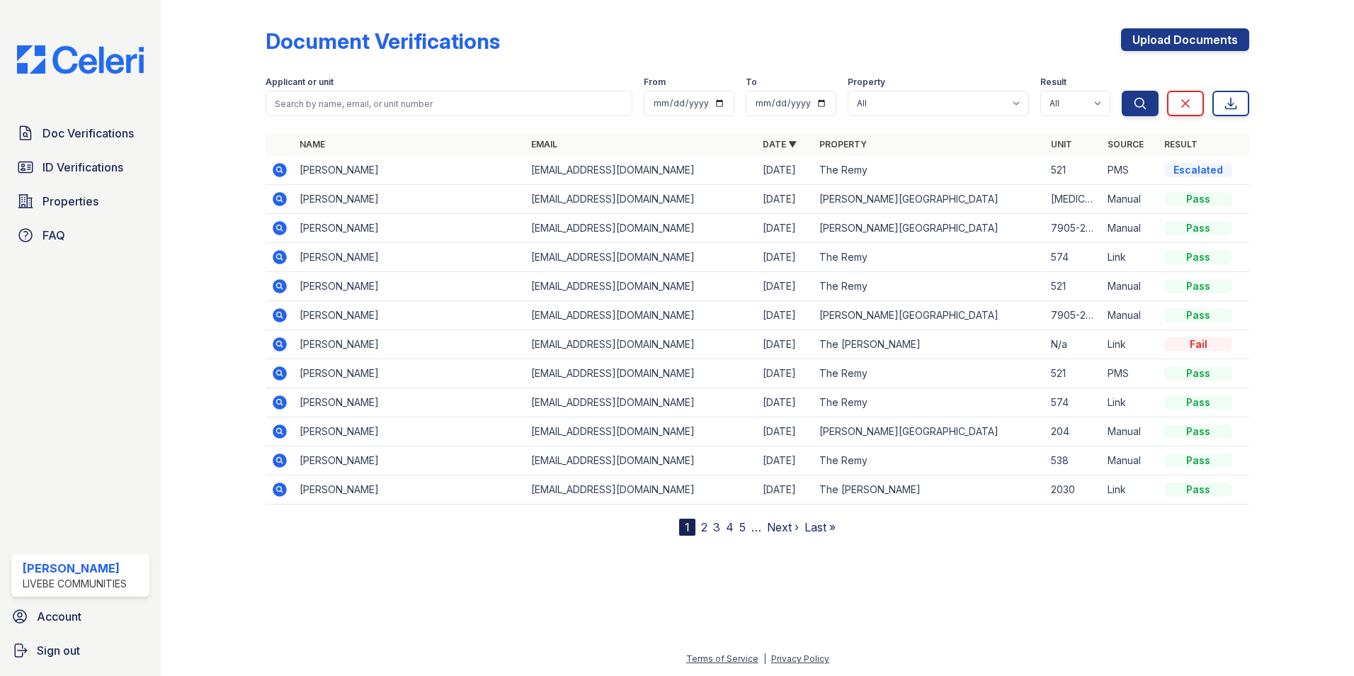
click at [278, 170] on icon at bounding box center [279, 169] width 4 height 4
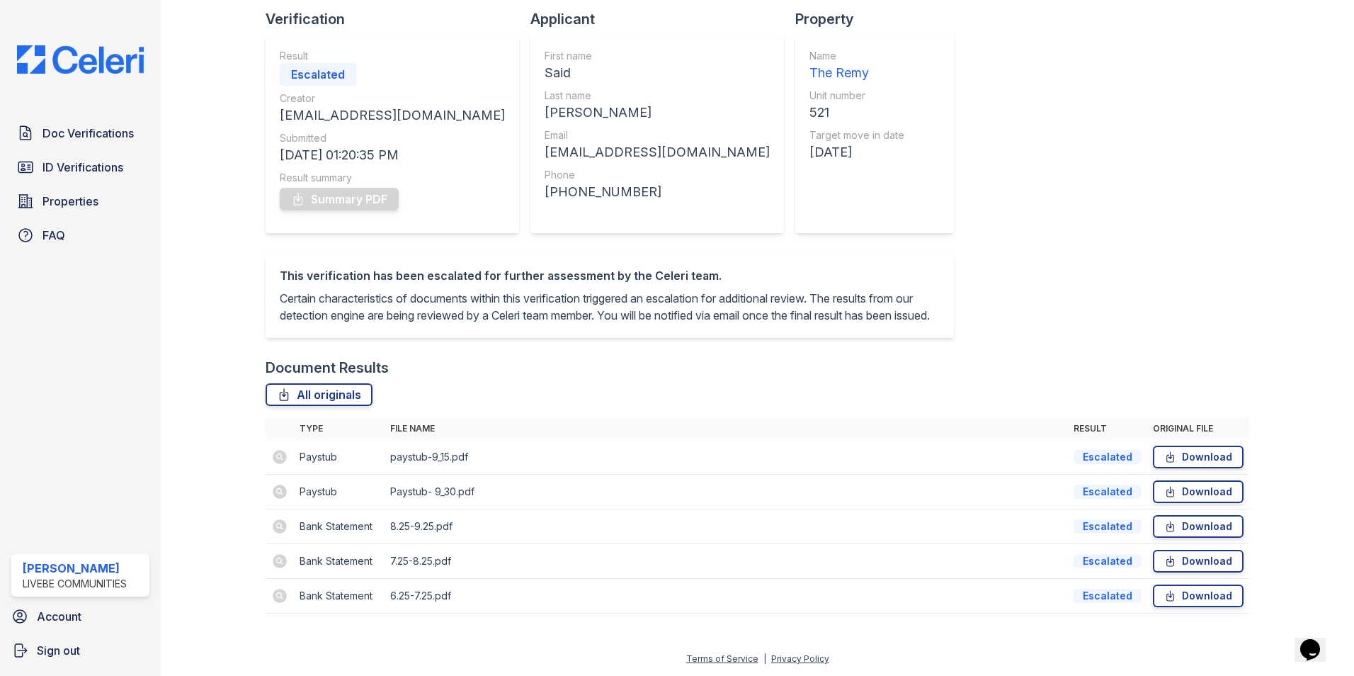
scroll to position [113, 0]
click at [1150, 352] on div "Document Verification 200525 All document verifications Verification Result Esc…" at bounding box center [758, 269] width 984 height 718
click at [1202, 213] on div "Document Verification 200525 All document verifications Verification Result Esc…" at bounding box center [758, 269] width 984 height 718
click at [74, 139] on span "Doc Verifications" at bounding box center [88, 133] width 91 height 17
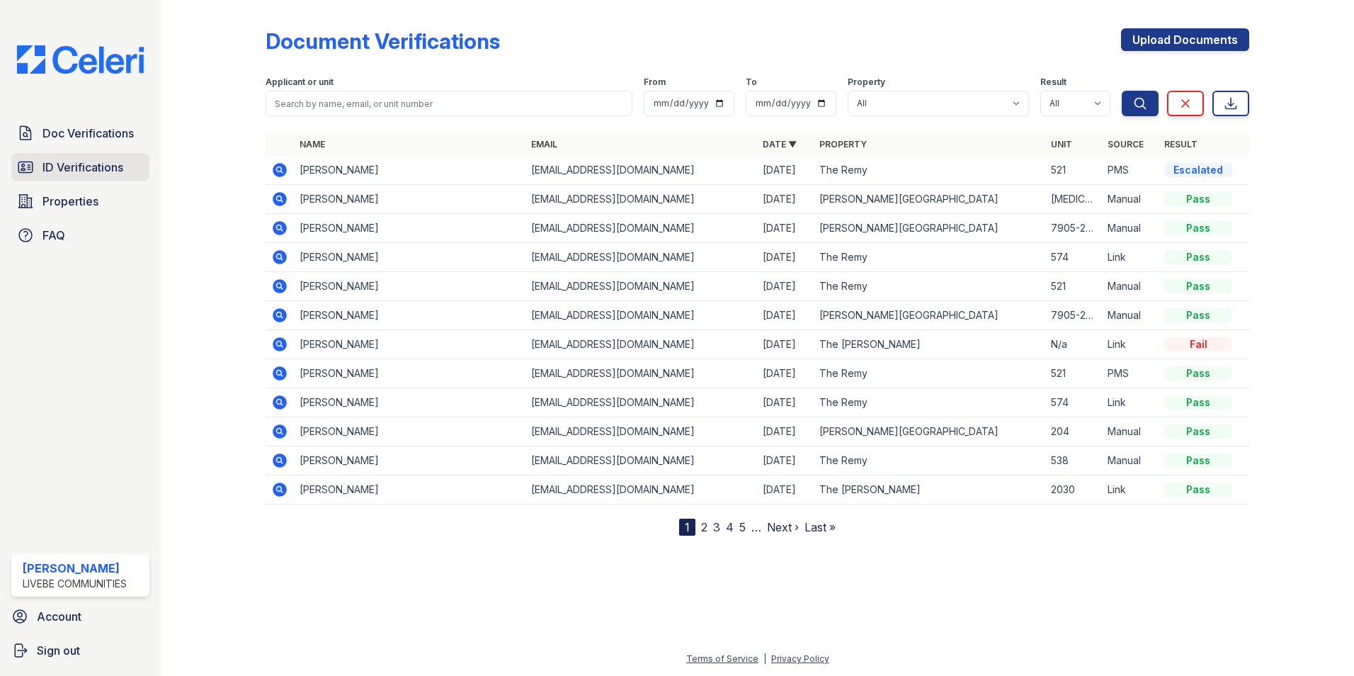
click at [81, 171] on span "ID Verifications" at bounding box center [83, 167] width 81 height 17
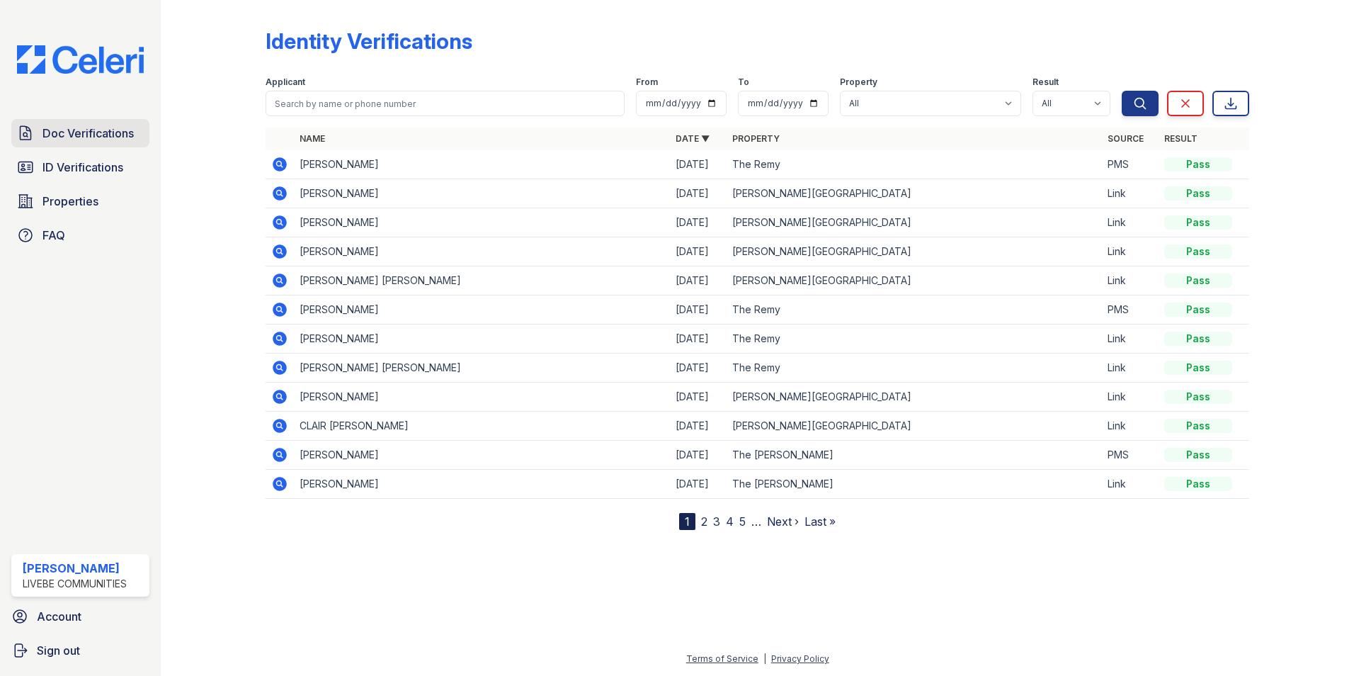
click at [121, 135] on span "Doc Verifications" at bounding box center [88, 133] width 91 height 17
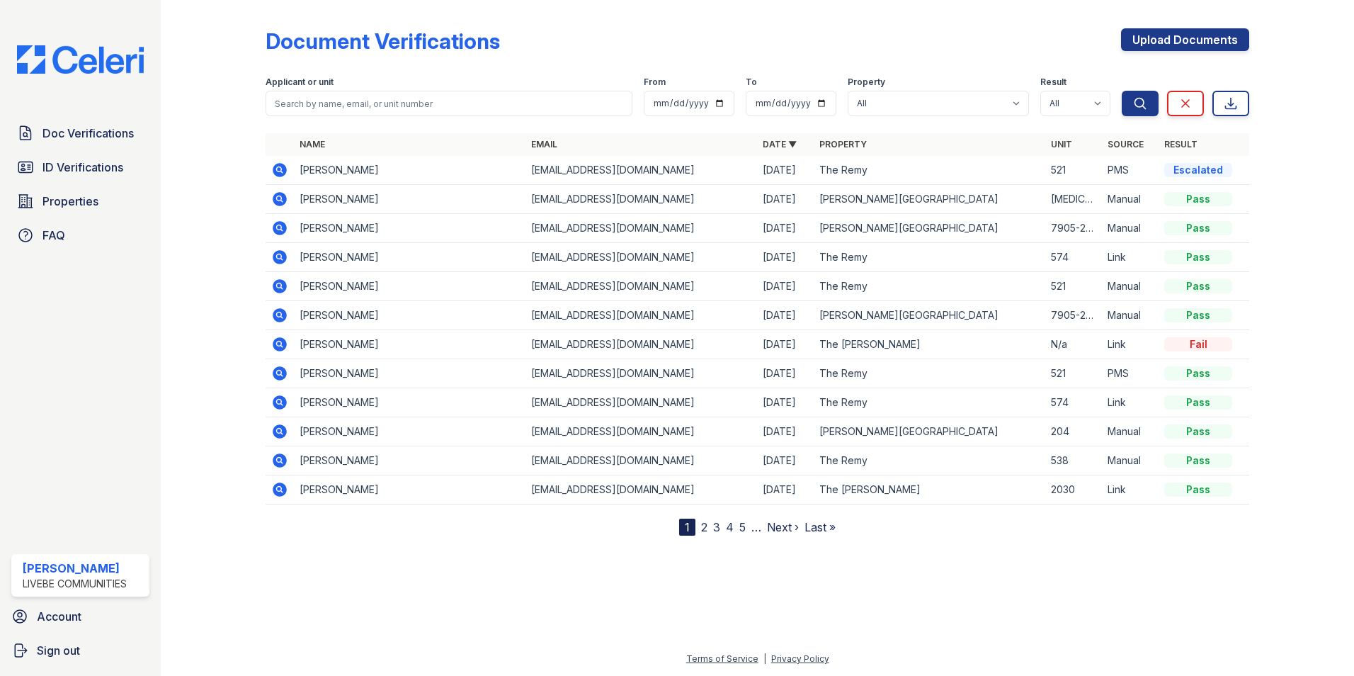
click at [85, 182] on div "Doc Verifications ID Verifications Properties FAQ" at bounding box center [80, 184] width 149 height 130
click at [84, 171] on span "ID Verifications" at bounding box center [83, 167] width 81 height 17
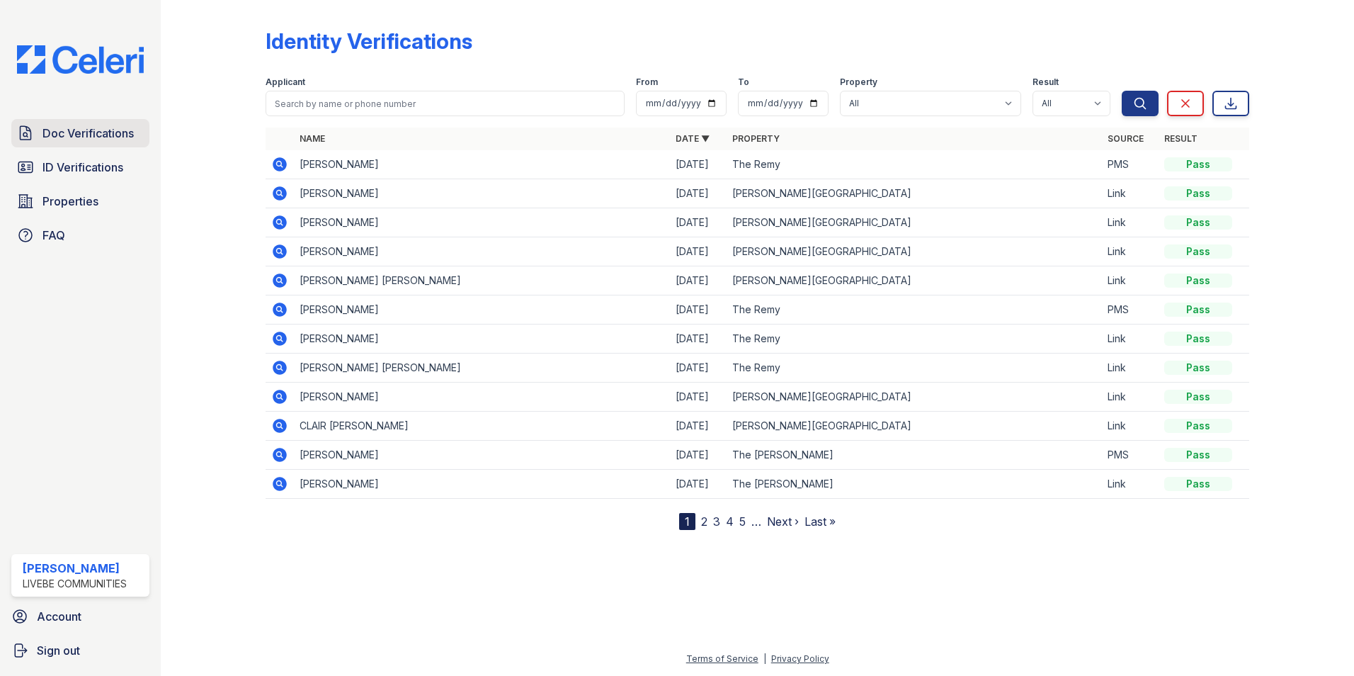
click at [96, 133] on span "Doc Verifications" at bounding box center [88, 133] width 91 height 17
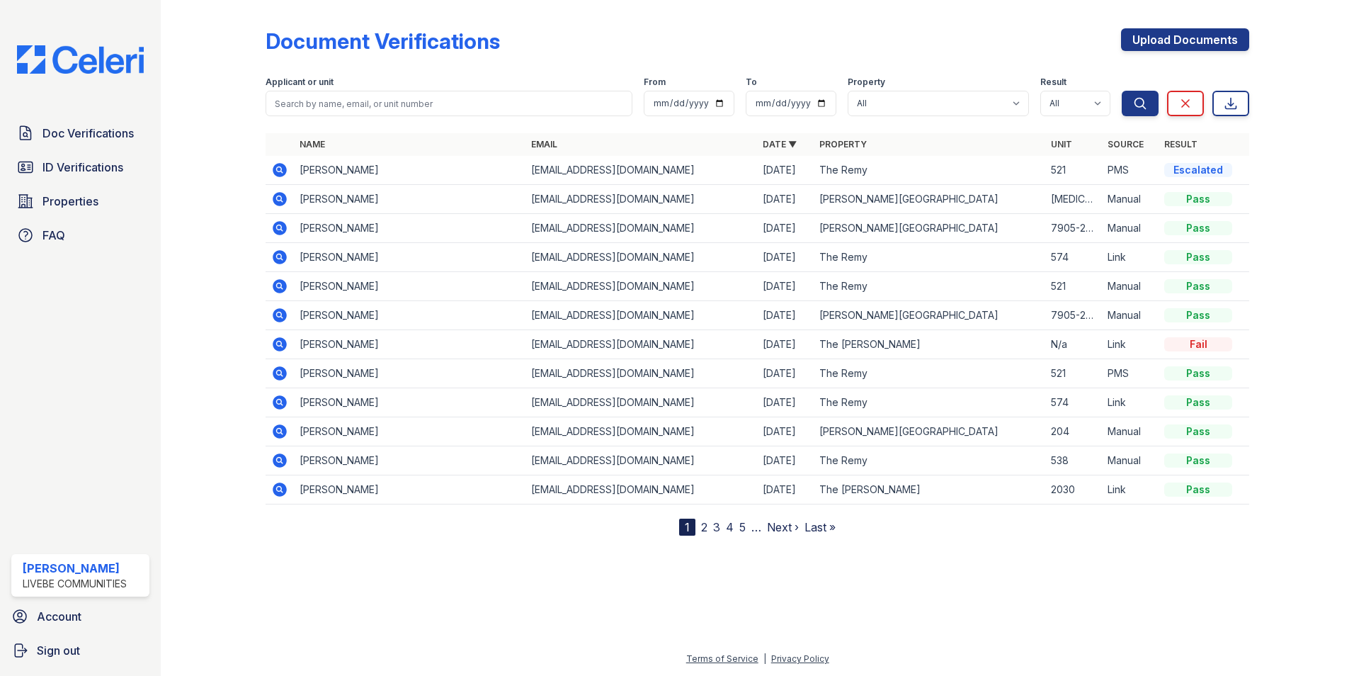
click at [279, 168] on icon at bounding box center [279, 169] width 4 height 4
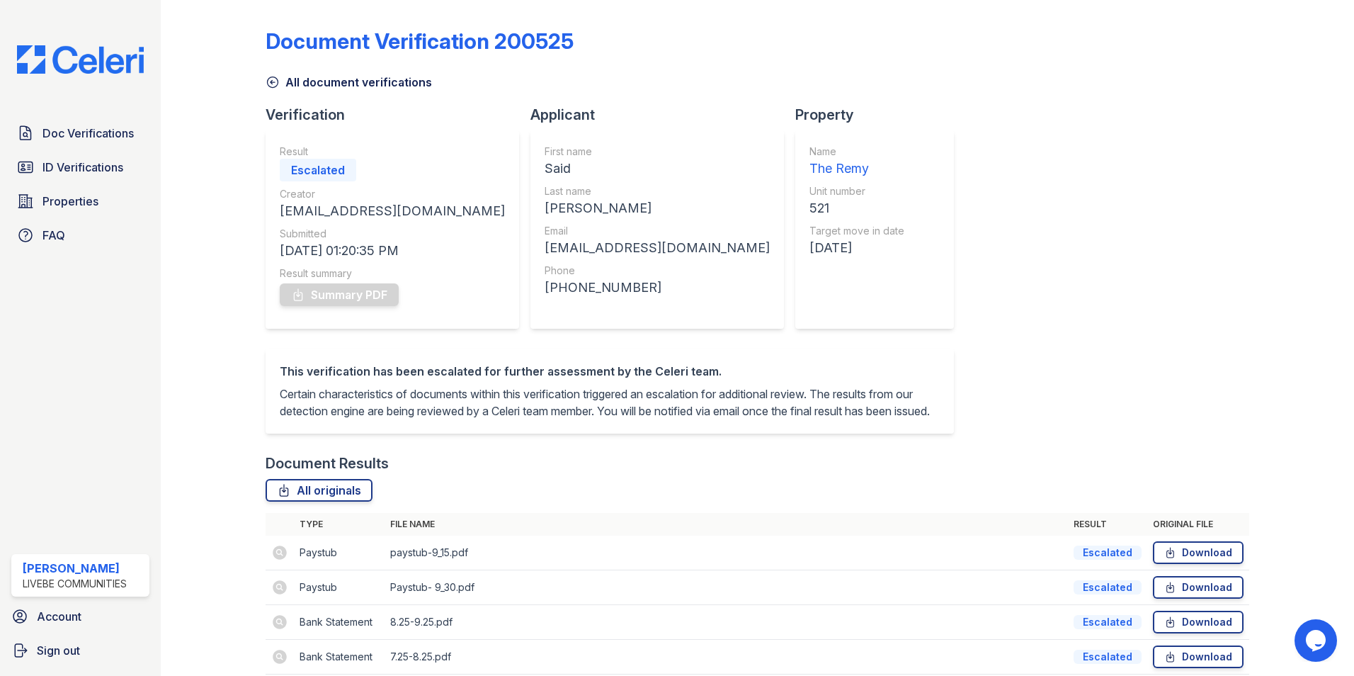
click at [1034, 233] on div "Document Verification 200525 All document verifications Verification Result Esc…" at bounding box center [758, 365] width 984 height 718
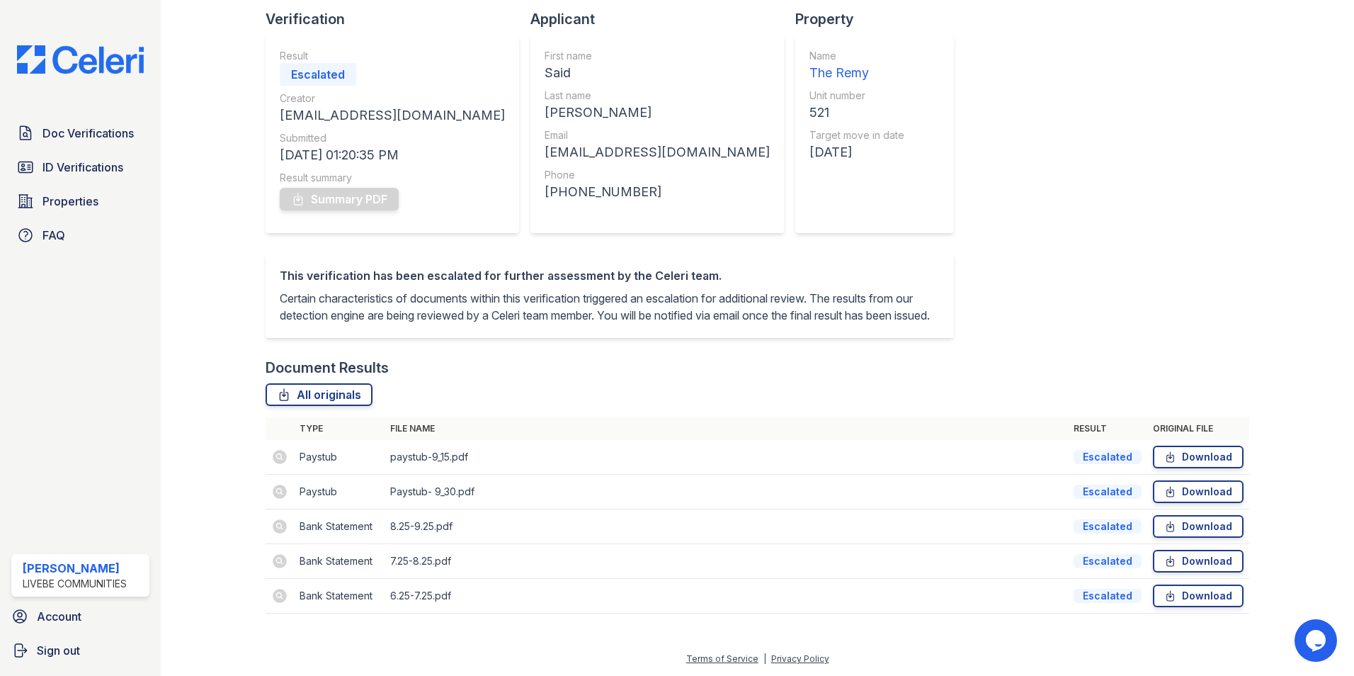
scroll to position [113, 0]
click at [279, 455] on td at bounding box center [280, 457] width 28 height 35
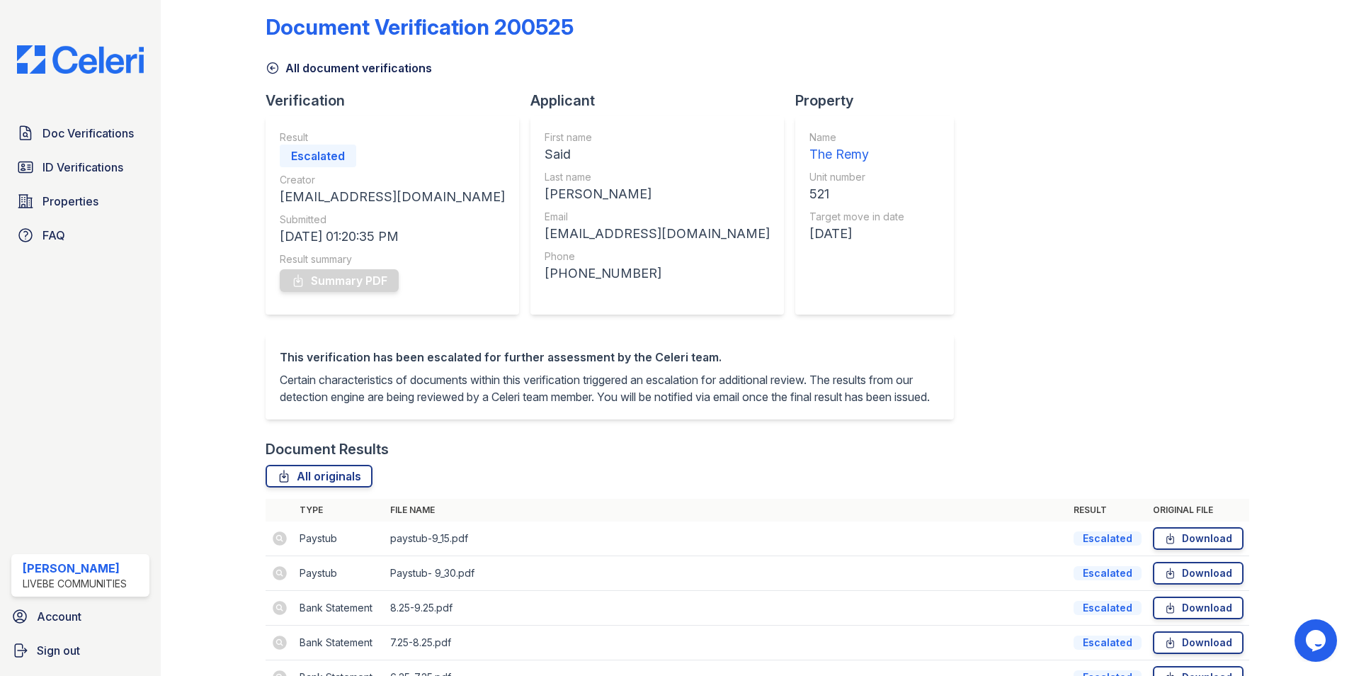
scroll to position [0, 0]
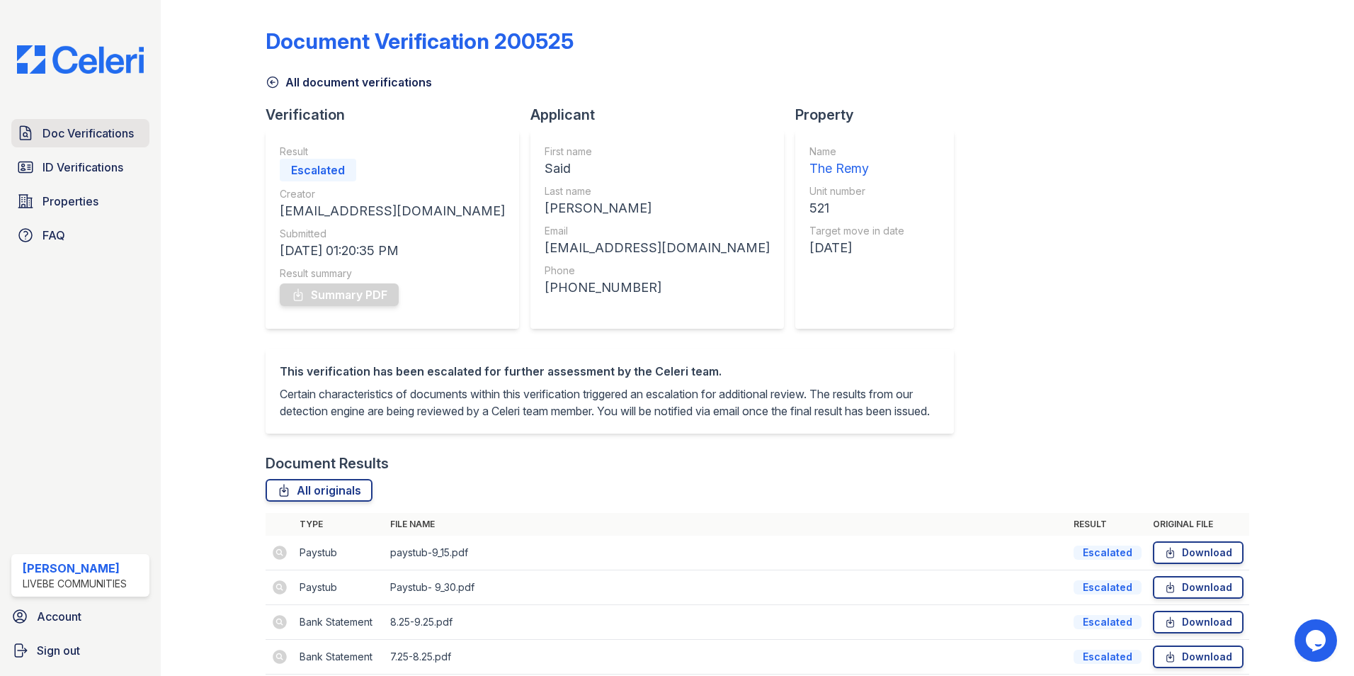
click at [80, 137] on span "Doc Verifications" at bounding box center [88, 133] width 91 height 17
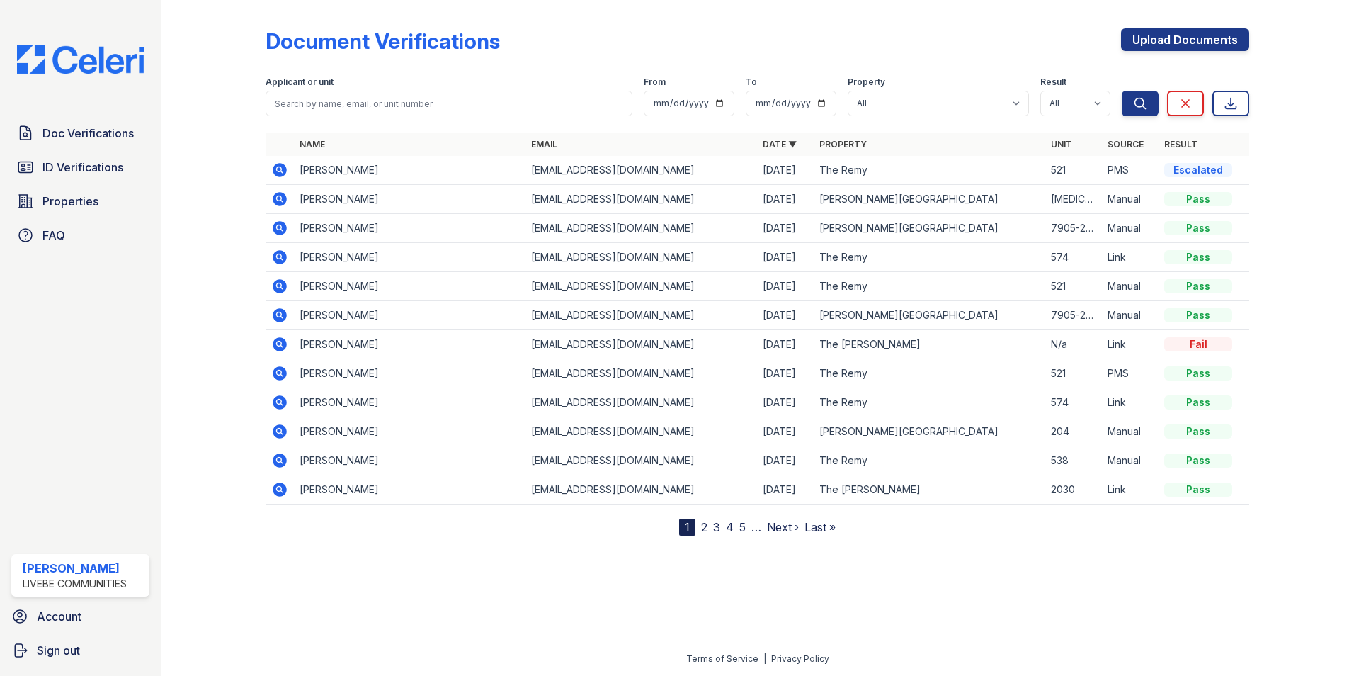
click at [278, 286] on icon at bounding box center [279, 285] width 4 height 4
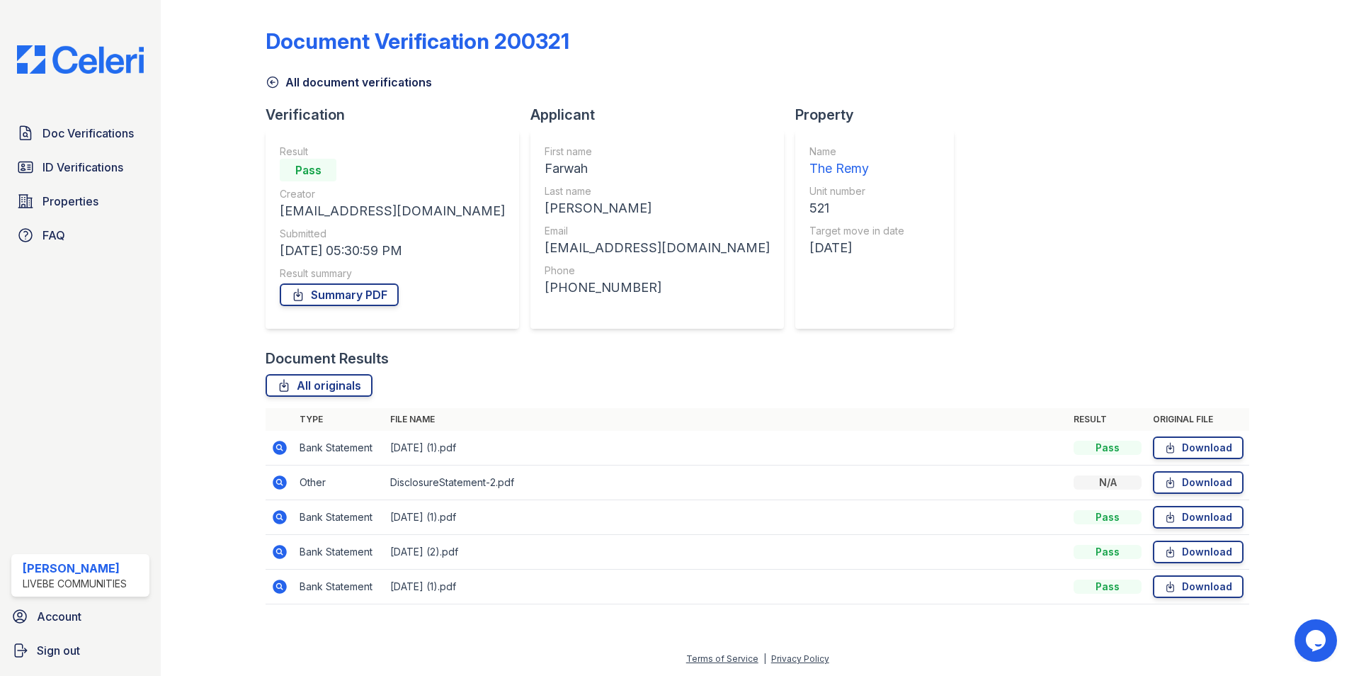
click at [280, 481] on icon at bounding box center [279, 482] width 4 height 4
click at [72, 132] on span "Doc Verifications" at bounding box center [88, 133] width 91 height 17
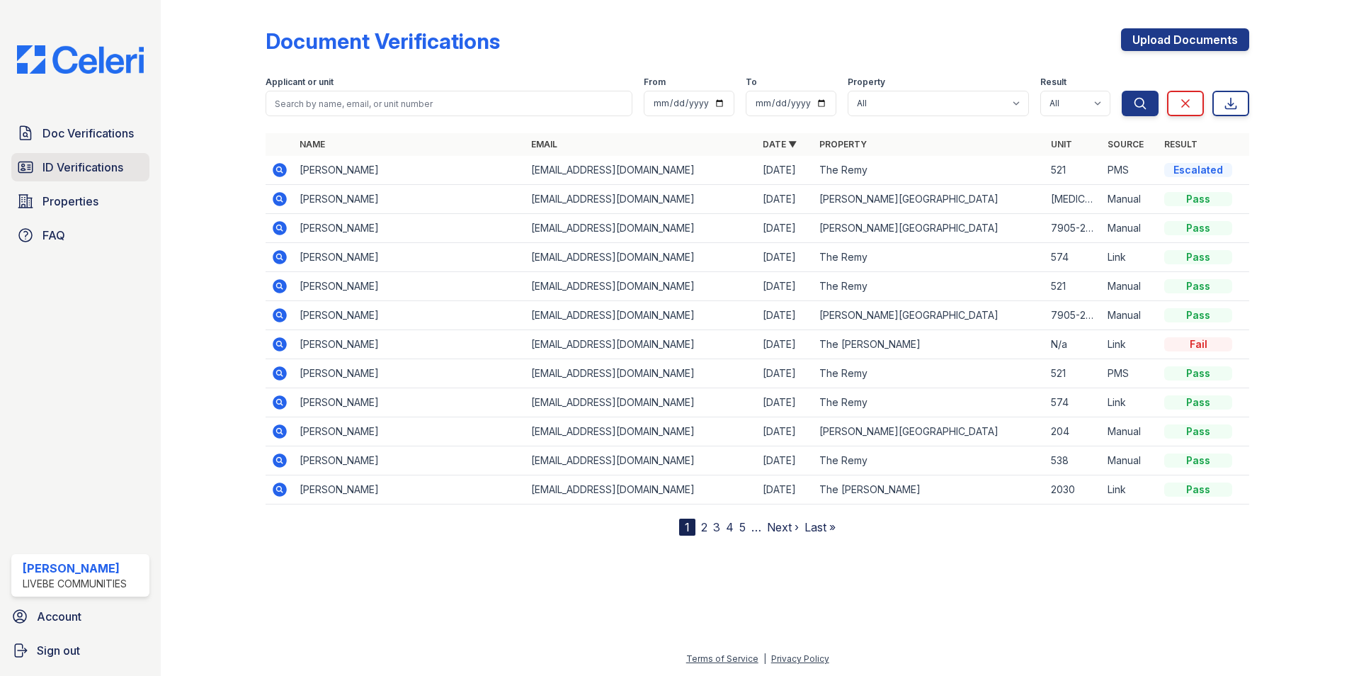
click at [54, 177] on link "ID Verifications" at bounding box center [80, 167] width 138 height 28
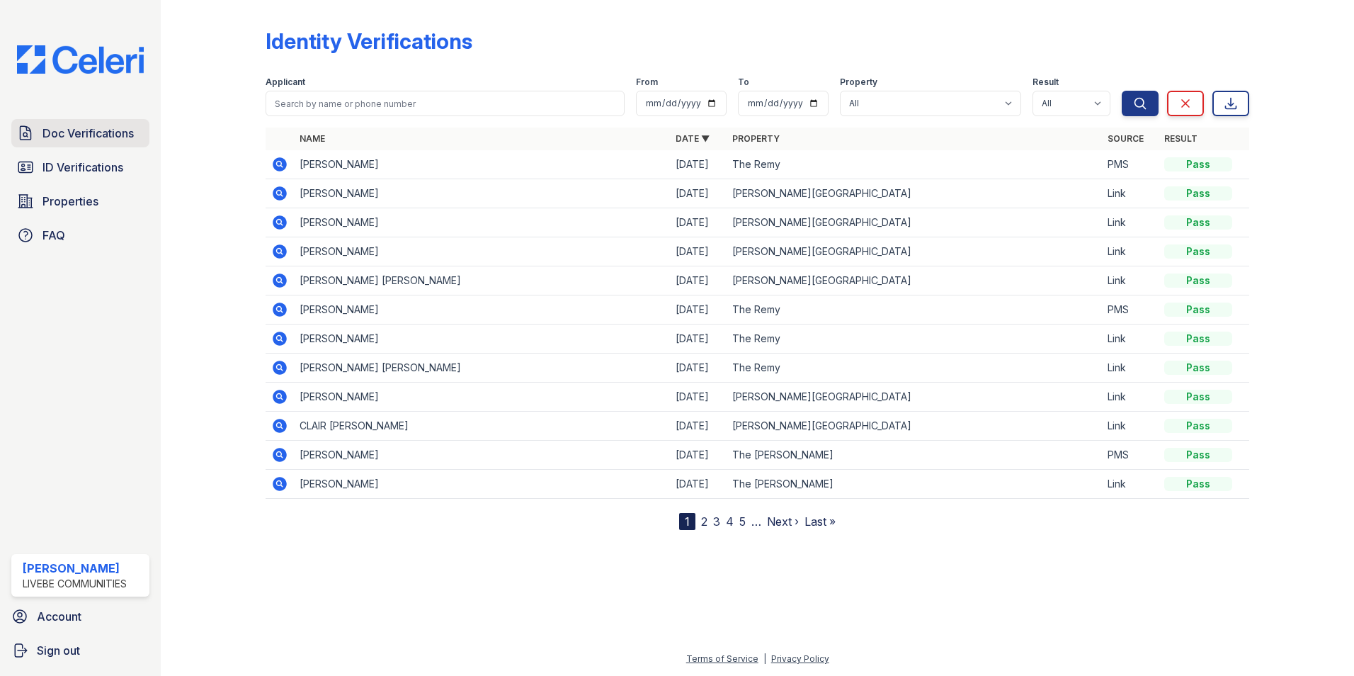
click at [89, 143] on link "Doc Verifications" at bounding box center [80, 133] width 138 height 28
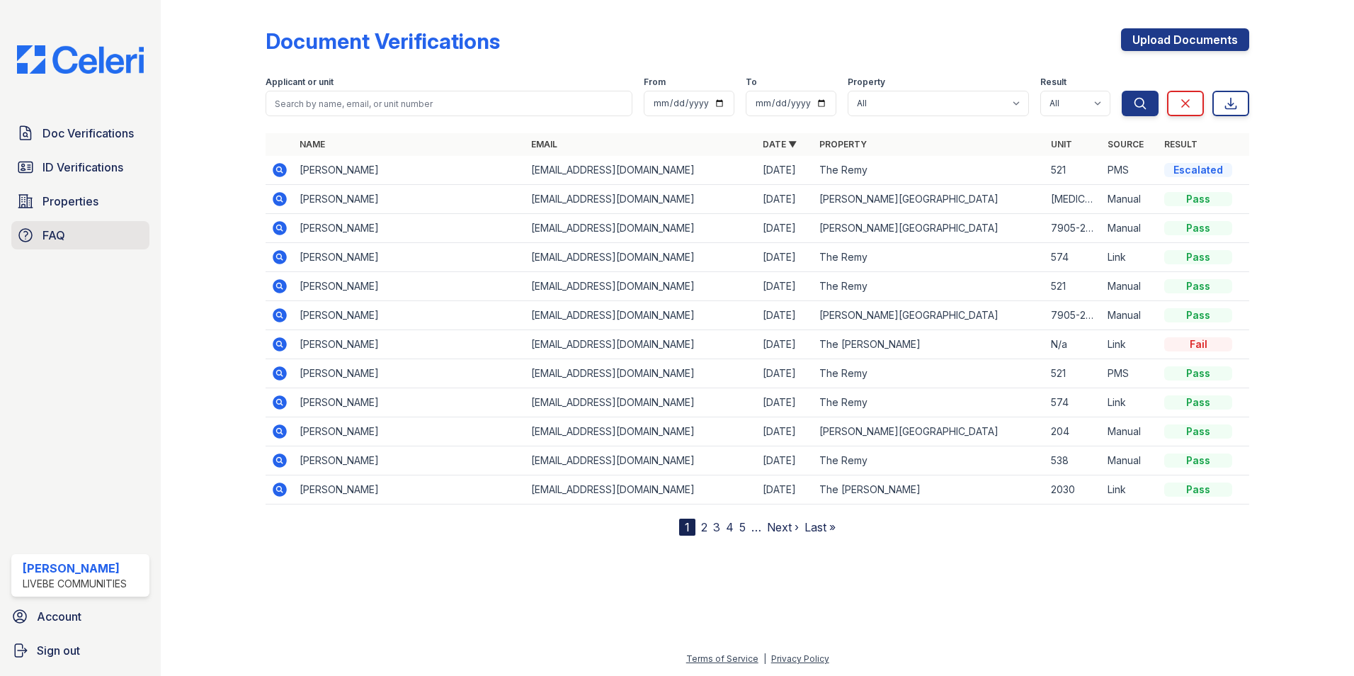
drag, startPoint x: 218, startPoint y: 150, endPoint x: 148, endPoint y: 229, distance: 105.4
click at [148, 229] on div "Doc Verifications ID Verifications Properties FAQ Oceanna Pyles LiveBe Communit…" at bounding box center [677, 338] width 1354 height 676
drag, startPoint x: 148, startPoint y: 229, endPoint x: 154, endPoint y: 341, distance: 112.1
click at [154, 341] on div "Doc Verifications ID Verifications Properties FAQ Oceanna Pyles LiveBe Communit…" at bounding box center [80, 338] width 161 height 676
click at [77, 125] on span "Doc Verifications" at bounding box center [88, 133] width 91 height 17
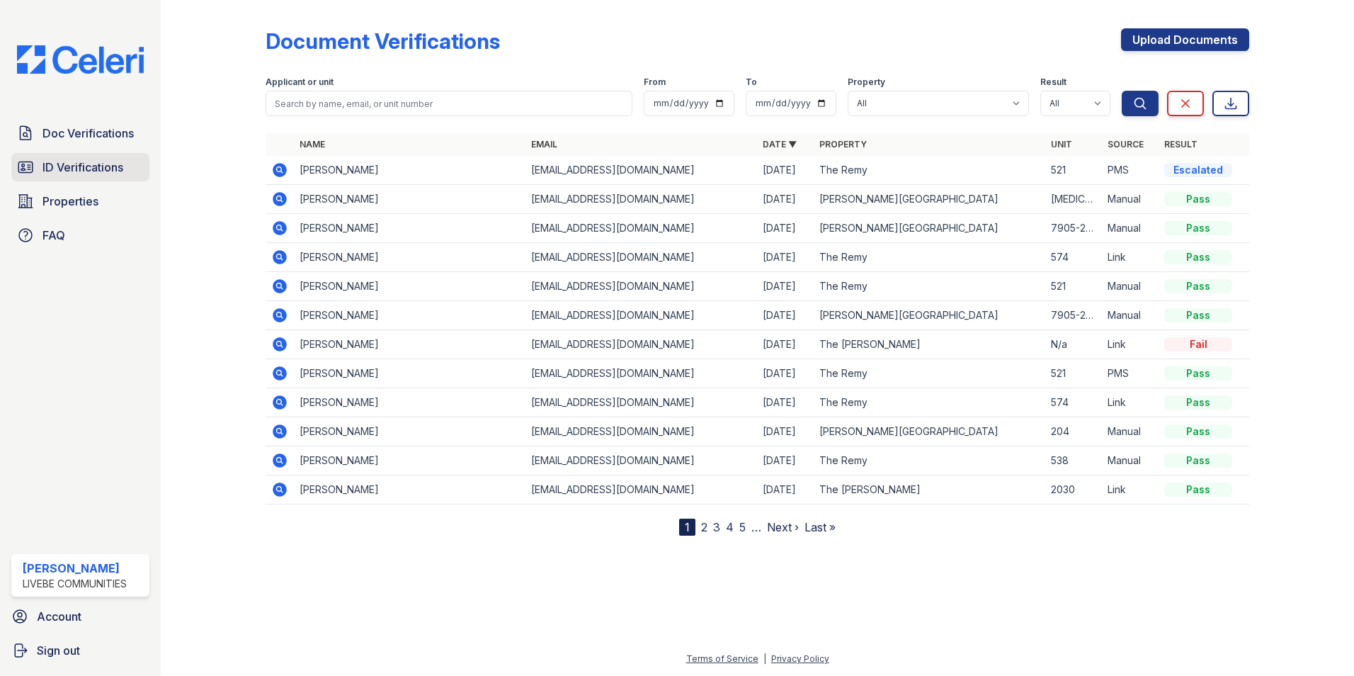
click at [90, 173] on span "ID Verifications" at bounding box center [83, 167] width 81 height 17
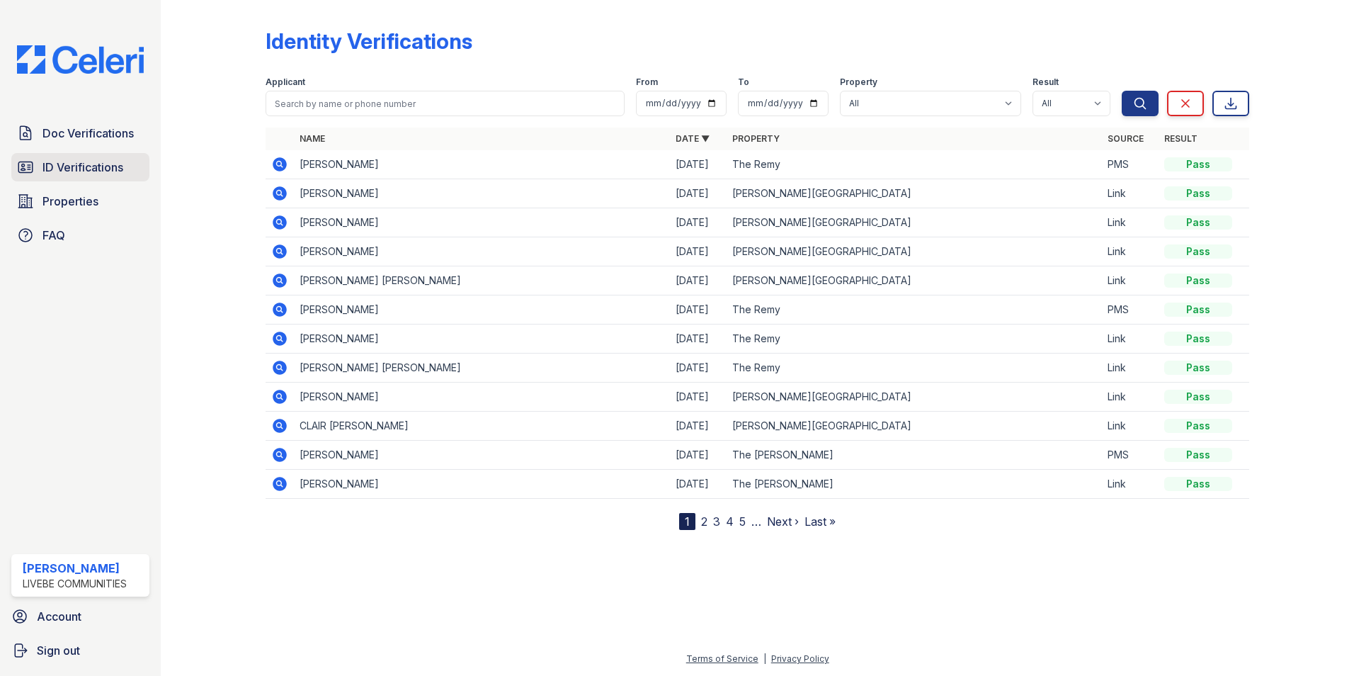
click at [55, 177] on link "ID Verifications" at bounding box center [80, 167] width 138 height 28
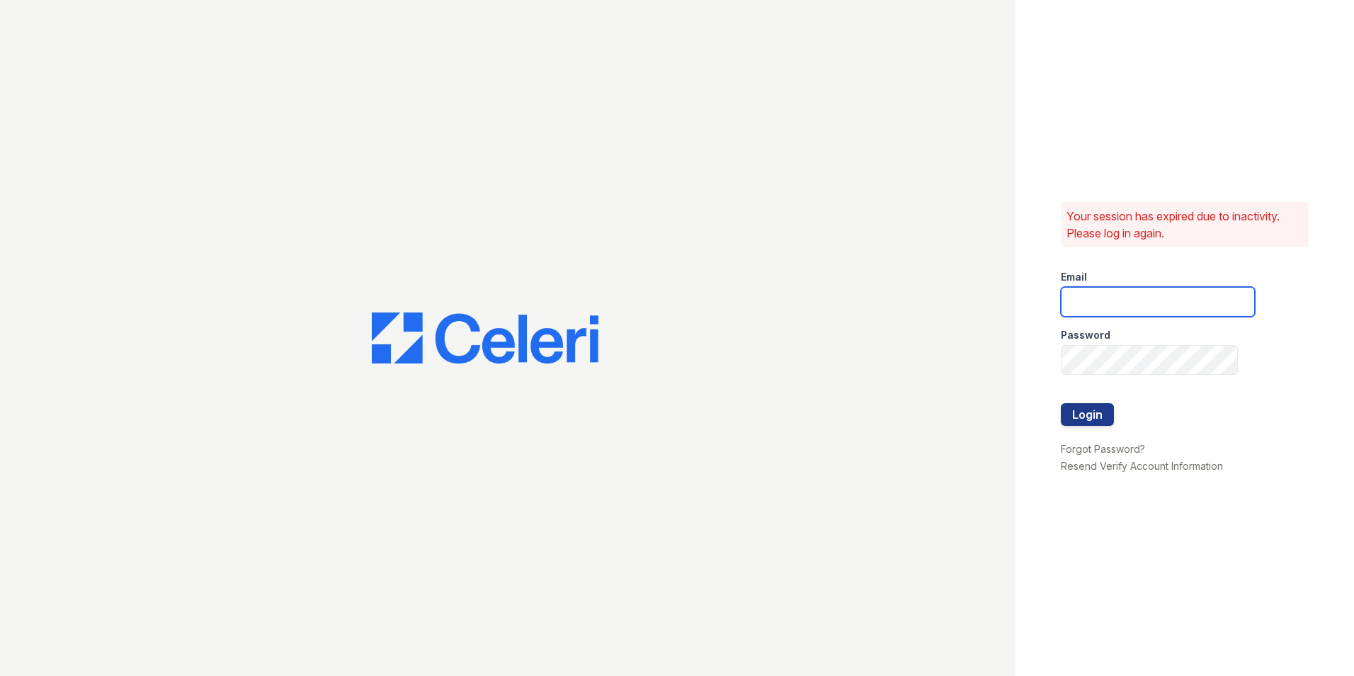
type input "oceannap@livebe.com"
click at [1090, 422] on button "Login" at bounding box center [1087, 414] width 53 height 23
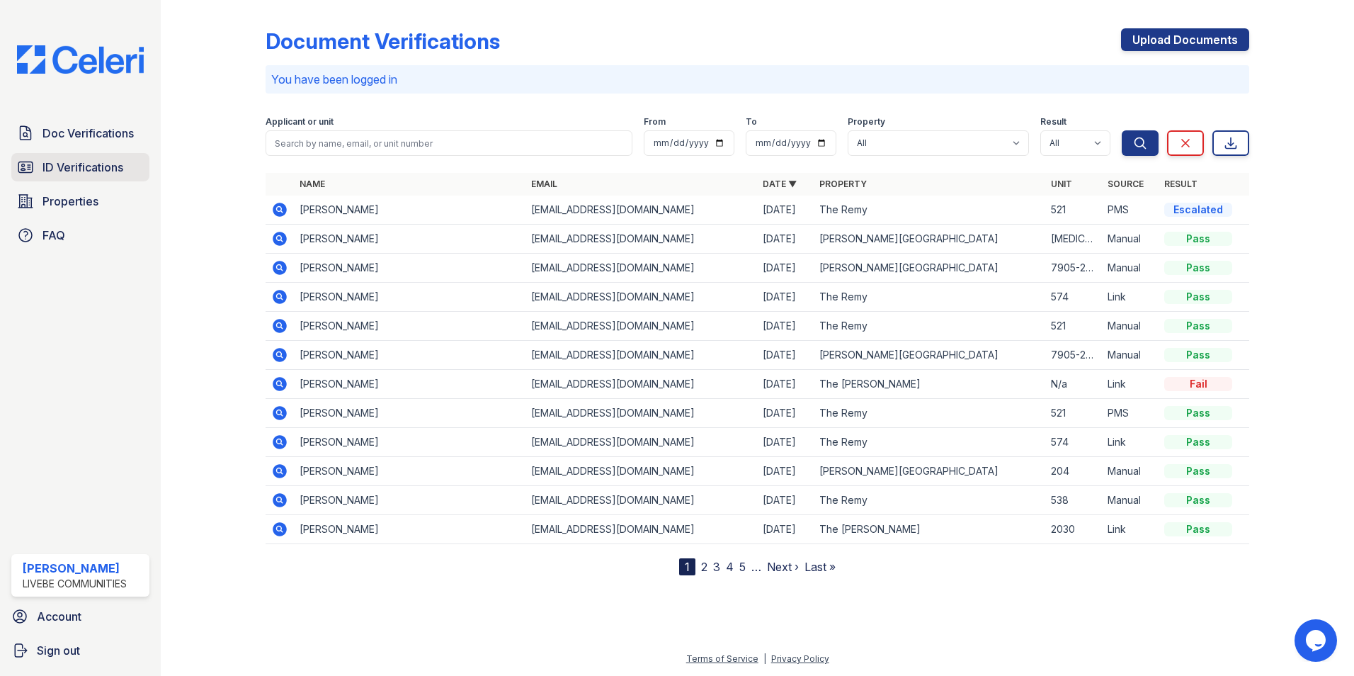
click at [80, 164] on span "ID Verifications" at bounding box center [83, 167] width 81 height 17
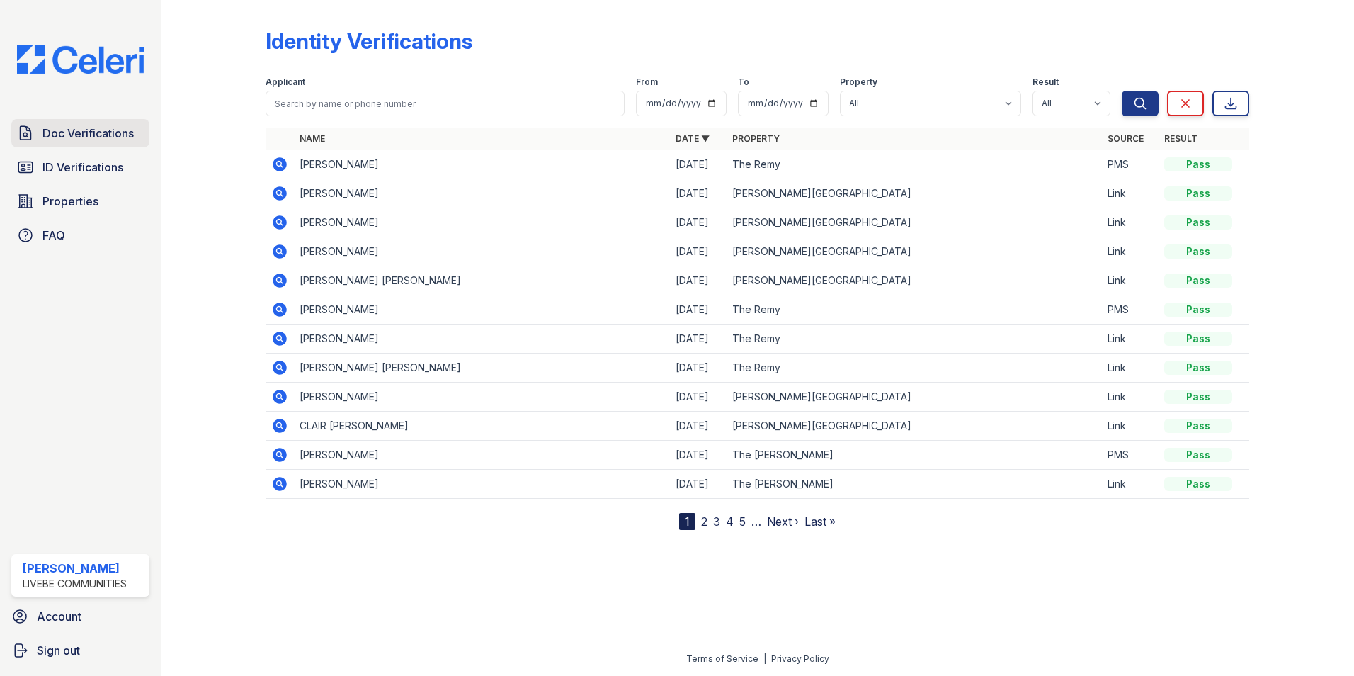
click at [77, 136] on span "Doc Verifications" at bounding box center [88, 133] width 91 height 17
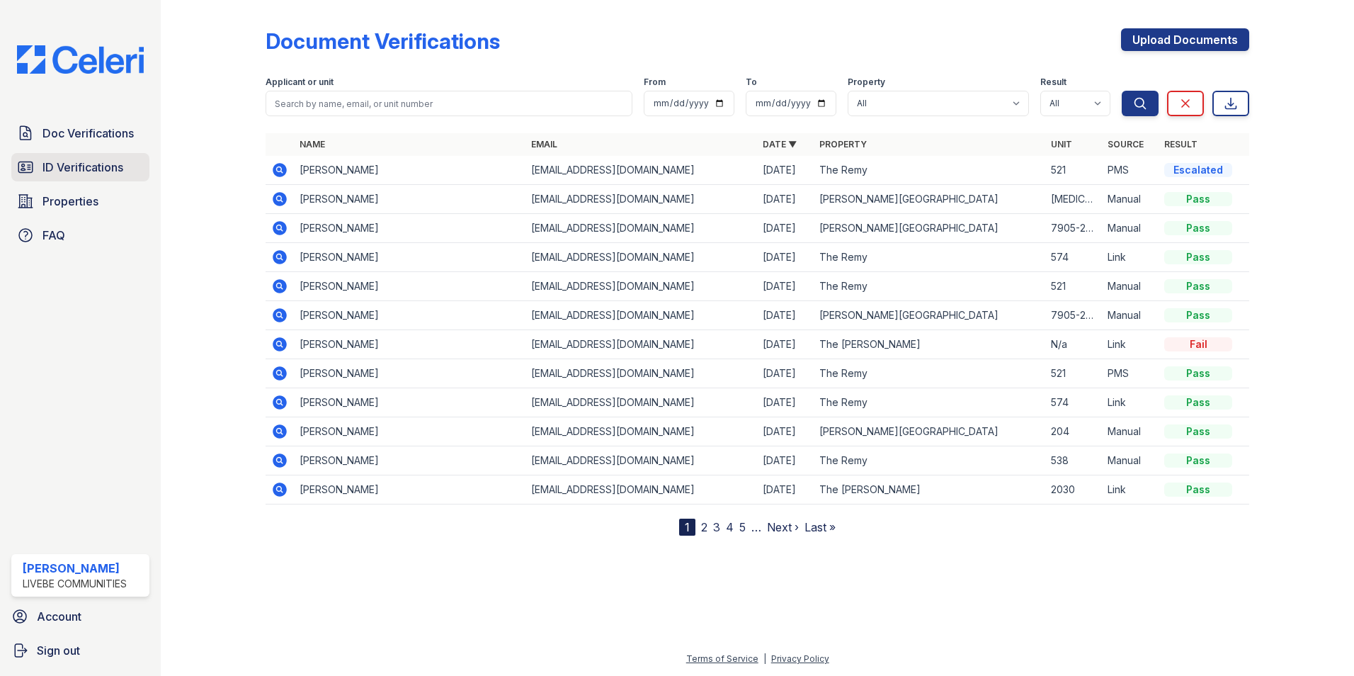
click at [106, 167] on span "ID Verifications" at bounding box center [83, 167] width 81 height 17
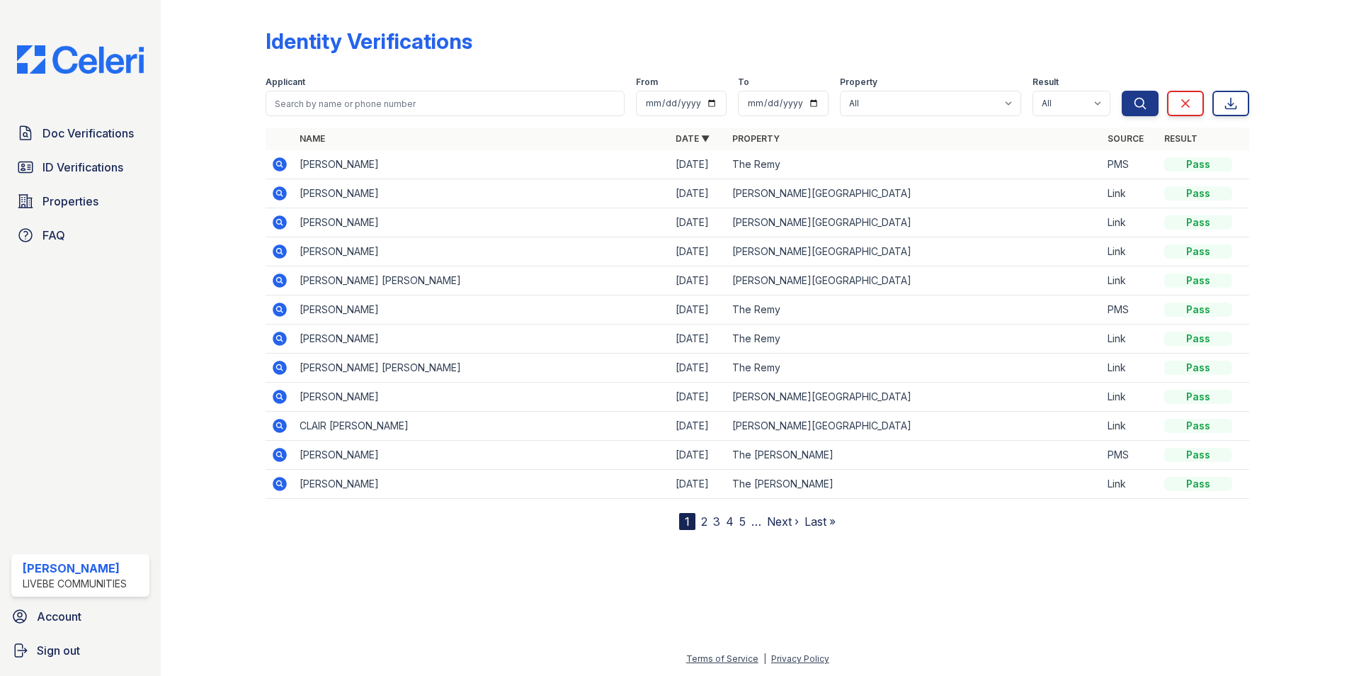
click at [106, 167] on span "ID Verifications" at bounding box center [83, 167] width 81 height 17
click at [101, 143] on link "Doc Verifications" at bounding box center [80, 133] width 138 height 28
